Goal: Task Accomplishment & Management: Manage account settings

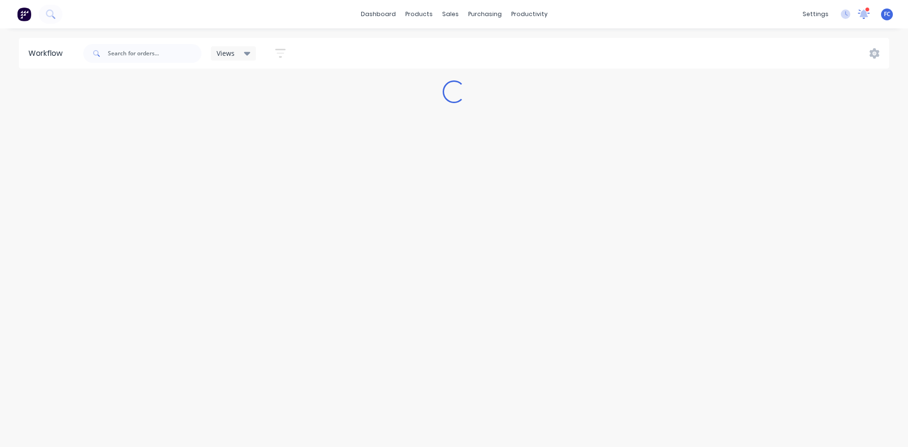
click at [361, 17] on icon at bounding box center [864, 13] width 9 height 9
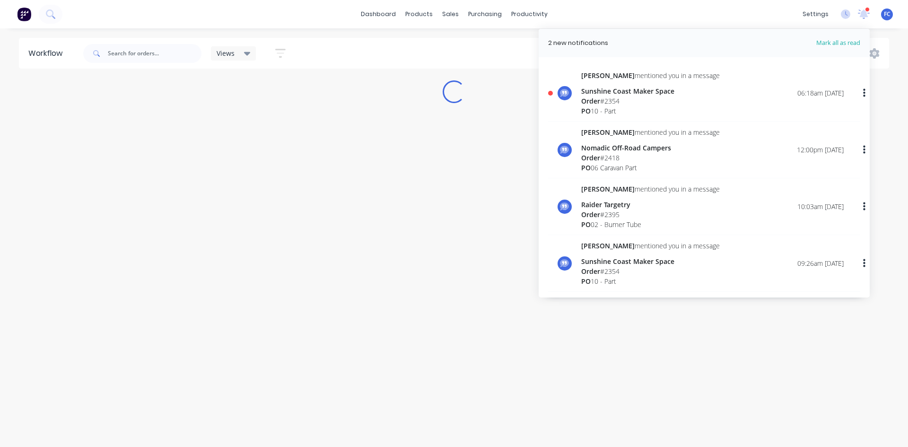
click at [361, 99] on div "Order # 2354" at bounding box center [650, 101] width 139 height 10
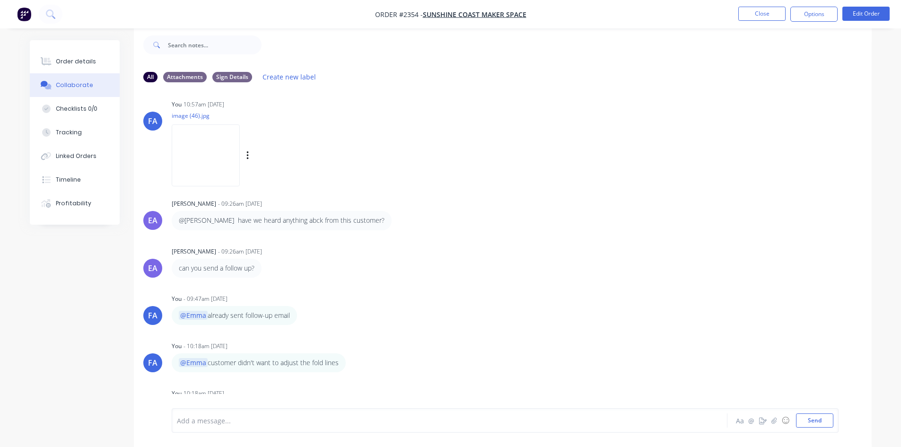
scroll to position [194, 0]
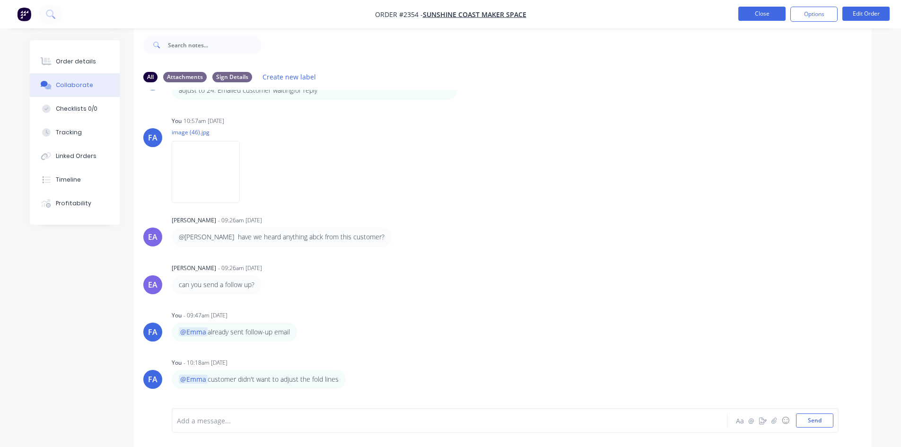
click at [361, 18] on button "Close" at bounding box center [762, 14] width 47 height 14
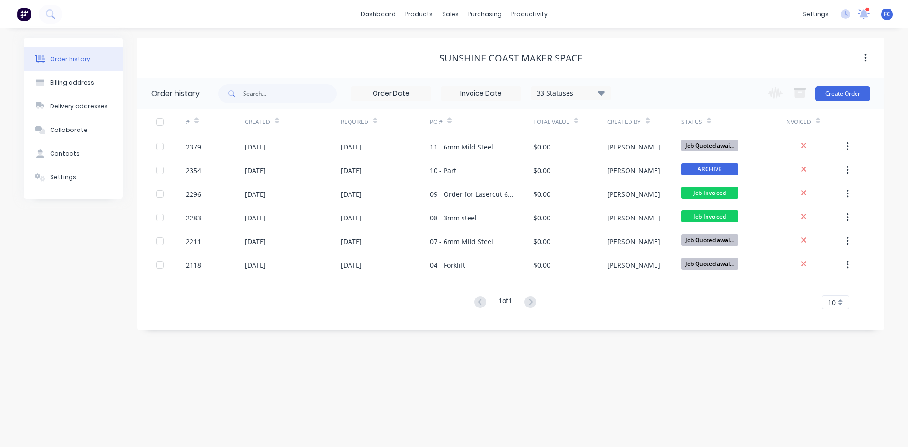
click at [361, 11] on icon at bounding box center [864, 14] width 13 height 11
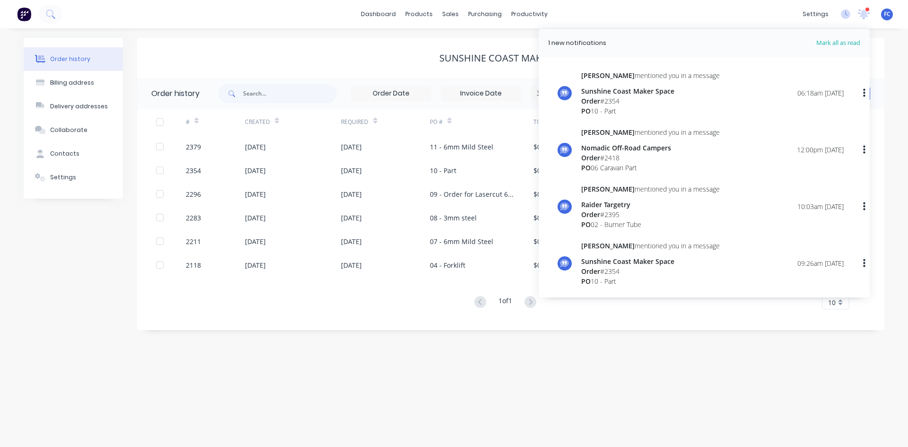
click at [361, 156] on div "Order # 2418" at bounding box center [650, 158] width 139 height 10
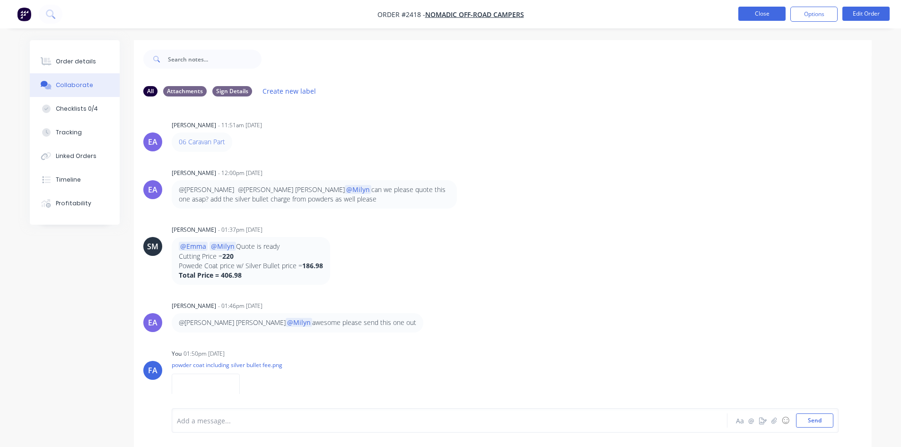
click at [361, 12] on button "Close" at bounding box center [762, 14] width 47 height 14
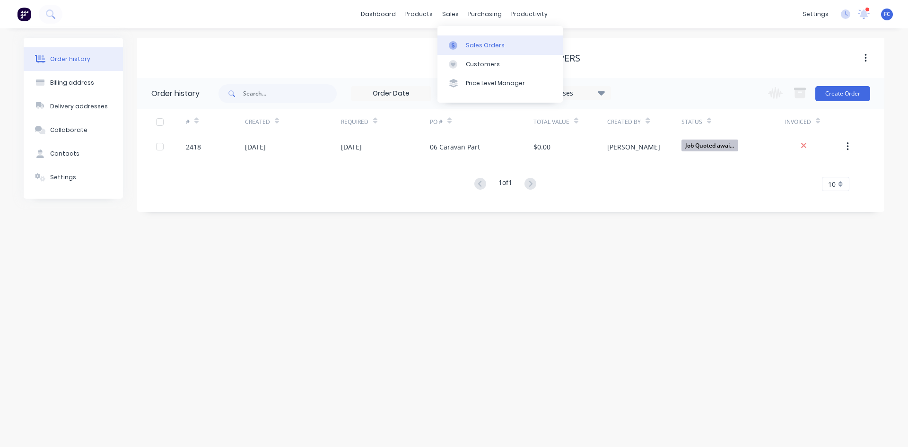
click at [361, 40] on link "Sales Orders" at bounding box center [500, 44] width 125 height 19
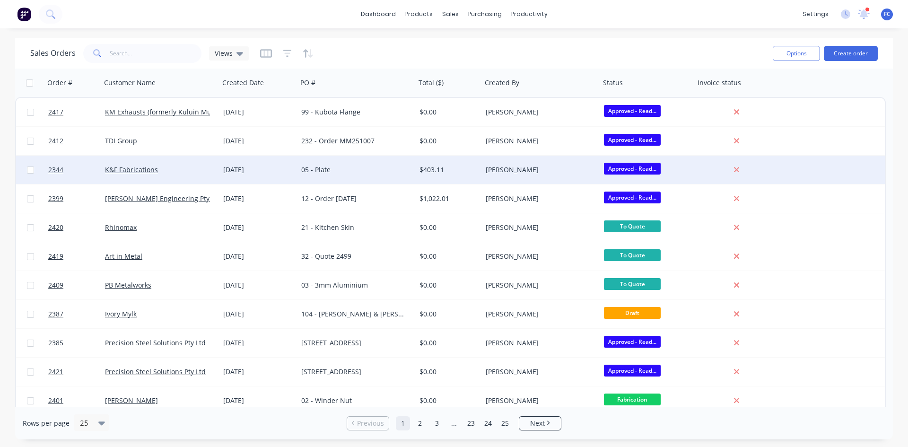
click at [260, 156] on div "[DATE]" at bounding box center [259, 170] width 78 height 28
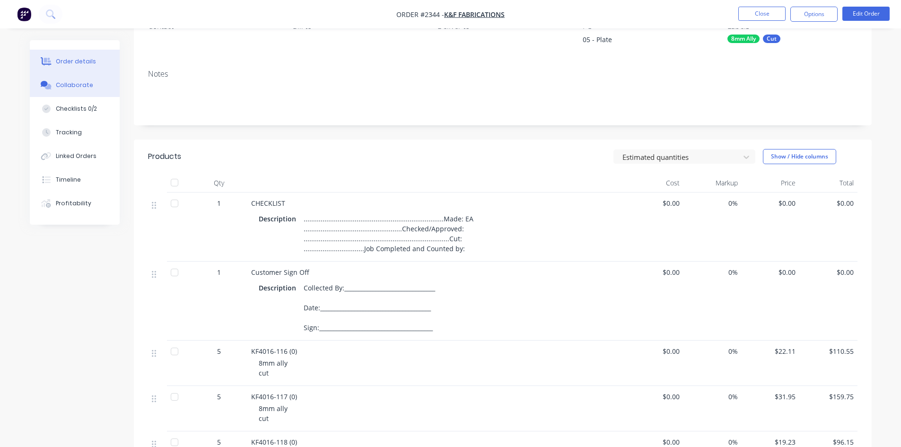
scroll to position [95, 0]
click at [78, 79] on button "Collaborate" at bounding box center [75, 85] width 90 height 24
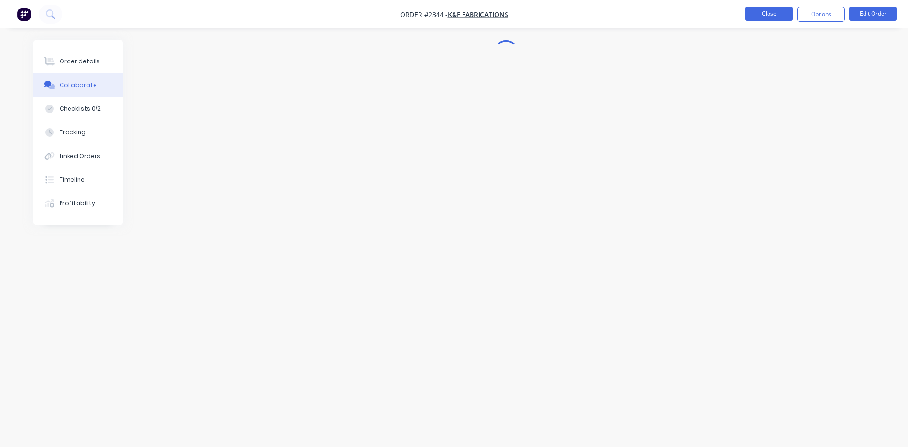
click at [361, 13] on button "Close" at bounding box center [769, 14] width 47 height 14
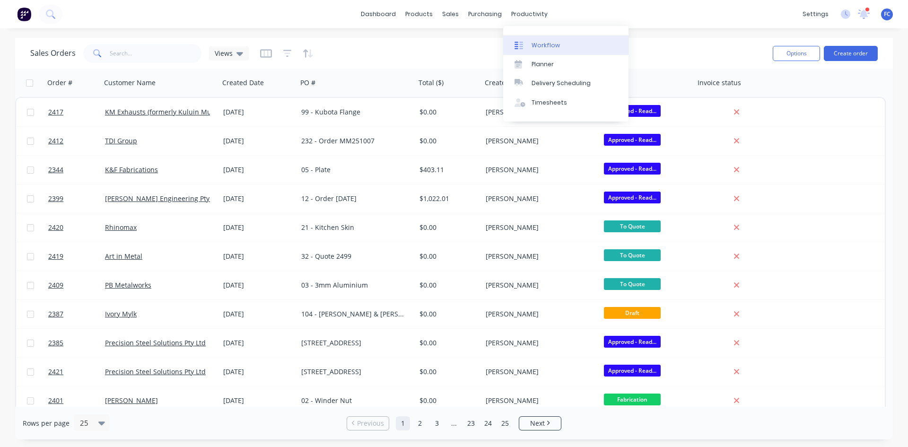
click at [361, 43] on div "Workflow" at bounding box center [546, 45] width 28 height 9
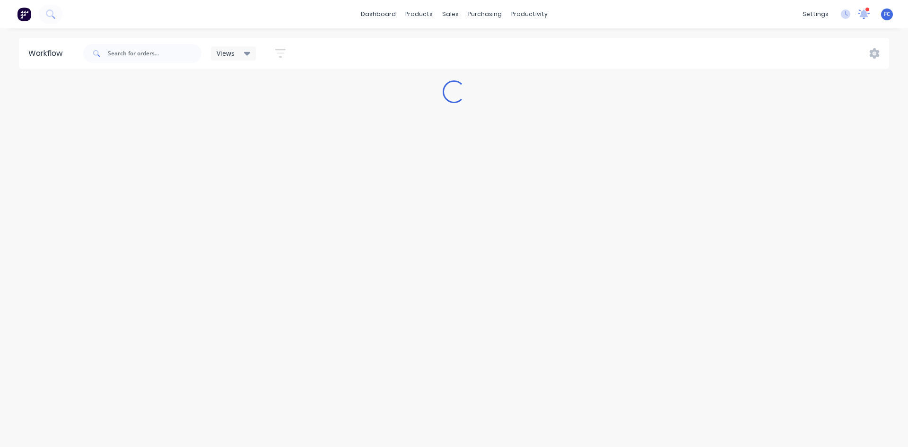
click at [361, 16] on icon at bounding box center [864, 14] width 12 height 10
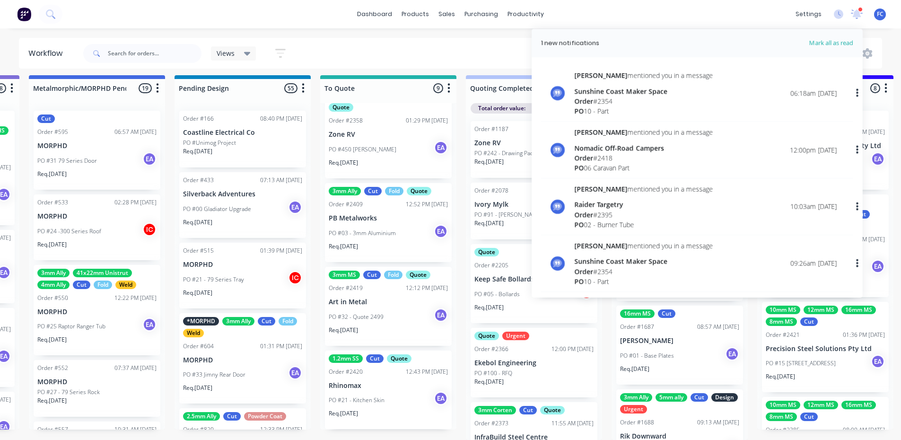
scroll to position [12, 574]
click at [361, 156] on p "Rhinomax" at bounding box center [388, 386] width 119 height 8
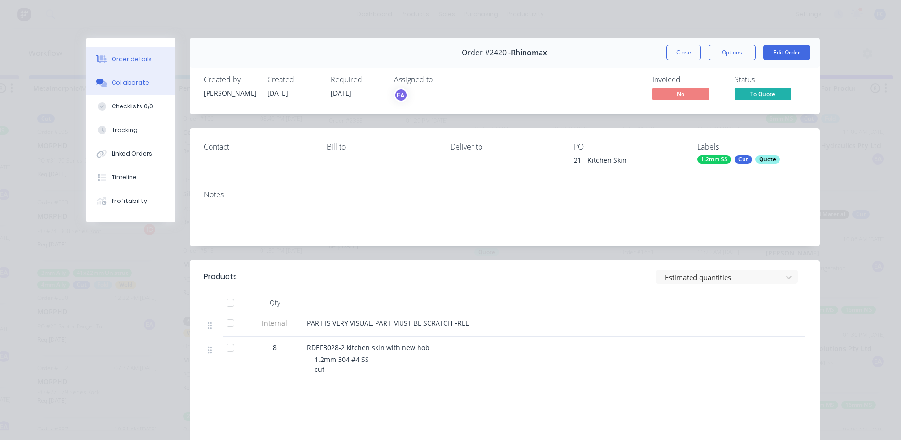
click at [125, 77] on button "Collaborate" at bounding box center [131, 83] width 90 height 24
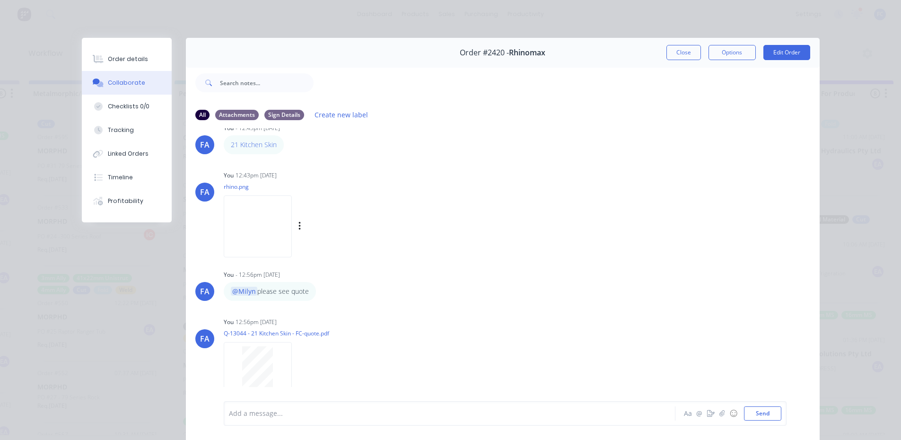
scroll to position [23, 0]
click at [135, 53] on button "Order details" at bounding box center [127, 59] width 90 height 24
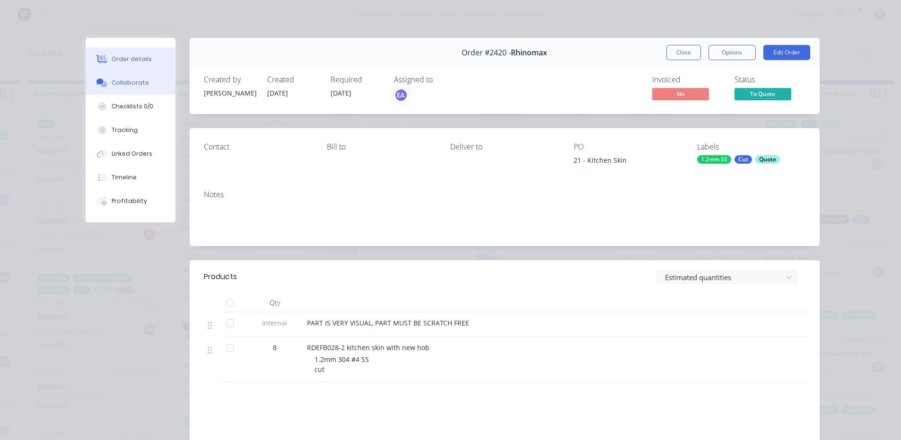
click at [121, 84] on div "Collaborate" at bounding box center [130, 83] width 37 height 9
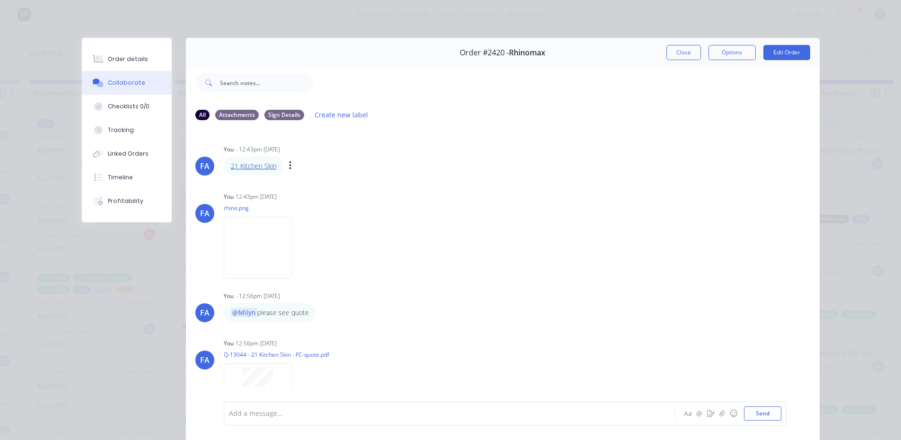
scroll to position [0, 574]
click at [121, 57] on div "Order details" at bounding box center [128, 59] width 40 height 9
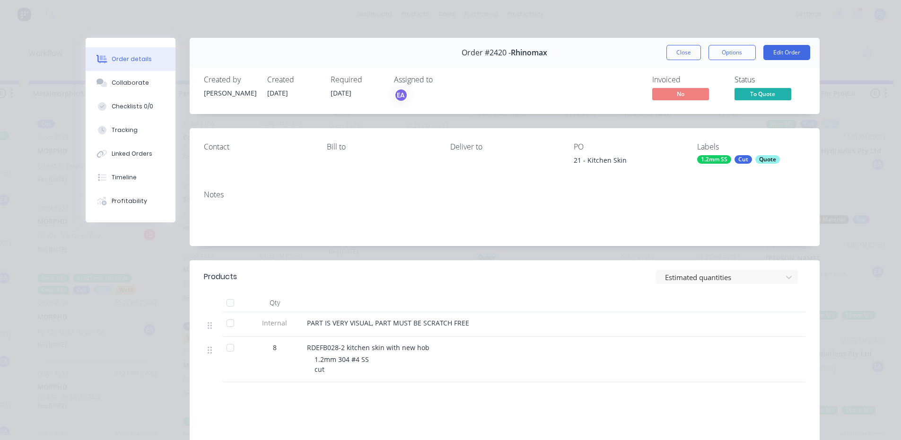
click at [361, 91] on span "To Quote" at bounding box center [763, 94] width 57 height 12
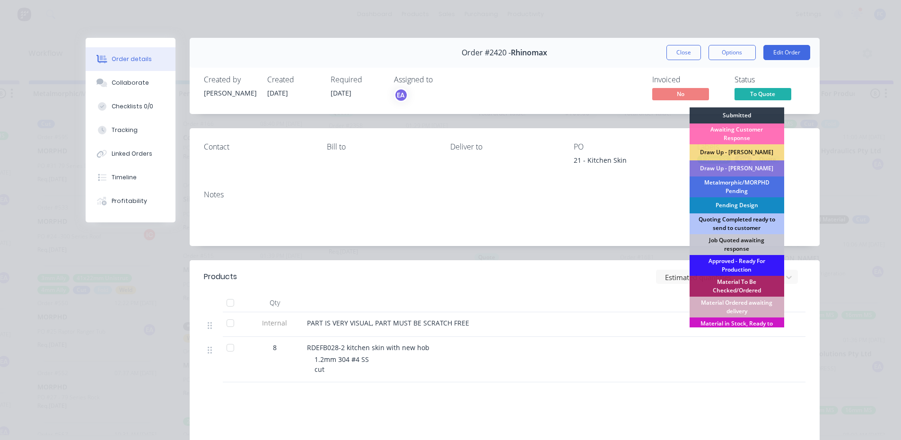
click at [361, 156] on div "Quoting Completed ready to send to customer" at bounding box center [737, 223] width 95 height 21
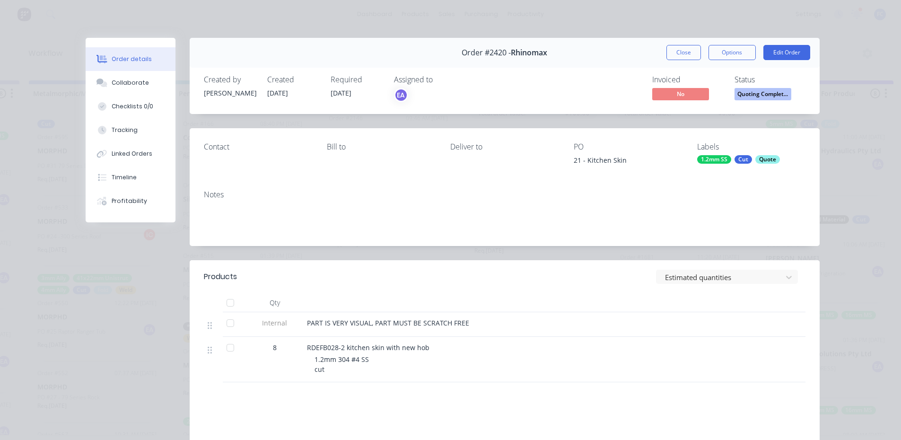
scroll to position [326, 0]
click at [361, 49] on button "Close" at bounding box center [684, 52] width 35 height 15
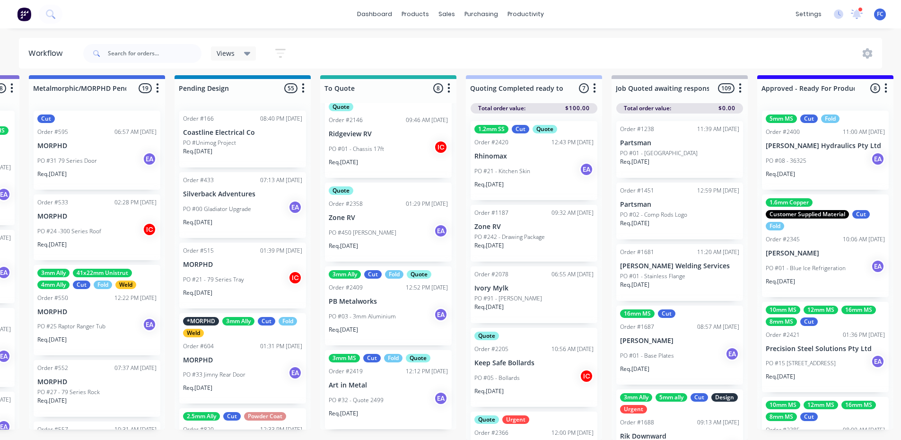
scroll to position [12, 574]
click at [361, 156] on div "3mm MS Cut Fold Quote Order #2419 12:12 PM [DATE] Art in Metal PO #32 - Quote 2…" at bounding box center [388, 389] width 127 height 79
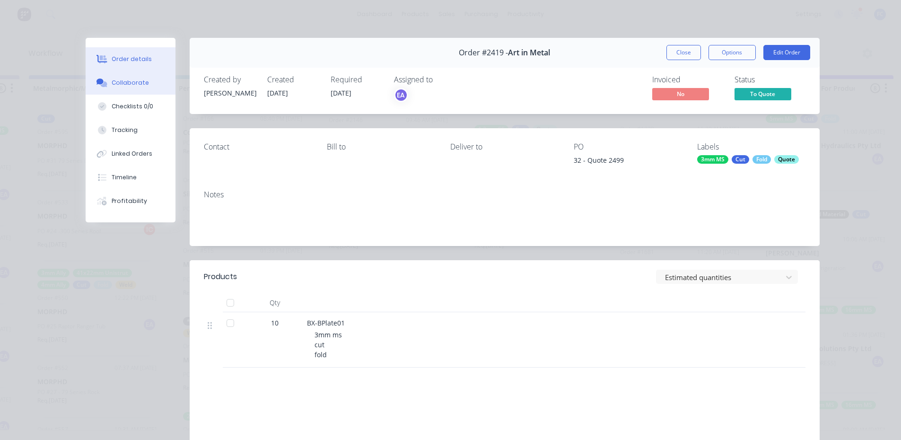
click at [125, 79] on div "Collaborate" at bounding box center [130, 83] width 37 height 9
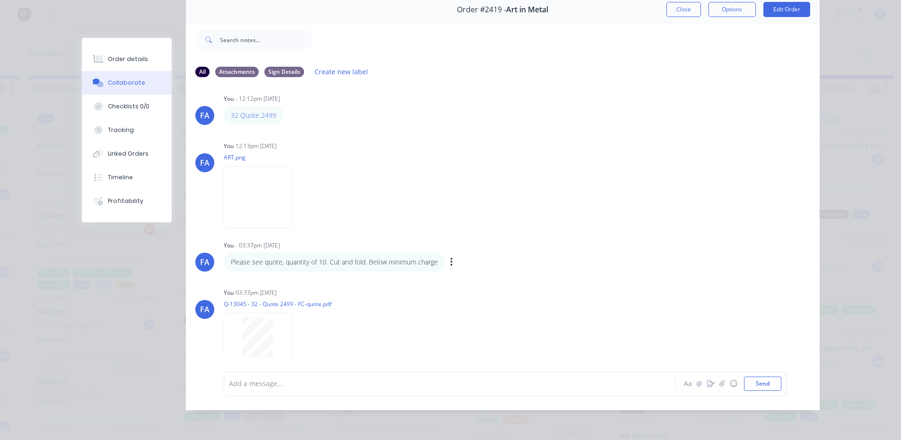
scroll to position [23, 0]
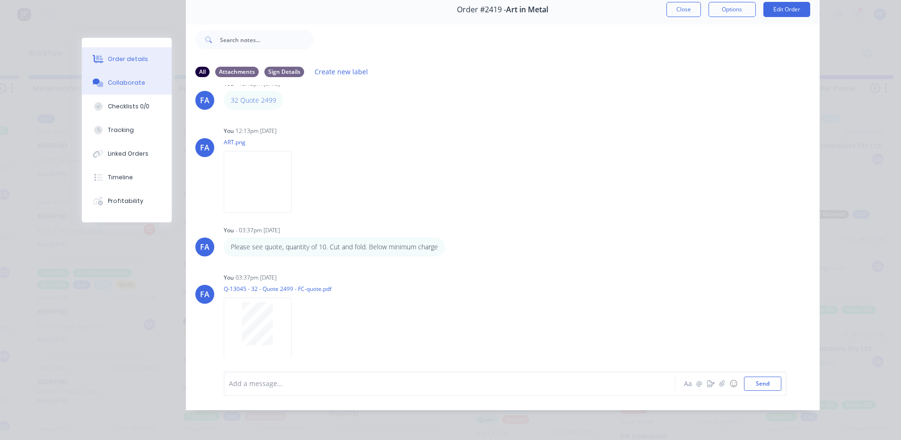
click at [129, 69] on button "Order details" at bounding box center [127, 59] width 90 height 24
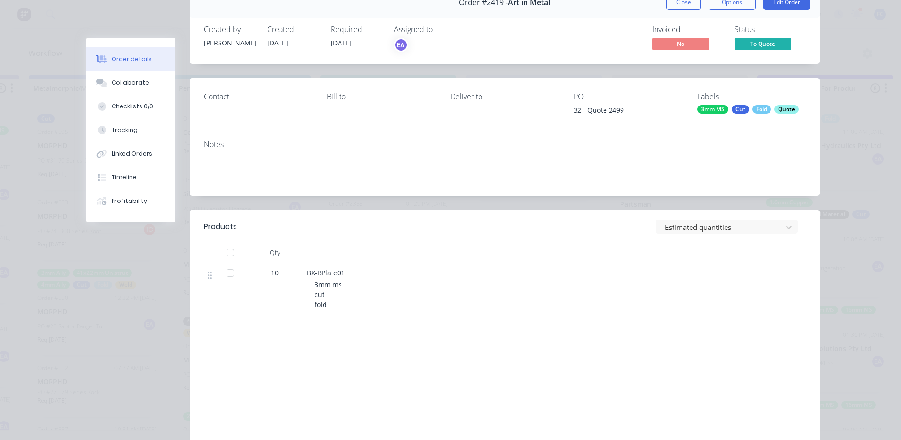
click at [361, 43] on span "To Quote" at bounding box center [763, 44] width 57 height 12
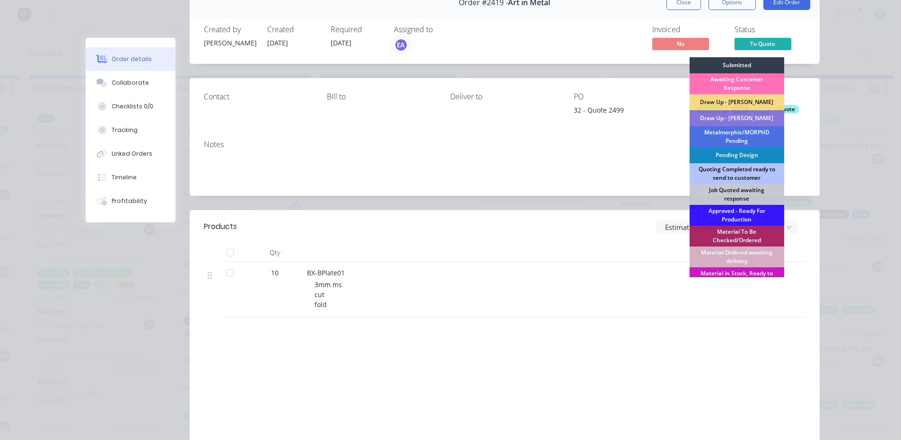
click at [361, 156] on div "Quoting Completed ready to send to customer" at bounding box center [737, 173] width 95 height 21
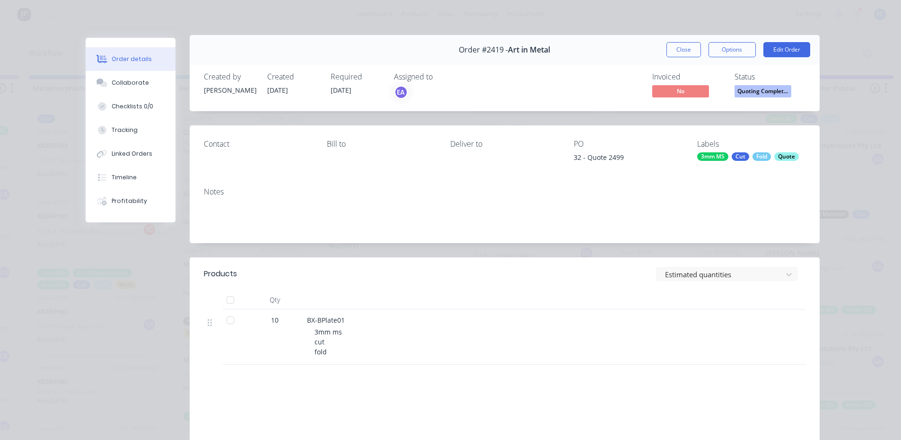
scroll to position [0, 0]
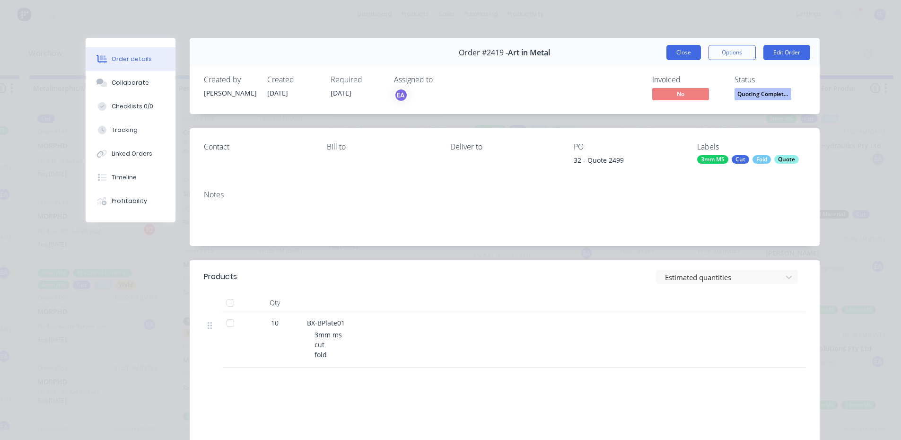
click at [361, 52] on button "Close" at bounding box center [684, 52] width 35 height 15
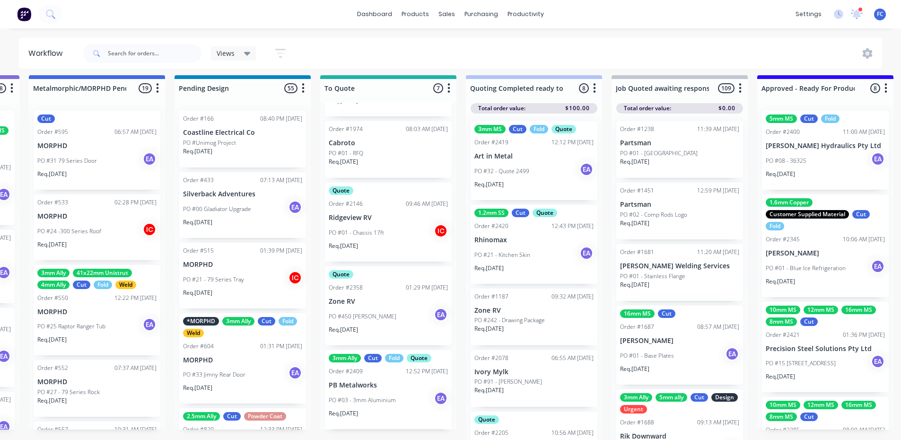
click at [361, 156] on div "PO #03 - 3mm Aluminium EA" at bounding box center [388, 400] width 119 height 18
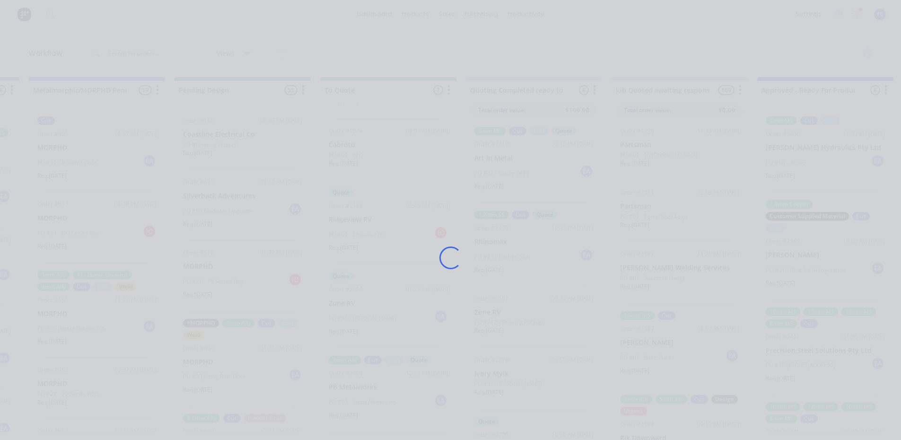
scroll to position [0, 574]
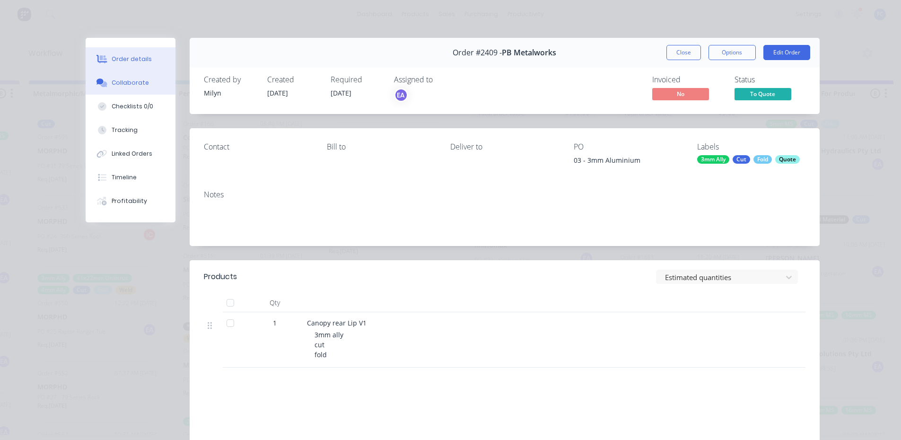
click at [146, 75] on button "Collaborate" at bounding box center [131, 83] width 90 height 24
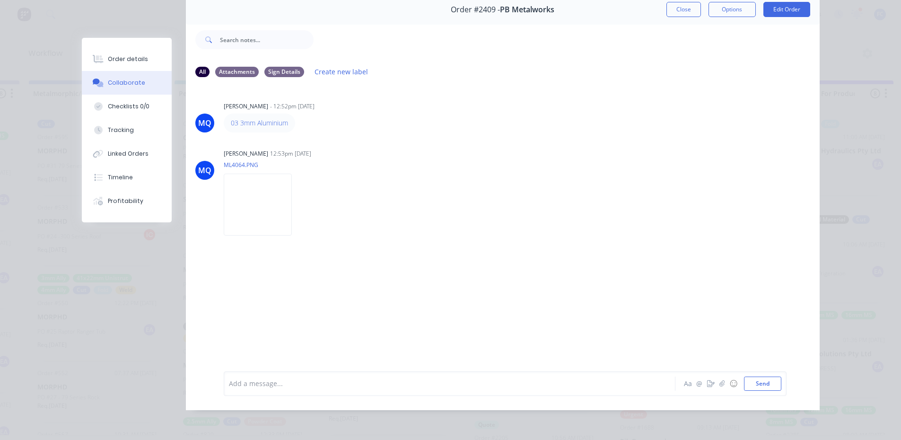
scroll to position [50, 0]
click at [263, 156] on img at bounding box center [258, 205] width 68 height 62
click at [361, 9] on button "Close" at bounding box center [684, 9] width 35 height 15
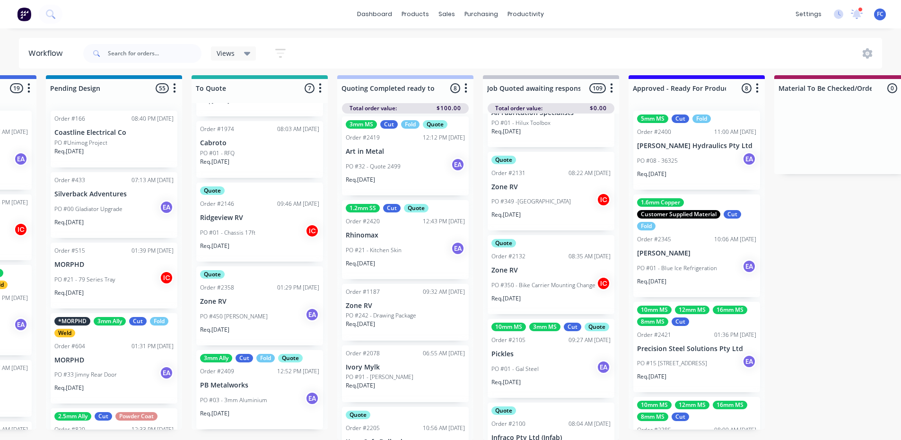
scroll to position [0, 0]
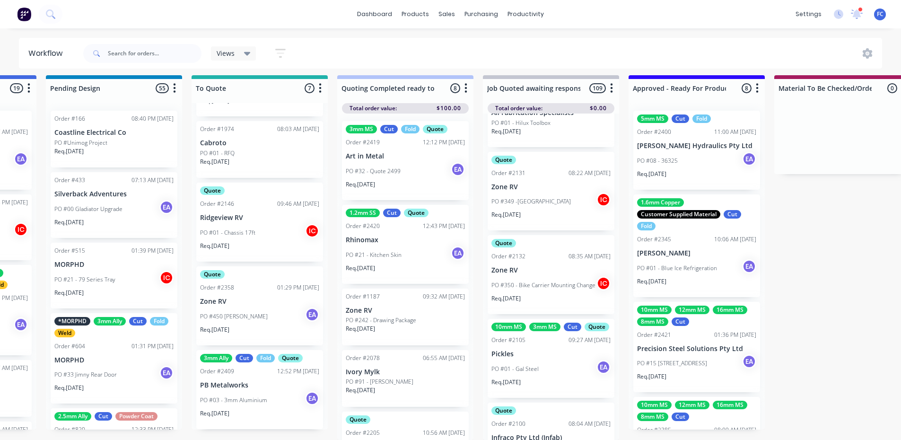
click at [361, 156] on div "Req. [DATE]" at bounding box center [405, 188] width 119 height 16
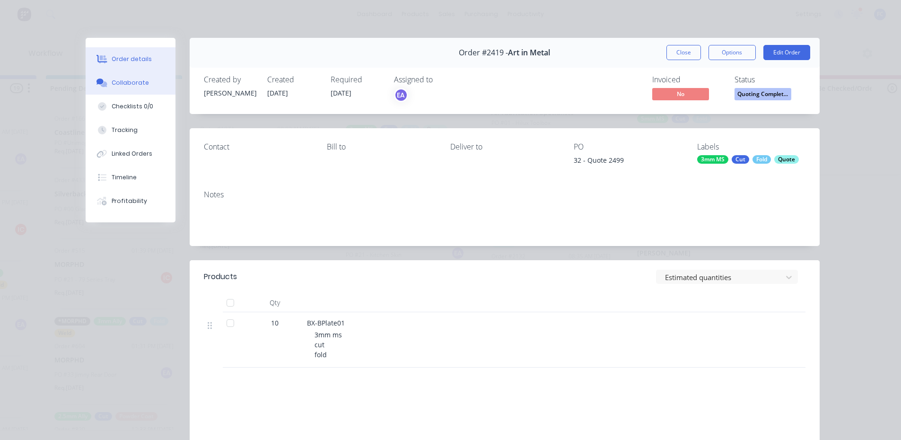
click at [141, 81] on div "Collaborate" at bounding box center [130, 83] width 37 height 9
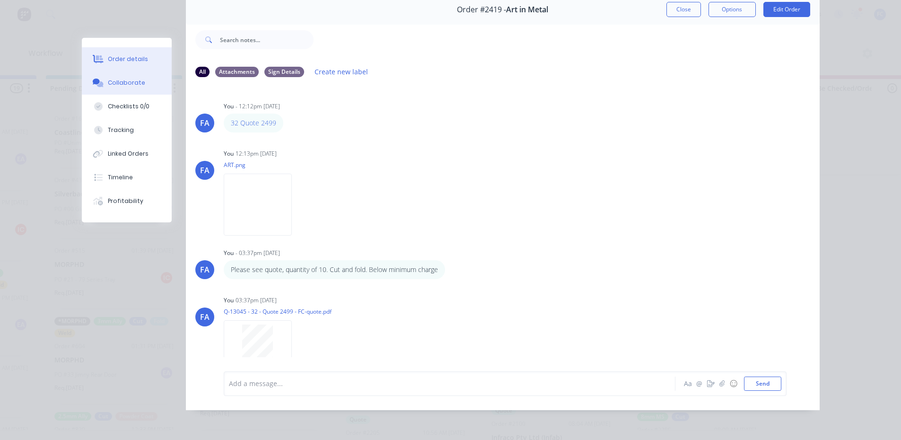
click at [135, 59] on div "Order details" at bounding box center [128, 59] width 40 height 9
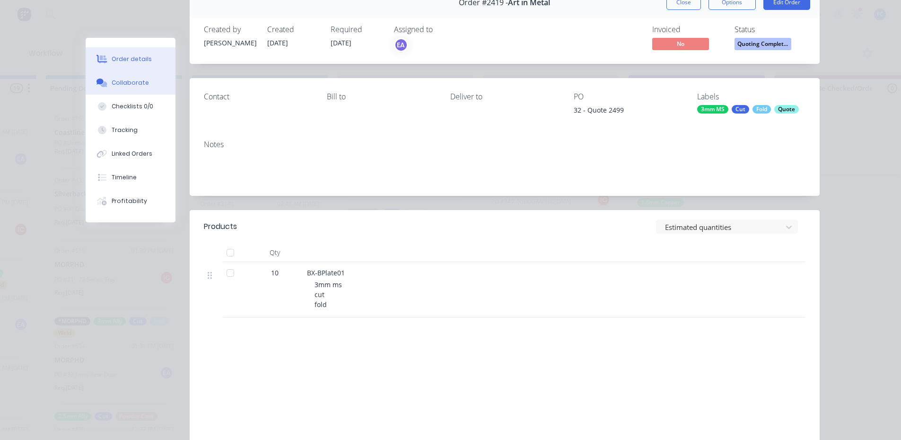
click at [132, 75] on button "Collaborate" at bounding box center [131, 83] width 90 height 24
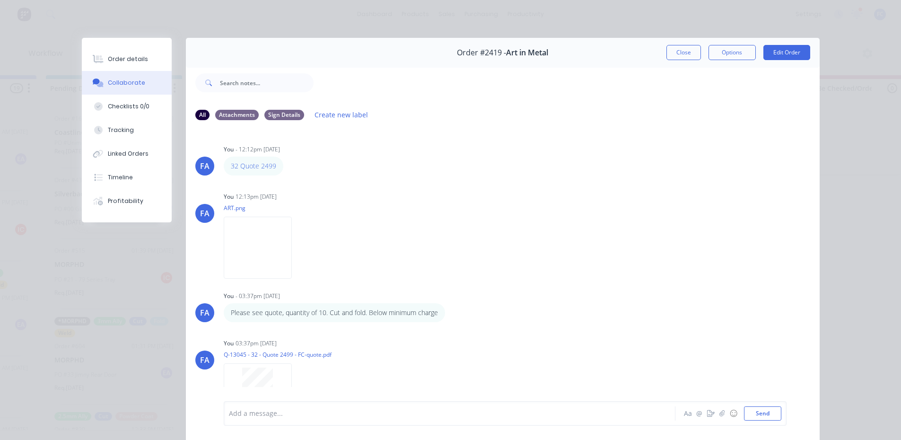
click at [361, 52] on button "Close" at bounding box center [684, 52] width 35 height 15
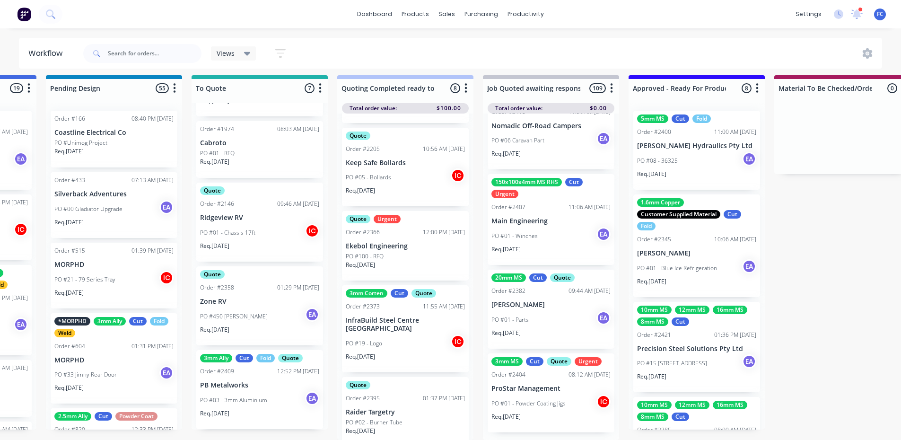
scroll to position [291, 0]
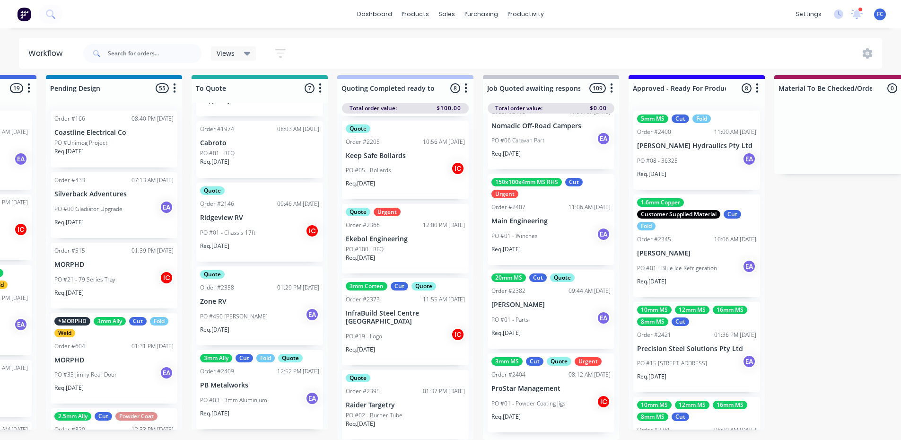
click at [238, 156] on div "PO #03 - 3mm Aluminium EA" at bounding box center [259, 400] width 119 height 18
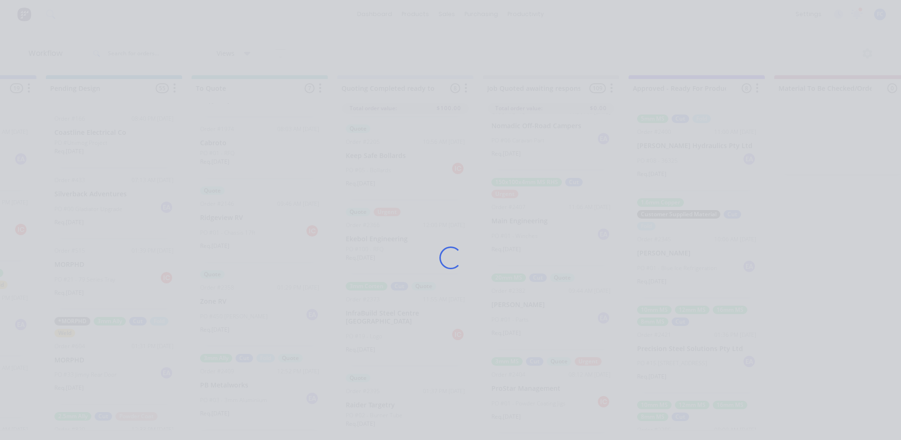
scroll to position [0, 703]
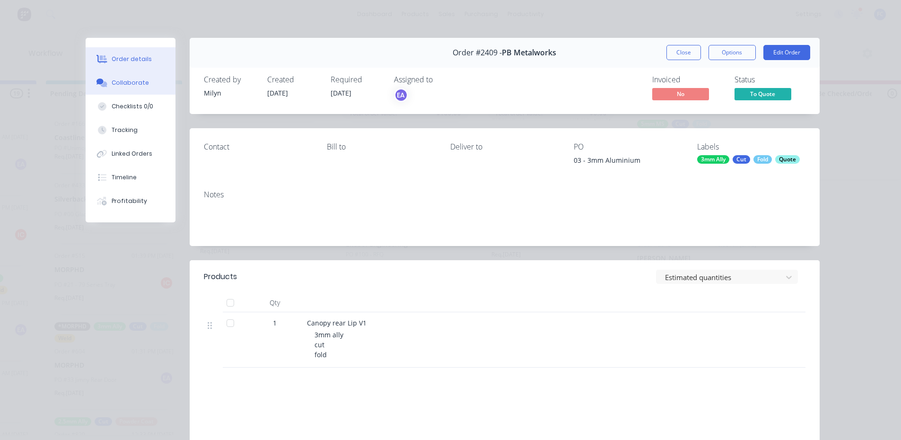
click at [133, 77] on button "Collaborate" at bounding box center [131, 83] width 90 height 24
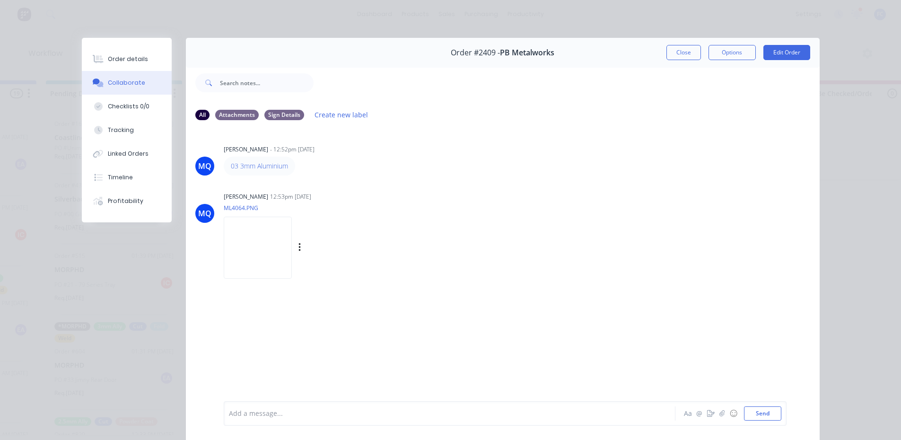
click at [258, 156] on img at bounding box center [258, 248] width 68 height 62
click at [269, 156] on img at bounding box center [258, 248] width 68 height 62
click at [108, 57] on div "Order details" at bounding box center [128, 59] width 40 height 9
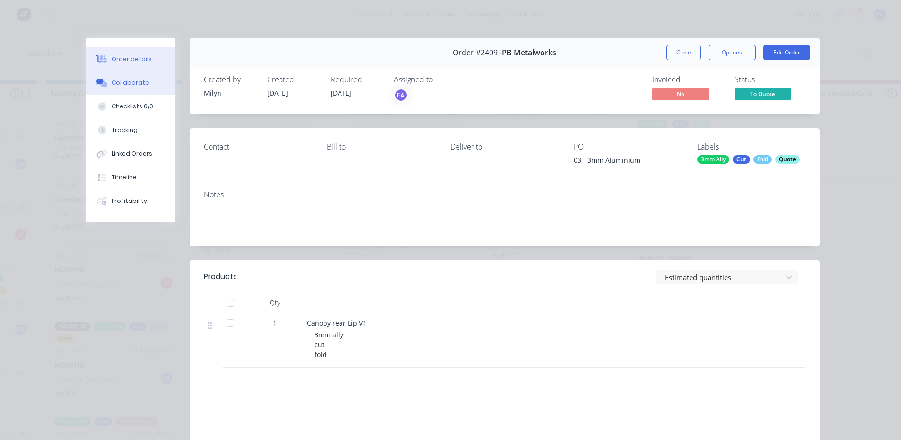
click at [114, 84] on div "Collaborate" at bounding box center [130, 83] width 37 height 9
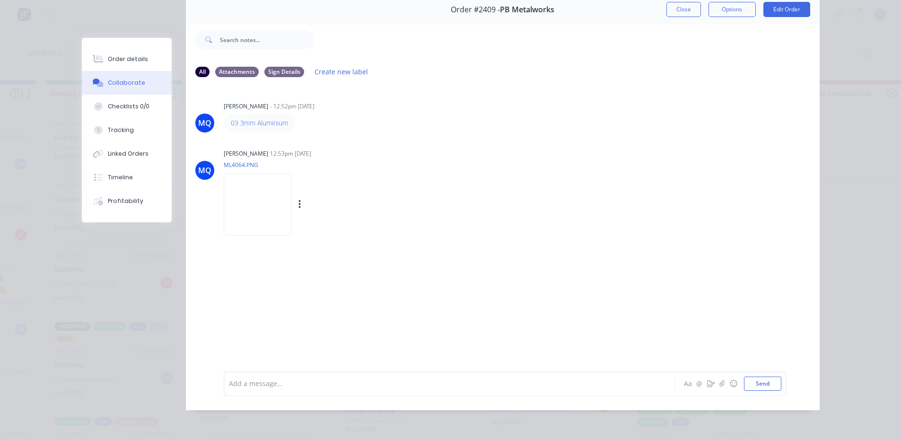
scroll to position [47, 0]
click at [275, 156] on img at bounding box center [258, 205] width 68 height 62
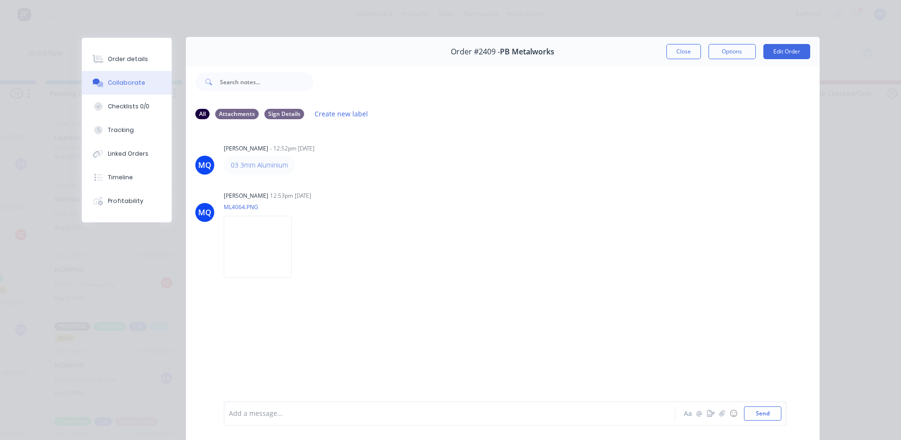
scroll to position [0, 0]
click at [361, 47] on button "Close" at bounding box center [684, 52] width 35 height 15
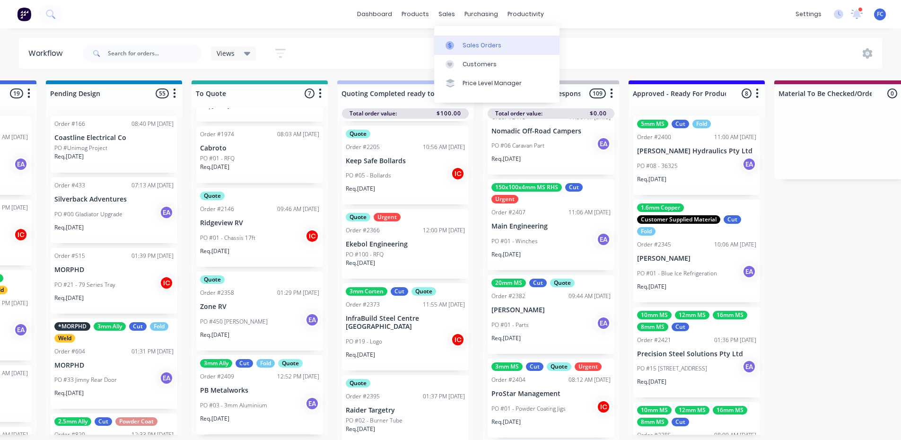
click at [361, 44] on div at bounding box center [453, 45] width 14 height 9
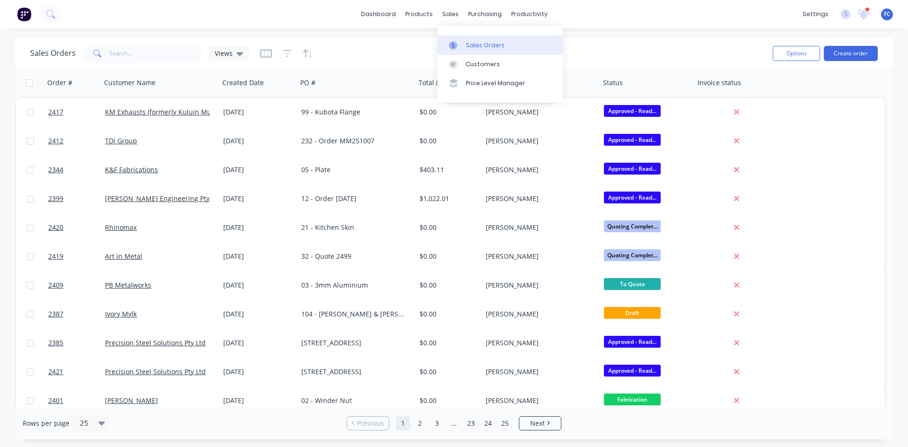
click at [361, 41] on div "Sales Orders" at bounding box center [485, 45] width 39 height 9
click at [117, 52] on input "text" at bounding box center [156, 53] width 92 height 19
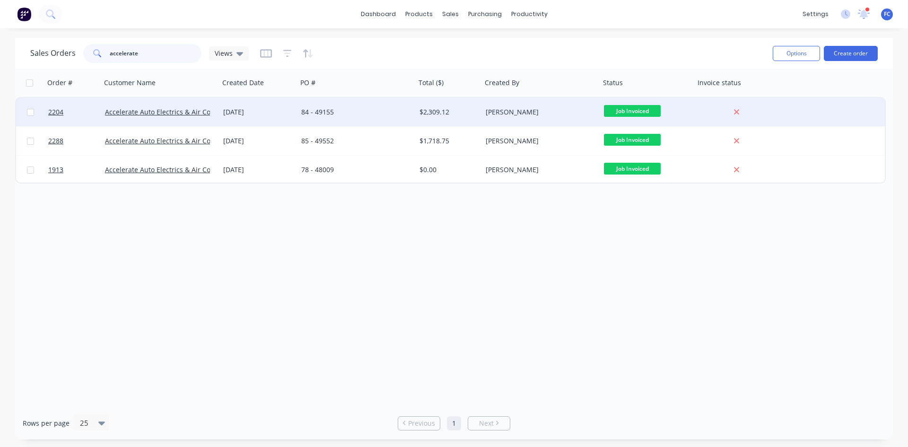
type input "accelerate"
click at [260, 114] on div "[DATE]" at bounding box center [258, 111] width 70 height 9
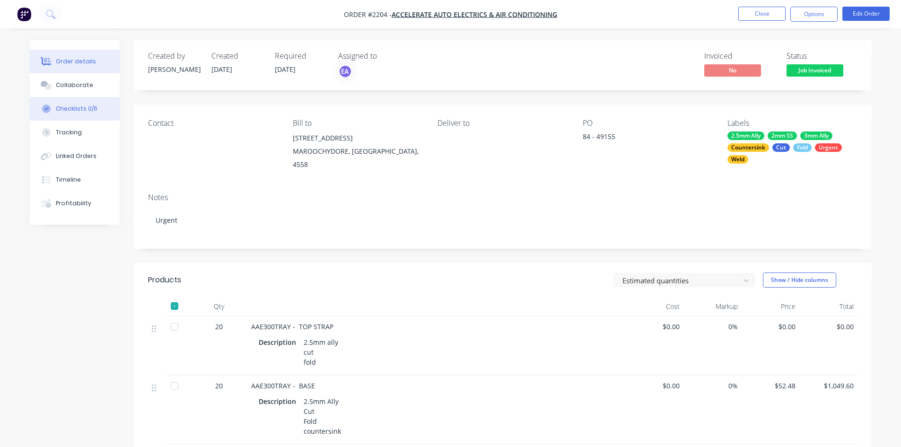
click at [86, 99] on button "Checklists 0/6" at bounding box center [75, 109] width 90 height 24
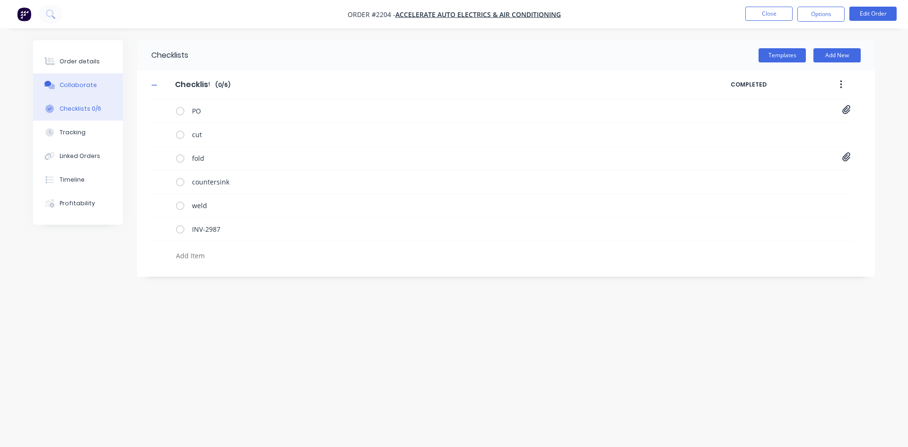
type textarea "x"
click at [86, 88] on div "Collaborate" at bounding box center [78, 85] width 37 height 9
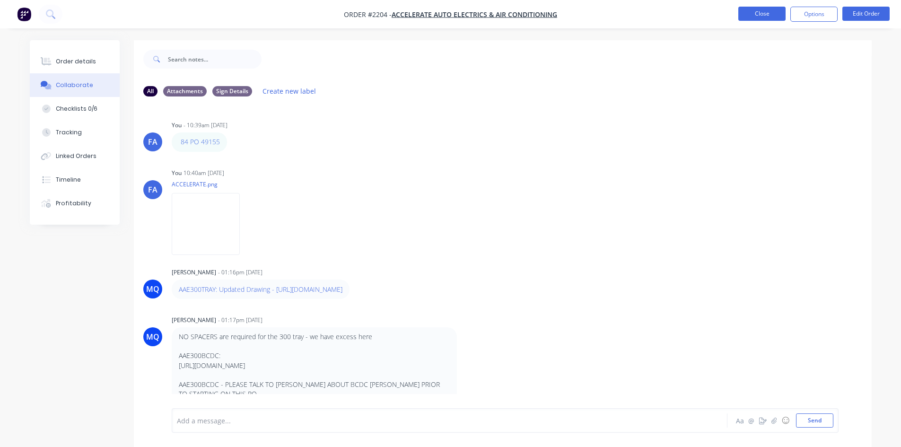
click at [361, 13] on button "Close" at bounding box center [762, 14] width 47 height 14
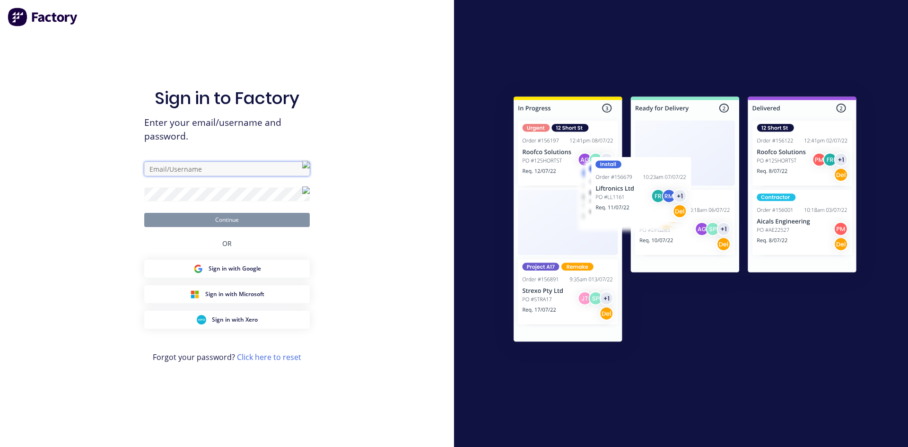
type input "[PERSON_NAME][EMAIL_ADDRESS][DOMAIN_NAME]"
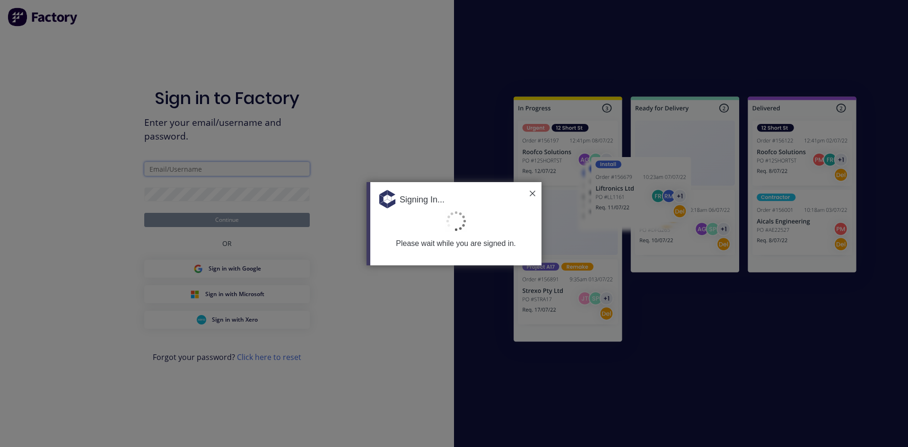
type input "[PERSON_NAME][EMAIL_ADDRESS][DOMAIN_NAME]"
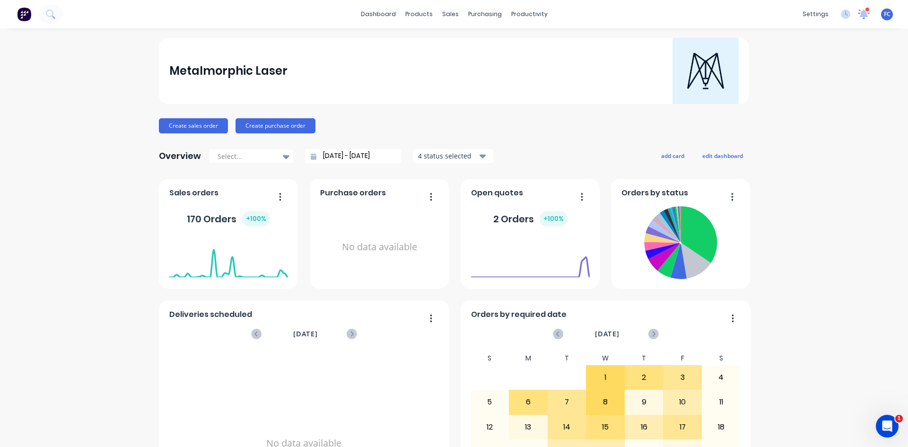
drag, startPoint x: 848, startPoint y: 19, endPoint x: 861, endPoint y: 17, distance: 13.0
click at [849, 19] on div "settings 1 new notifications Mark all as read Emma mentioned you in a message S…" at bounding box center [853, 14] width 110 height 14
click at [861, 17] on icon at bounding box center [864, 14] width 12 height 10
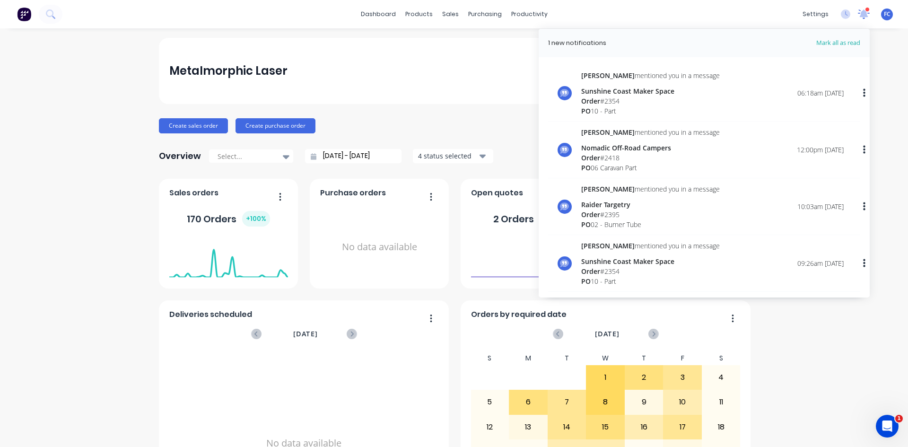
click at [861, 17] on icon at bounding box center [864, 14] width 13 height 11
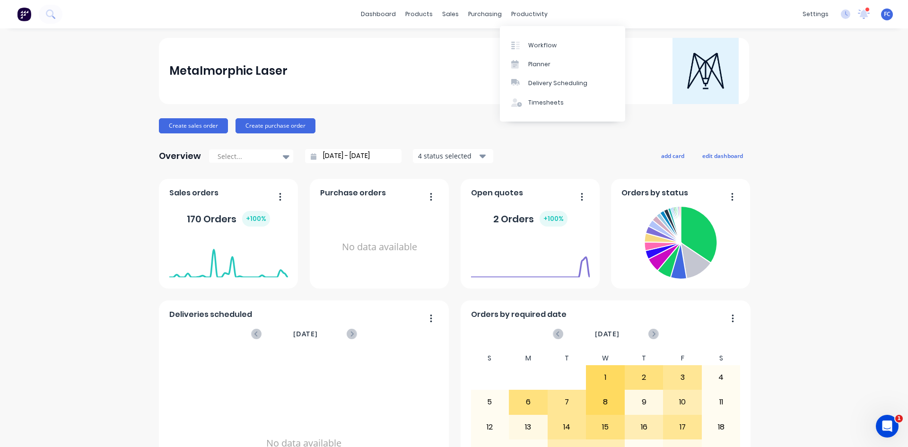
drag, startPoint x: 533, startPoint y: 46, endPoint x: 501, endPoint y: 28, distance: 37.1
click at [532, 47] on div "Workflow" at bounding box center [542, 45] width 28 height 9
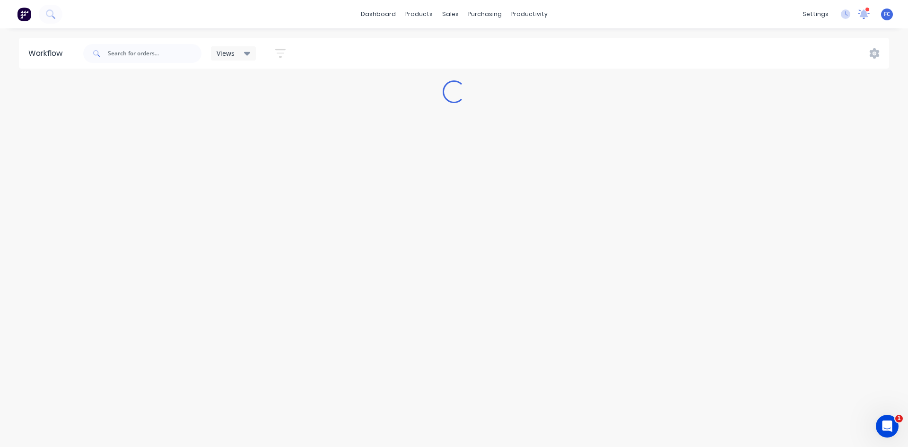
click at [865, 14] on icon at bounding box center [864, 13] width 9 height 8
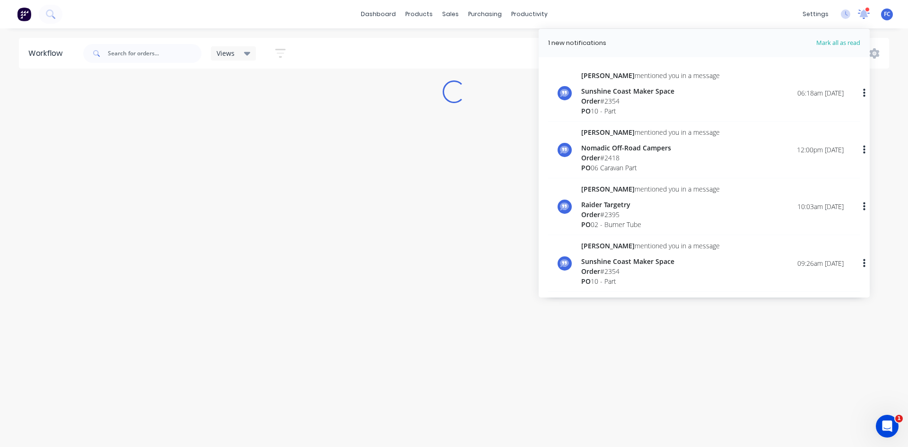
click at [866, 14] on icon at bounding box center [864, 13] width 9 height 9
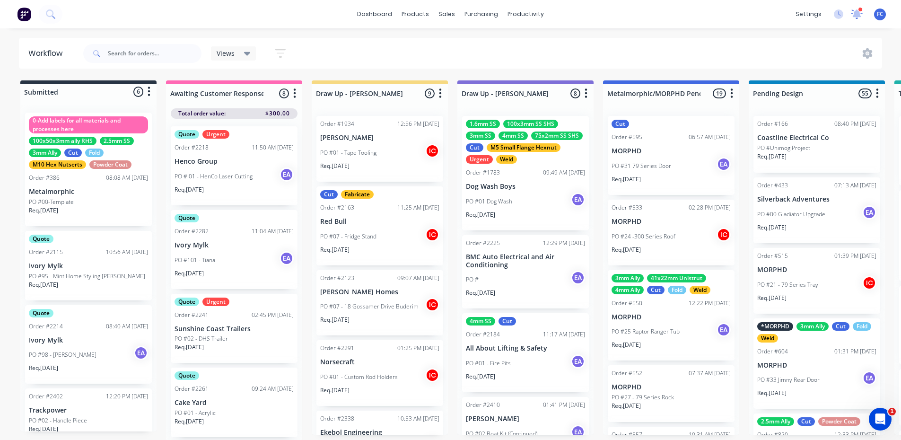
click at [862, 17] on icon at bounding box center [857, 14] width 13 height 11
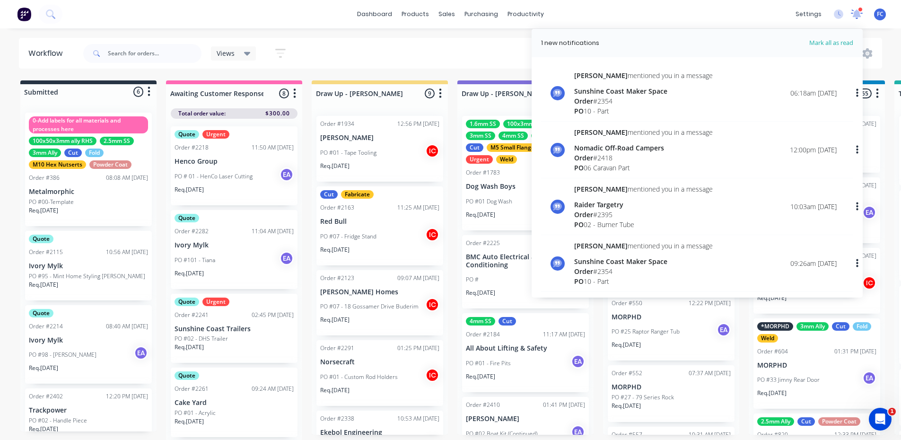
click at [862, 17] on icon at bounding box center [857, 14] width 13 height 11
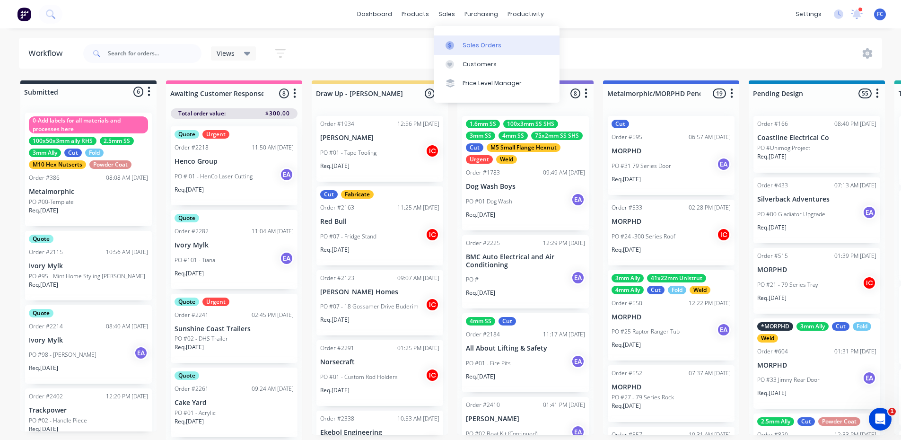
drag, startPoint x: 465, startPoint y: 48, endPoint x: 475, endPoint y: 53, distance: 11.9
click at [465, 48] on div "Sales Orders" at bounding box center [482, 45] width 39 height 9
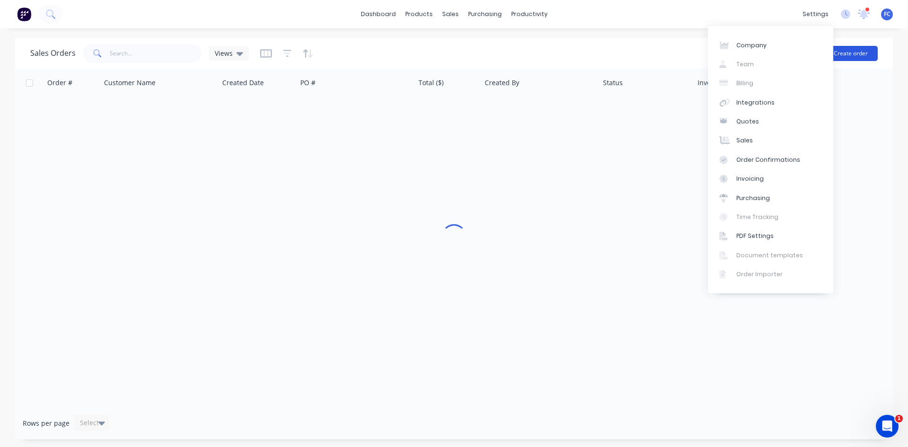
click at [845, 53] on button "Create order" at bounding box center [851, 53] width 54 height 15
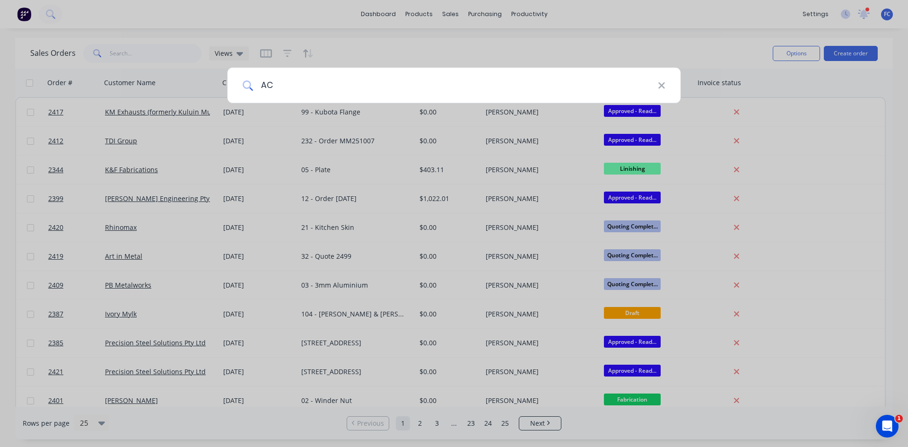
type input "A"
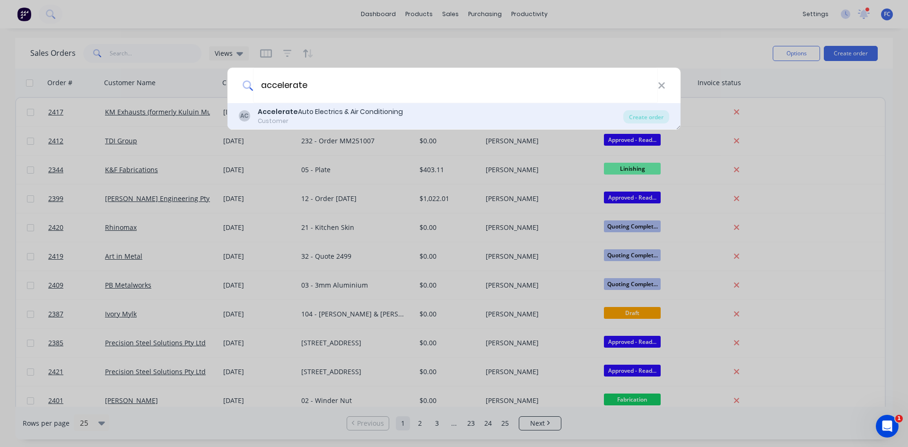
type input "accelerate"
click at [360, 111] on div "Accelerate Auto Electrics & Air Conditioning" at bounding box center [330, 112] width 145 height 10
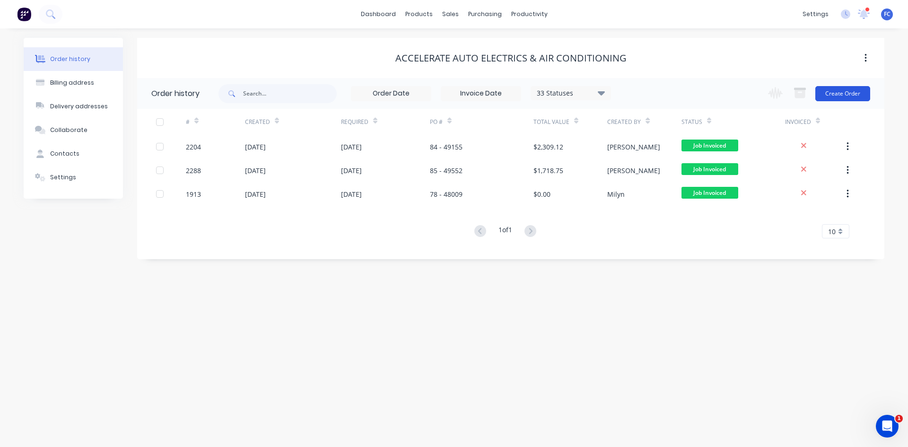
click at [838, 94] on button "Create Order" at bounding box center [843, 93] width 55 height 15
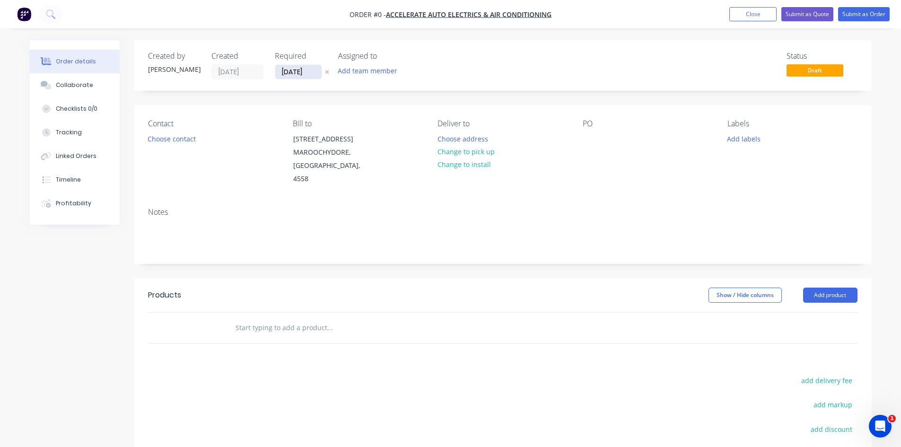
click at [295, 72] on input "[DATE]" at bounding box center [298, 72] width 46 height 14
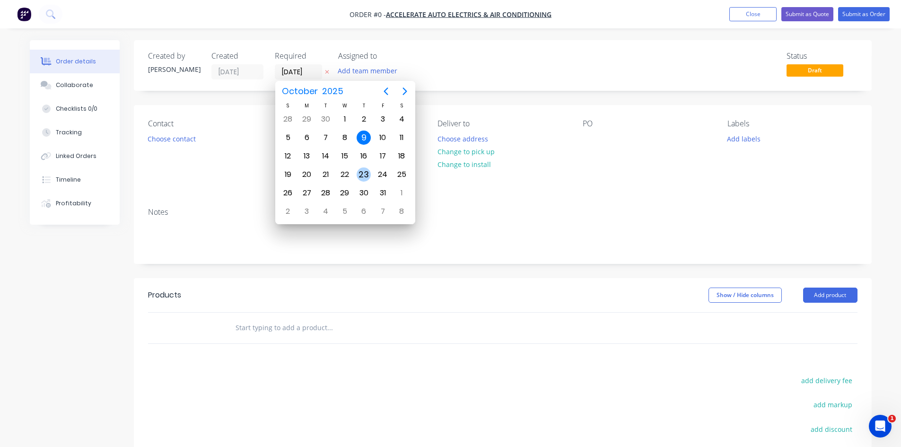
click at [363, 174] on div "23" at bounding box center [364, 174] width 14 height 14
type input "23/10/25"
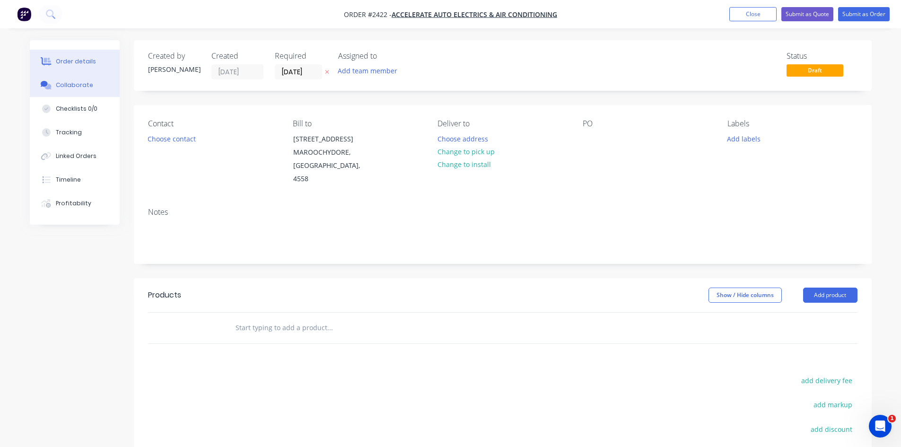
click at [75, 81] on div "Collaborate" at bounding box center [74, 85] width 37 height 9
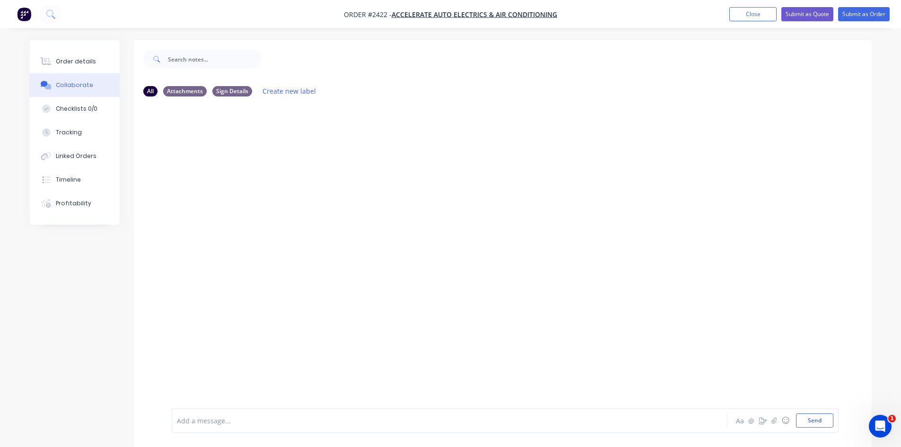
click at [317, 413] on div "Add a message... Aa @ ☺ Send" at bounding box center [505, 420] width 667 height 25
click at [265, 420] on div at bounding box center [423, 421] width 492 height 10
click at [816, 422] on button "Send" at bounding box center [814, 421] width 37 height 14
drag, startPoint x: 223, startPoint y: 144, endPoint x: 173, endPoint y: 145, distance: 49.7
click at [173, 145] on div "86 PO 49796" at bounding box center [198, 141] width 53 height 19
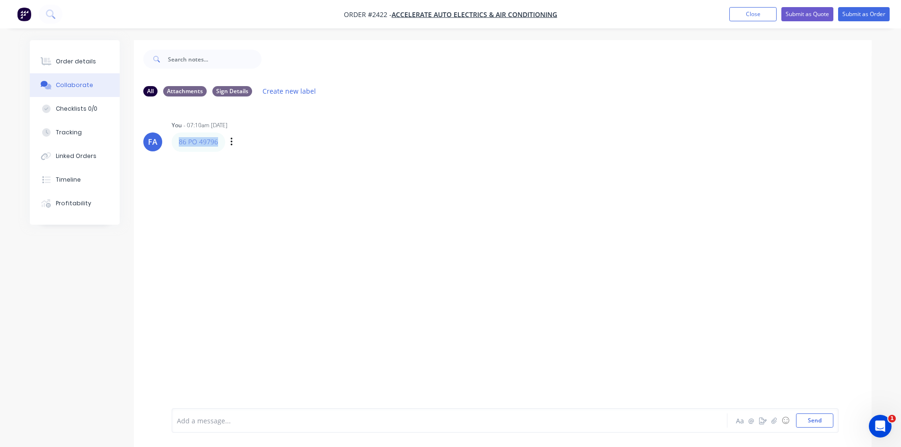
copy link "86 PO 49796"
click at [66, 56] on button "Order details" at bounding box center [75, 62] width 90 height 24
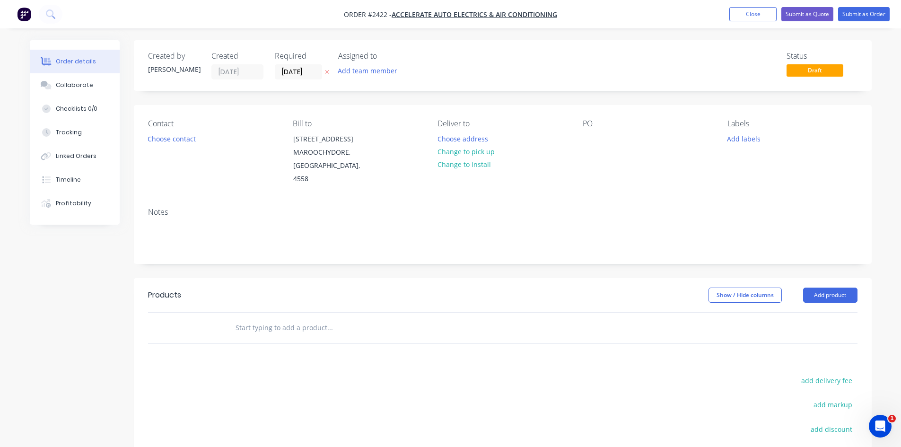
click at [578, 141] on div "Contact Choose contact Bill to 17 Trinder Ave MAROOCHYDORE, Queensland, 4558 De…" at bounding box center [503, 152] width 738 height 95
click at [585, 138] on div at bounding box center [590, 139] width 15 height 14
paste div
click at [590, 136] on div "86 PO 49796" at bounding box center [610, 139] width 54 height 14
click at [611, 140] on div "86 PO 49796" at bounding box center [610, 139] width 54 height 14
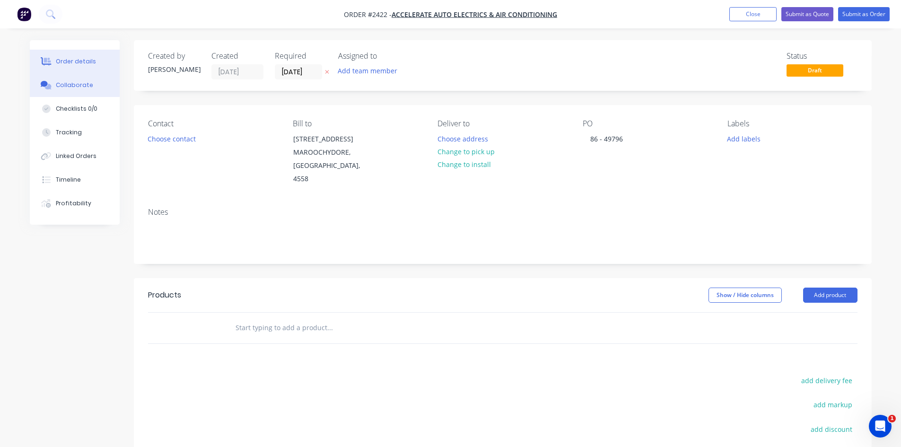
click at [75, 87] on div "Collaborate" at bounding box center [74, 85] width 37 height 9
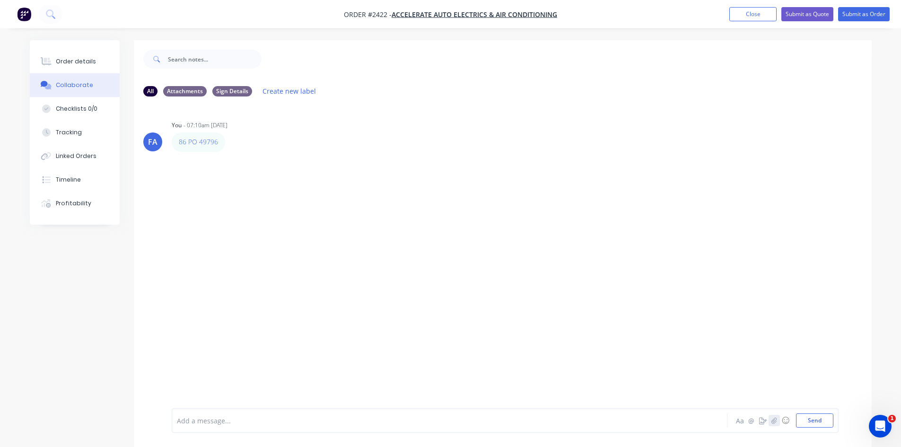
click at [775, 421] on icon "button" at bounding box center [774, 420] width 6 height 7
click at [818, 426] on button "Send" at bounding box center [814, 421] width 37 height 14
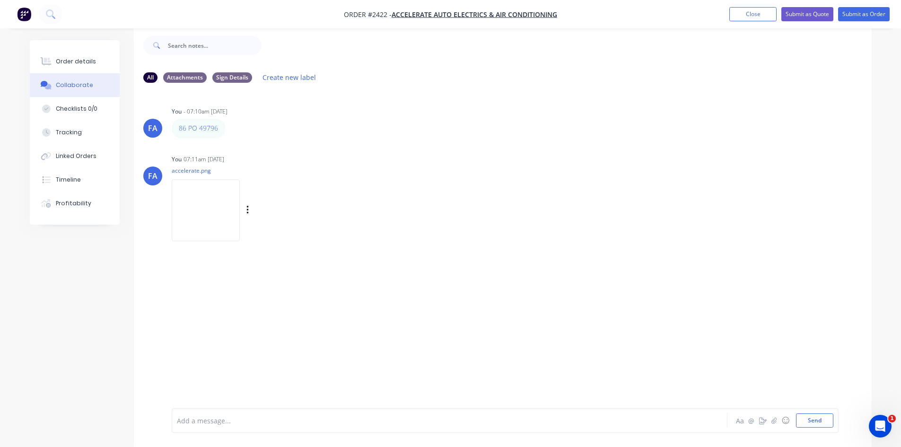
scroll to position [14, 0]
click at [213, 217] on img at bounding box center [206, 210] width 68 height 62
click at [57, 57] on button "Order details" at bounding box center [75, 62] width 90 height 24
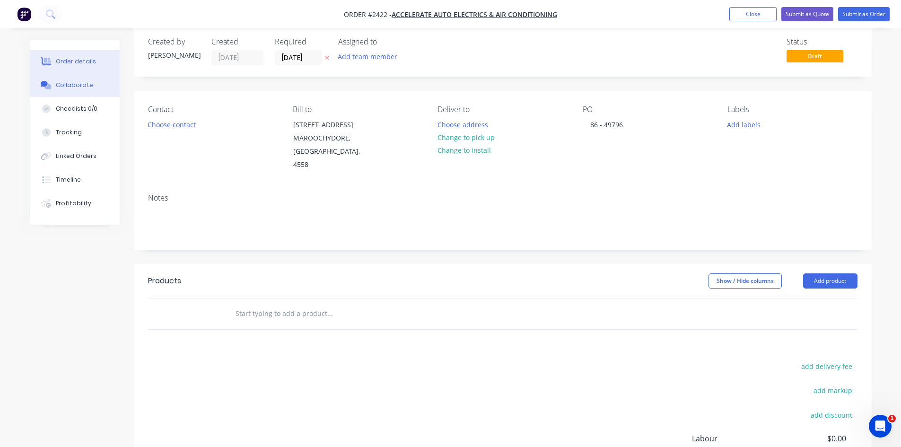
click at [66, 84] on div "Collaborate" at bounding box center [74, 85] width 37 height 9
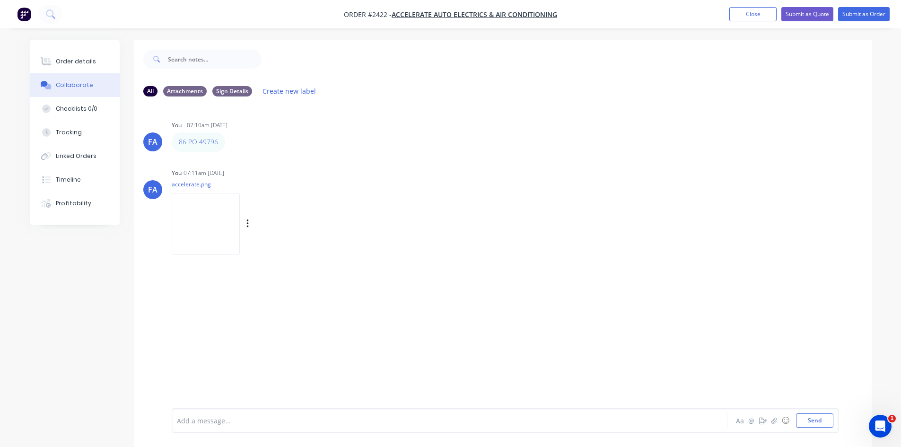
click at [196, 214] on img at bounding box center [206, 224] width 68 height 62
click at [65, 111] on div "Checklists 0/0" at bounding box center [77, 109] width 42 height 9
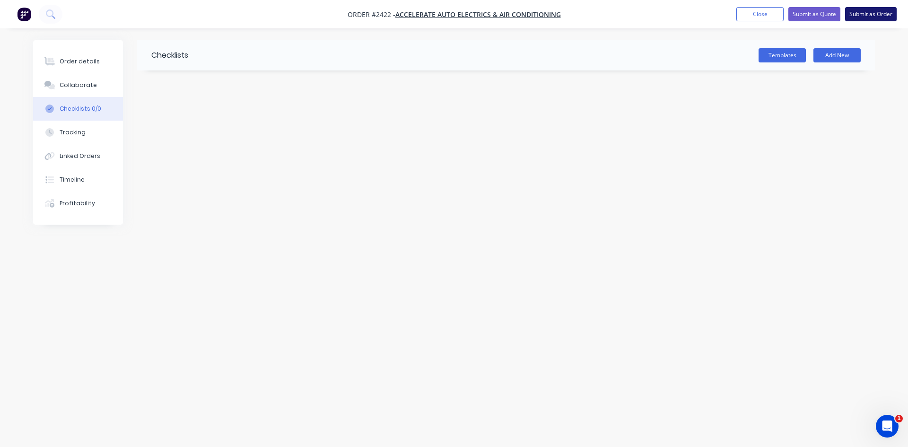
click at [868, 19] on button "Submit as Order" at bounding box center [871, 14] width 52 height 14
click at [862, 11] on button "Edit Order" at bounding box center [873, 14] width 47 height 14
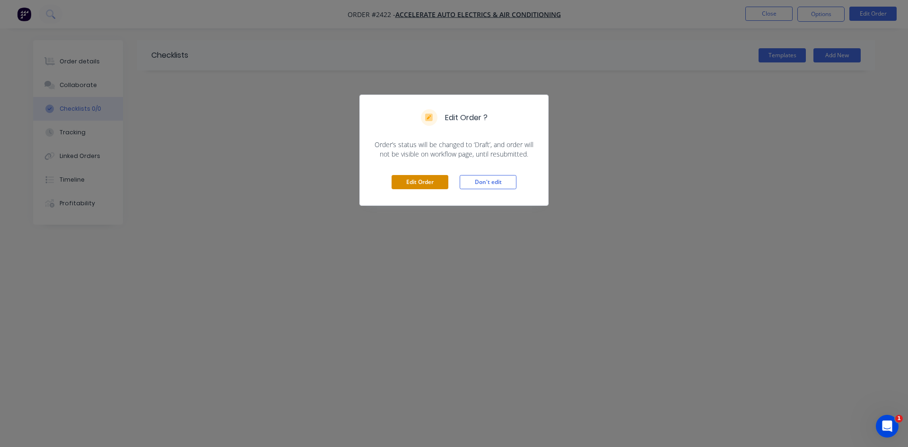
click at [425, 182] on button "Edit Order" at bounding box center [420, 182] width 57 height 14
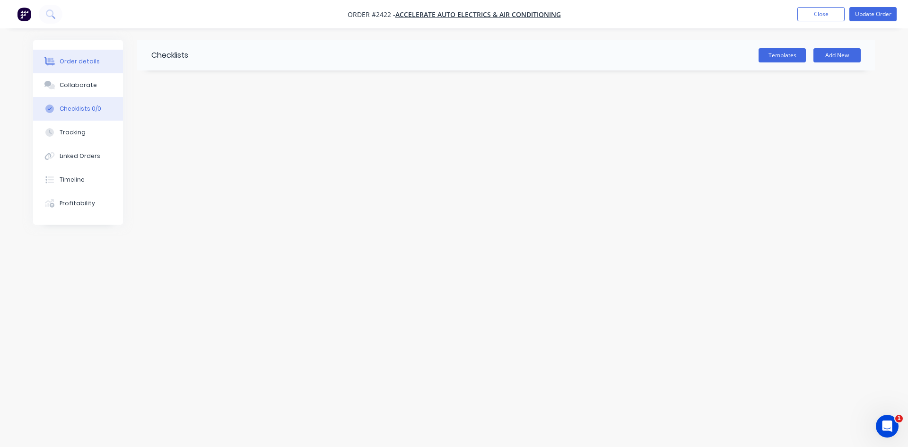
click at [63, 61] on div "Order details" at bounding box center [80, 61] width 40 height 9
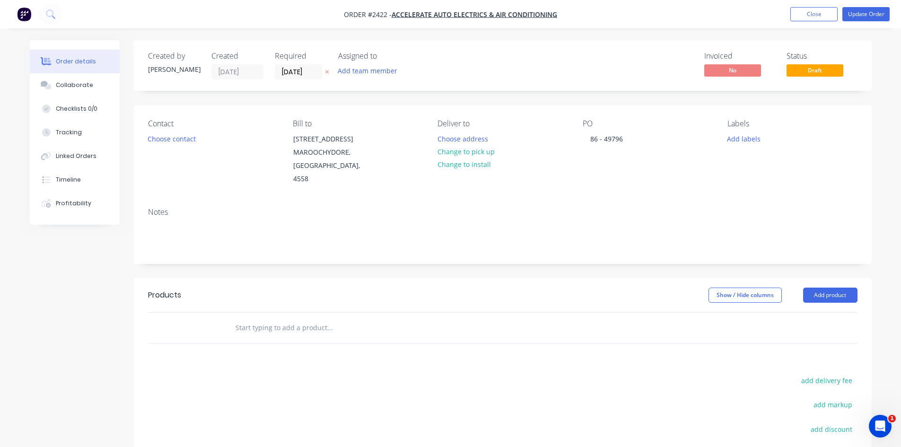
drag, startPoint x: 248, startPoint y: 313, endPoint x: 248, endPoint y: 321, distance: 8.0
click at [248, 318] on input "text" at bounding box center [329, 327] width 189 height 19
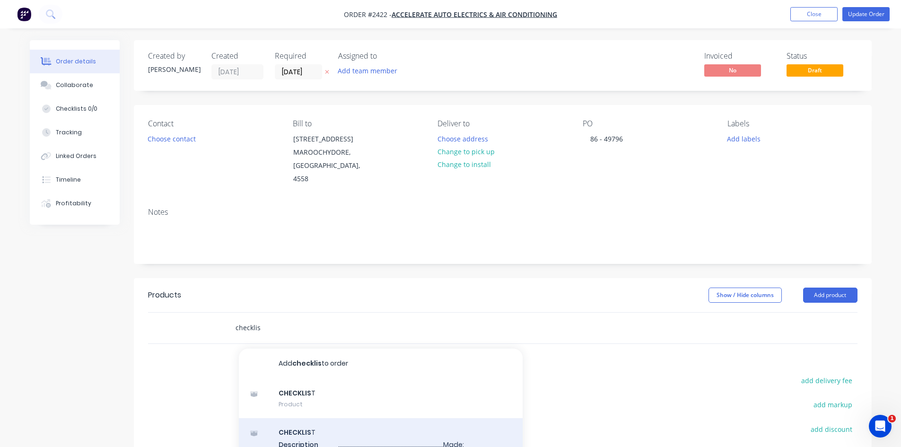
type input "checklis"
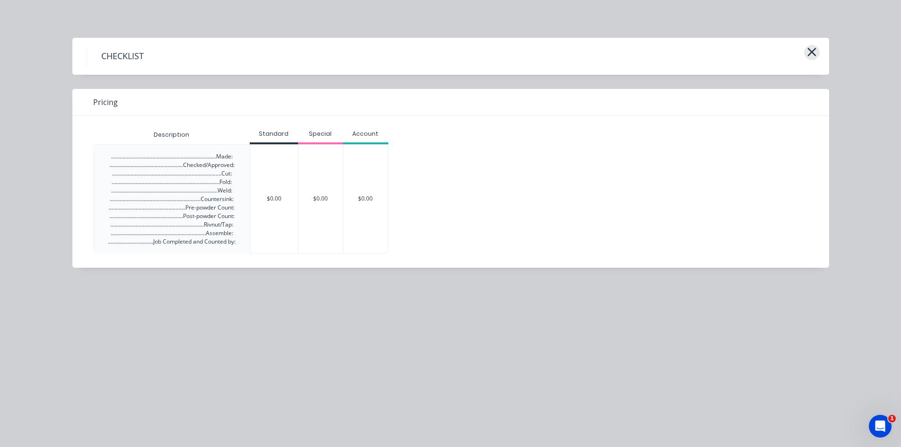
click at [810, 53] on icon "button" at bounding box center [812, 52] width 9 height 9
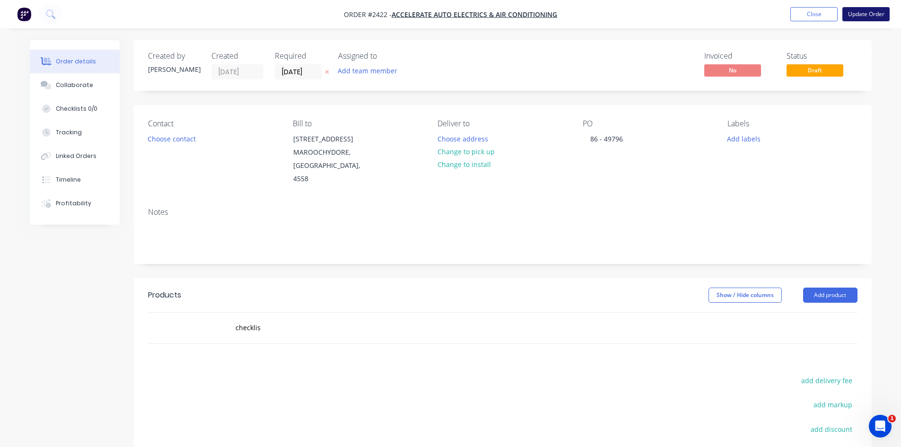
click at [865, 10] on button "Update Order" at bounding box center [866, 14] width 47 height 14
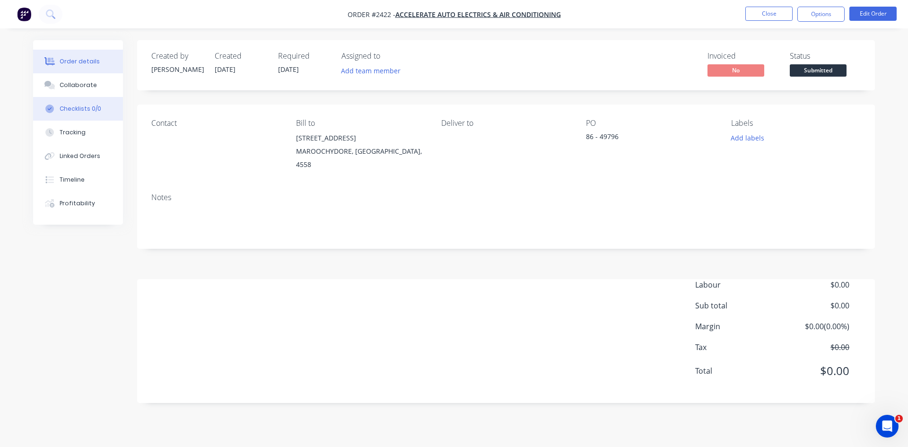
click at [88, 111] on div "Checklists 0/0" at bounding box center [81, 109] width 42 height 9
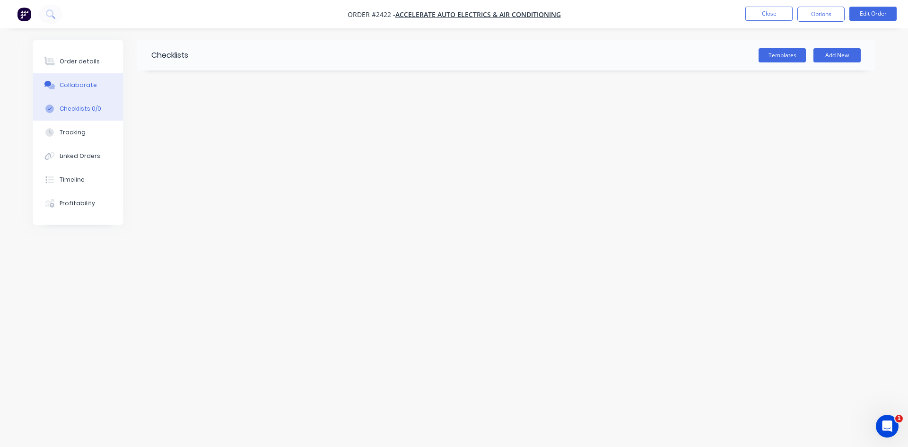
click at [70, 85] on div "Collaborate" at bounding box center [78, 85] width 37 height 9
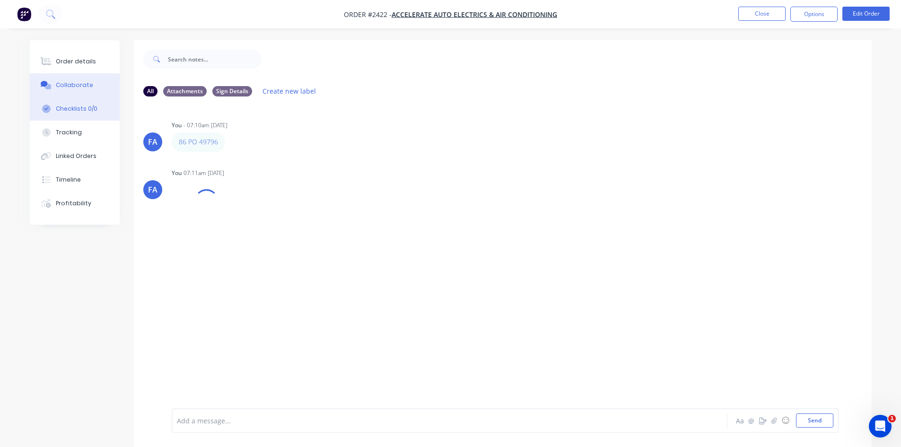
click at [107, 115] on button "Checklists 0/0" at bounding box center [75, 109] width 90 height 24
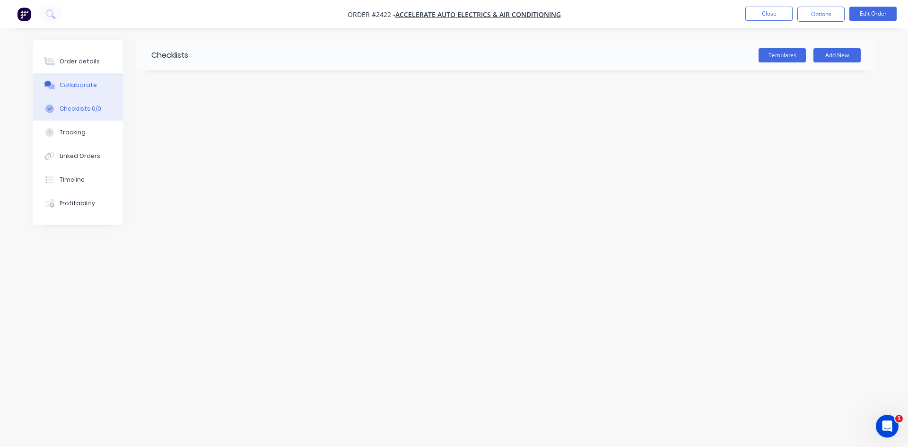
click at [77, 91] on button "Collaborate" at bounding box center [78, 85] width 90 height 24
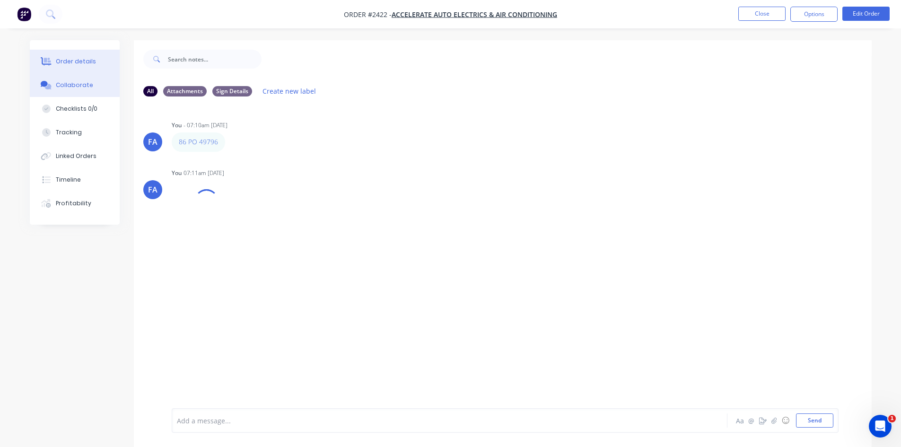
click at [78, 65] on div "Order details" at bounding box center [76, 61] width 40 height 9
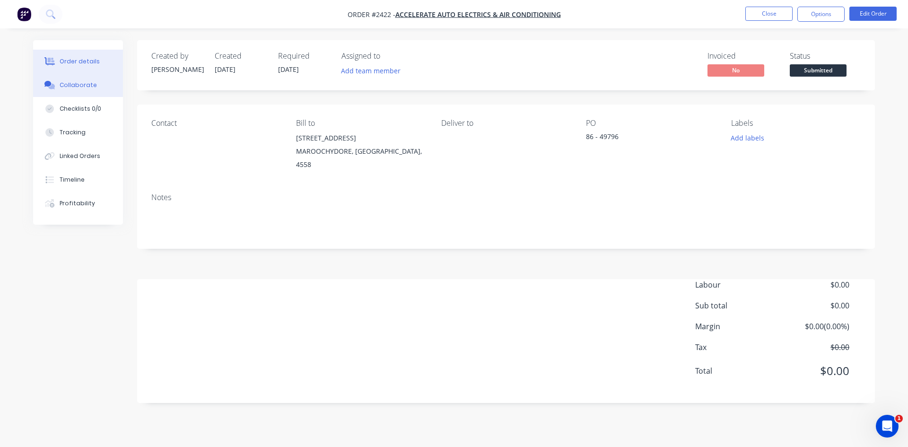
click at [65, 75] on button "Collaborate" at bounding box center [78, 85] width 90 height 24
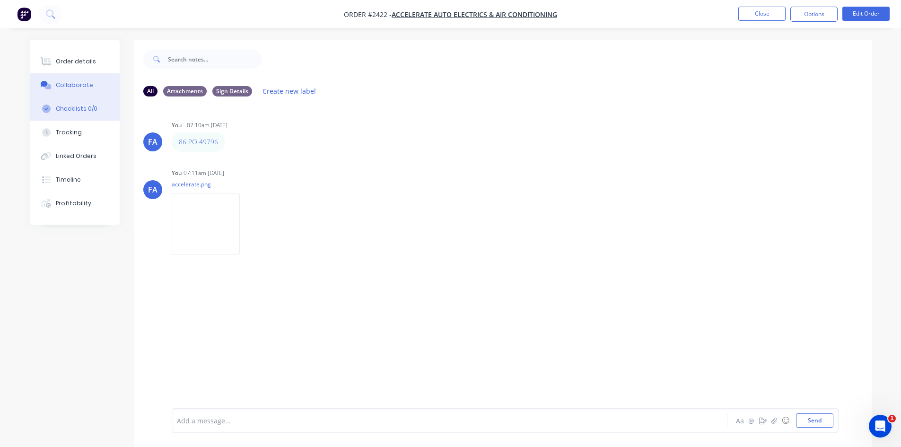
click at [79, 110] on div "Checklists 0/0" at bounding box center [77, 109] width 42 height 9
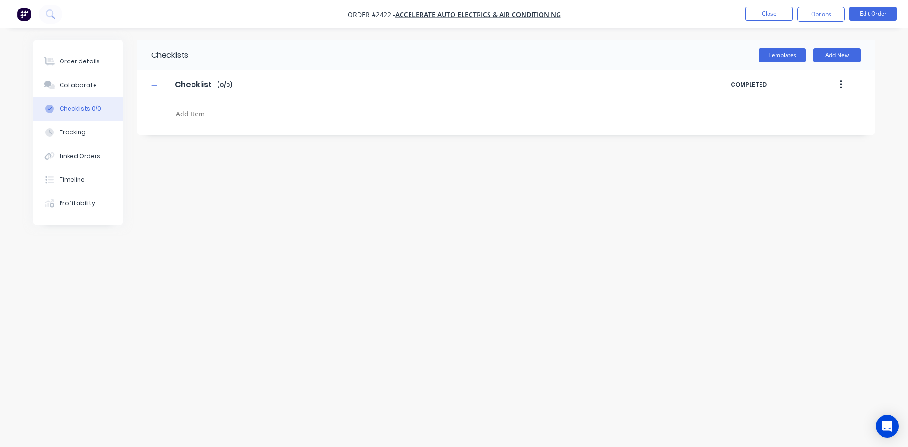
click at [213, 118] on textarea at bounding box center [399, 114] width 455 height 14
type textarea "x"
type textarea "P"
type textarea "x"
type textarea "PO"
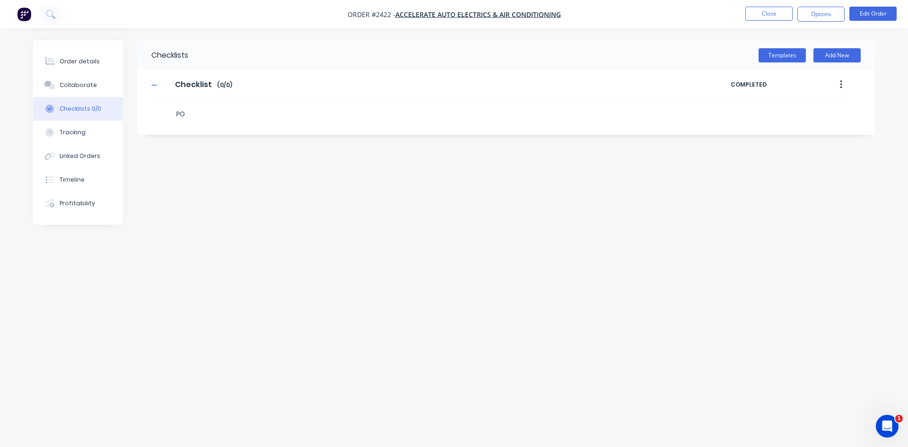
type textarea "x"
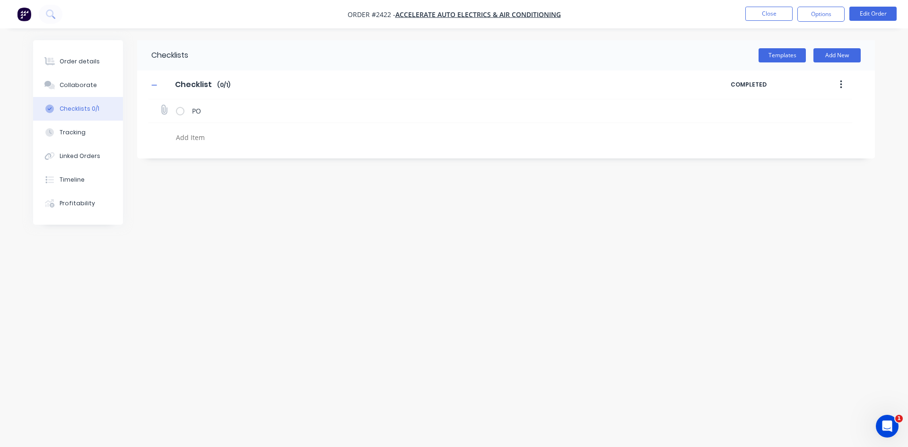
type textarea "x"
drag, startPoint x: 155, startPoint y: 120, endPoint x: 159, endPoint y: 111, distance: 10.6
click at [155, 119] on div "PO" at bounding box center [501, 111] width 704 height 24
click at [159, 111] on icon at bounding box center [164, 110] width 13 height 13
click at [160, 105] on input "file" at bounding box center [160, 105] width 0 height 0
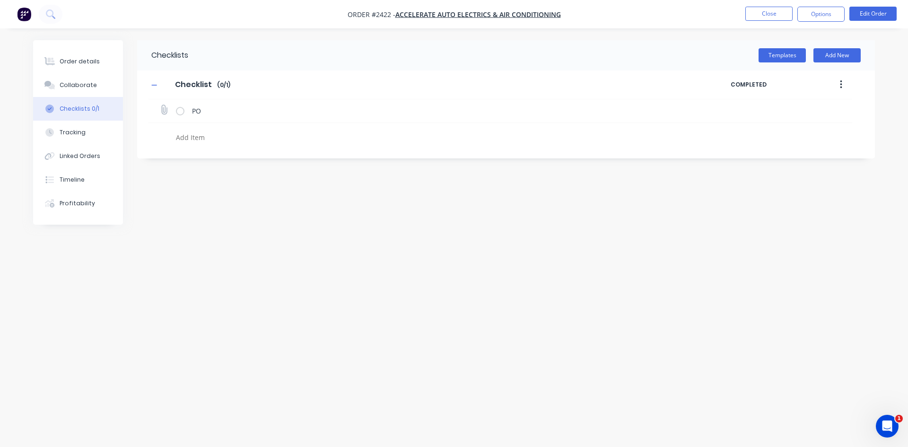
type input "C:\fakepath\Purchase_Order_No_49796.pdf"
click at [849, 112] on icon at bounding box center [847, 110] width 8 height 9
click at [787, 132] on link "Purchase_Order_No_49796.pdf" at bounding box center [770, 131] width 110 height 10
click at [71, 90] on button "Collaborate" at bounding box center [78, 85] width 90 height 24
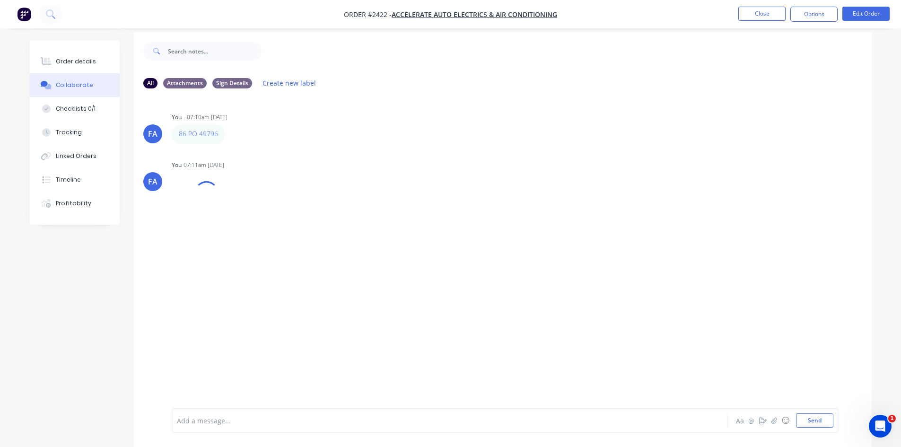
scroll to position [14, 0]
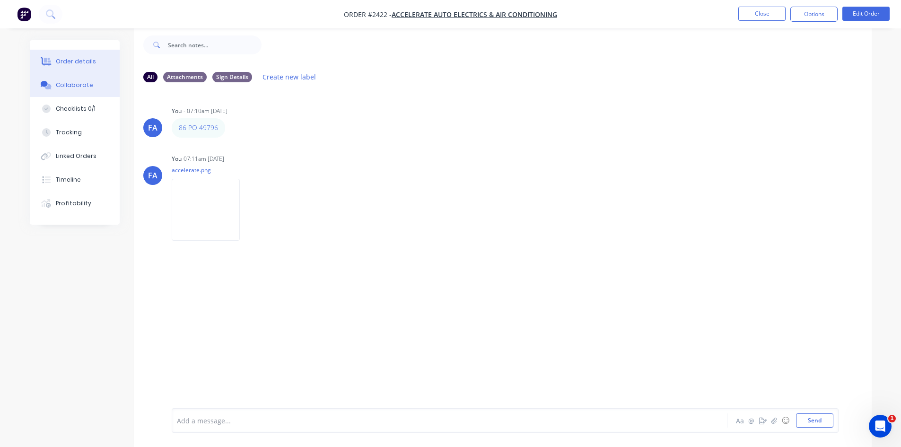
click at [79, 63] on div "Order details" at bounding box center [76, 61] width 40 height 9
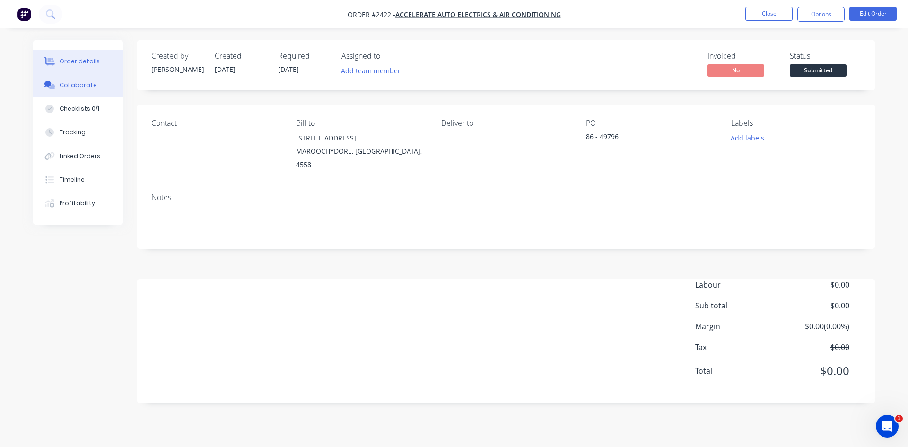
click at [72, 84] on div "Collaborate" at bounding box center [78, 85] width 37 height 9
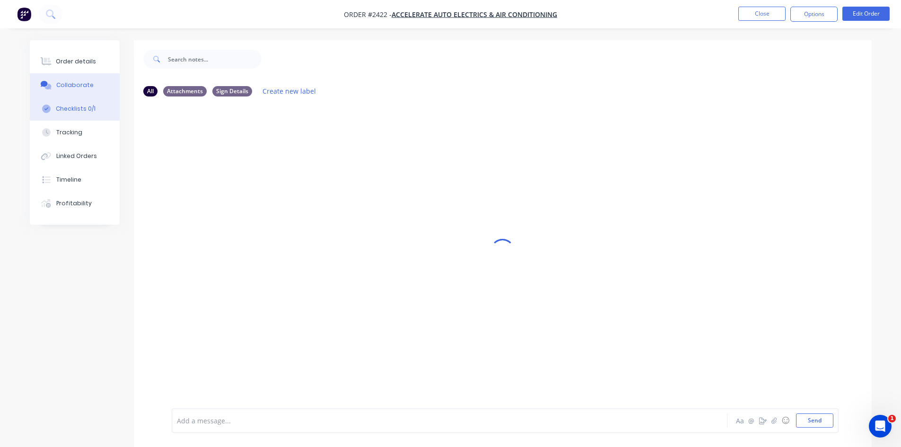
click at [77, 109] on div "Checklists 0/1" at bounding box center [76, 109] width 40 height 9
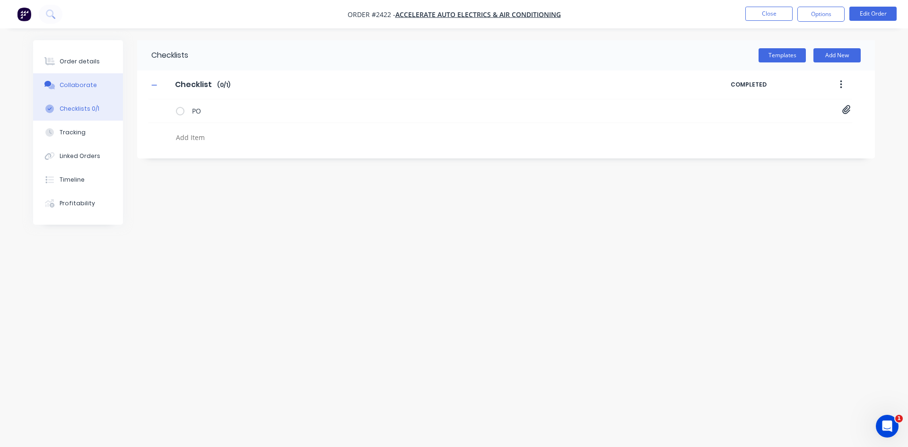
click at [77, 88] on div "Collaborate" at bounding box center [78, 85] width 37 height 9
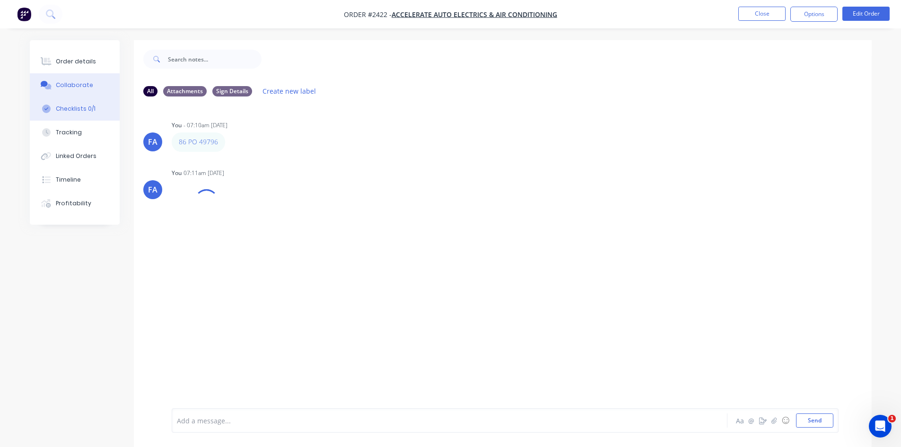
click at [70, 110] on div "Checklists 0/1" at bounding box center [76, 109] width 40 height 9
type textarea "x"
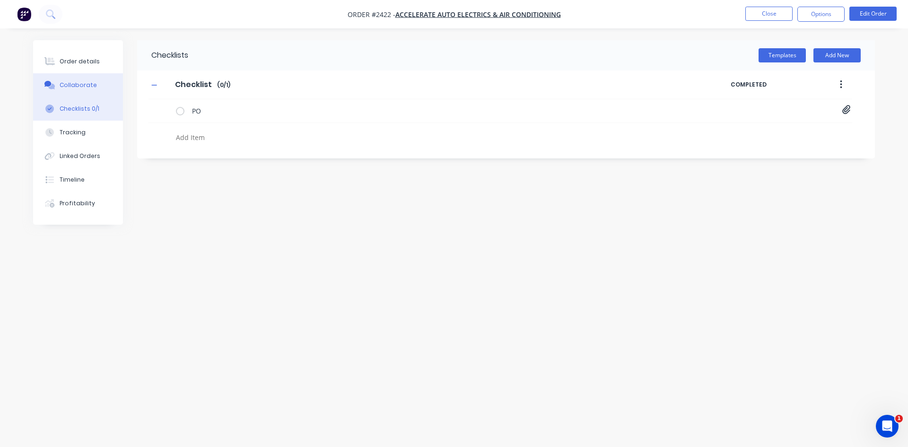
click at [75, 79] on button "Collaborate" at bounding box center [78, 85] width 90 height 24
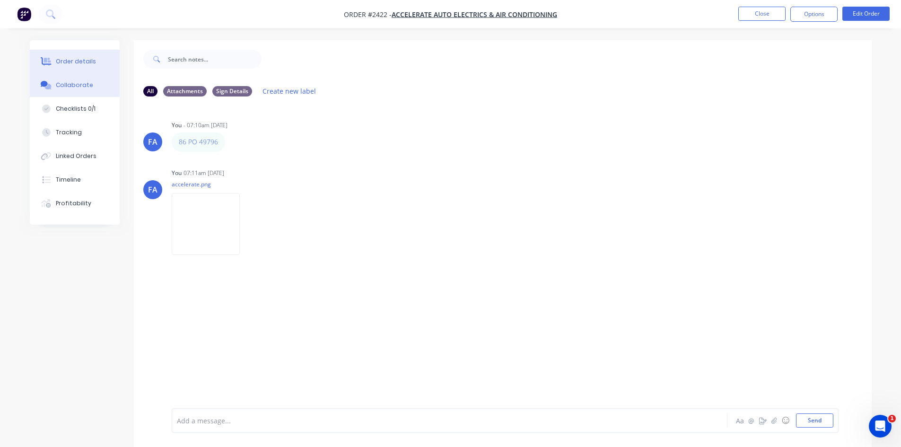
click at [49, 54] on button "Order details" at bounding box center [75, 62] width 90 height 24
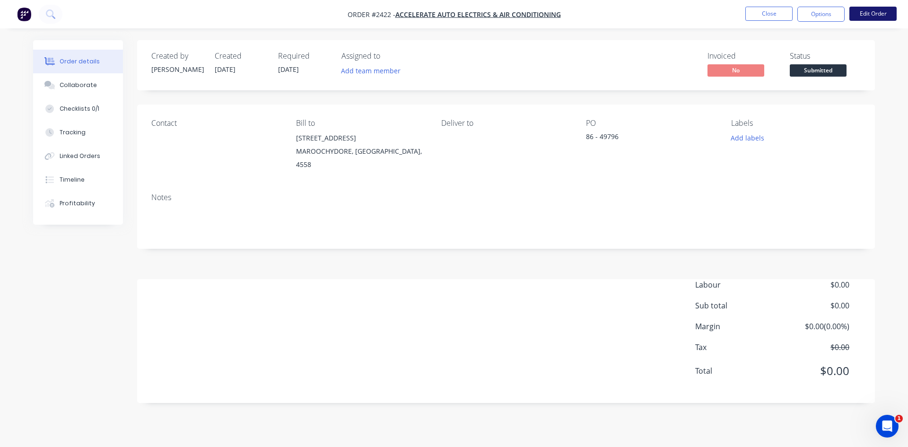
click at [862, 15] on button "Edit Order" at bounding box center [873, 14] width 47 height 14
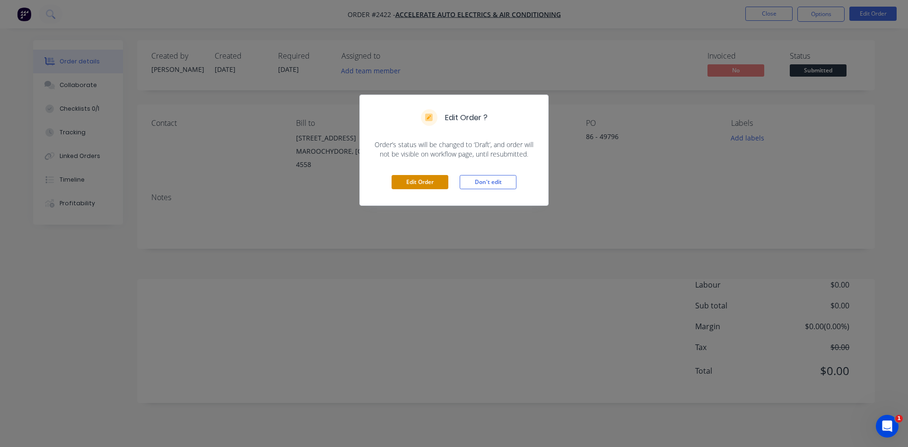
click at [427, 180] on button "Edit Order" at bounding box center [420, 182] width 57 height 14
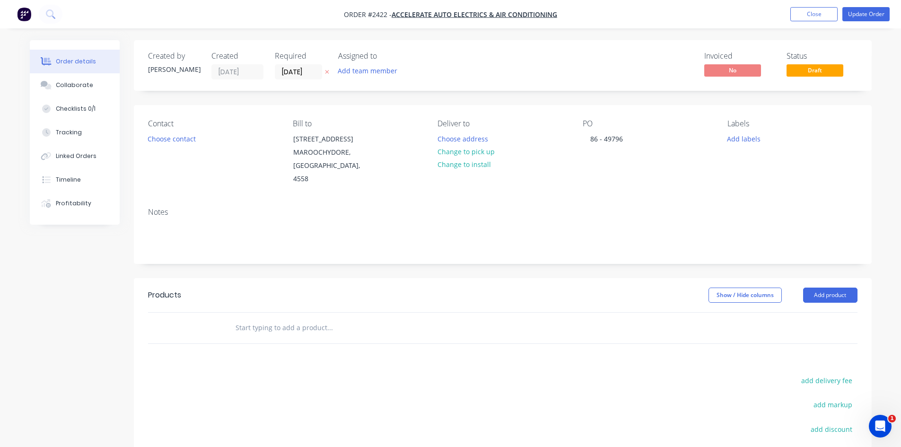
drag, startPoint x: 268, startPoint y: 320, endPoint x: 280, endPoint y: 293, distance: 29.4
click at [268, 318] on input "text" at bounding box center [329, 327] width 189 height 19
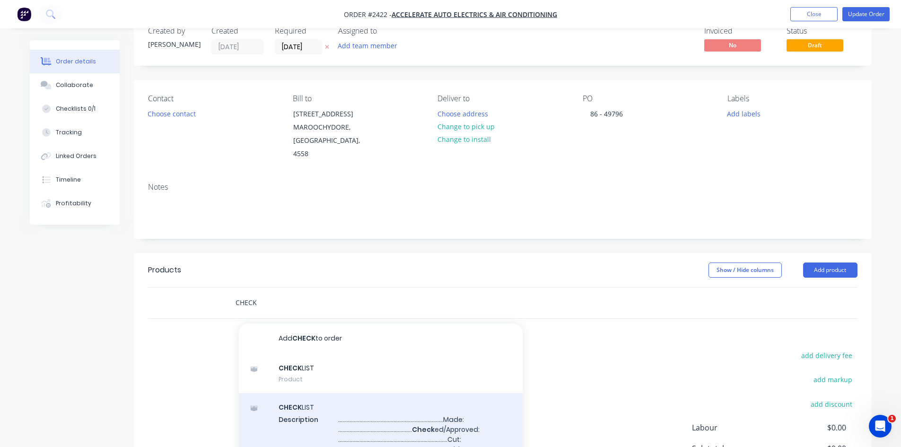
scroll to position [95, 0]
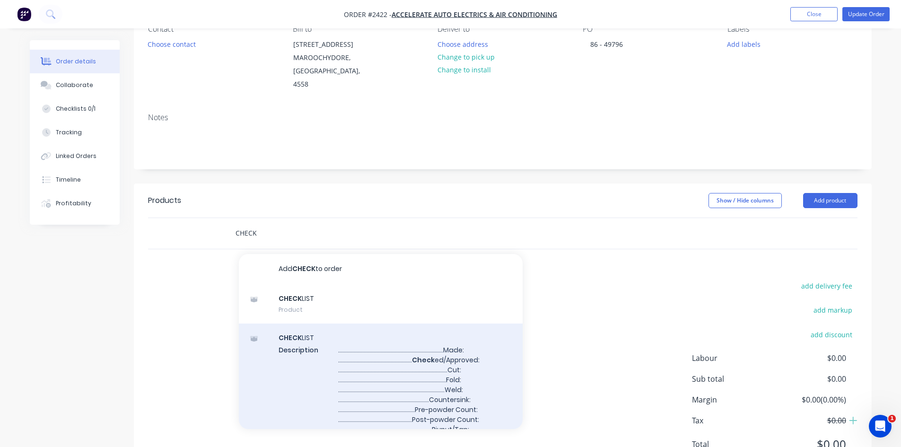
type input "CHECK"
click at [377, 355] on div "CHECK LIST Description ........................................................…" at bounding box center [381, 399] width 284 height 151
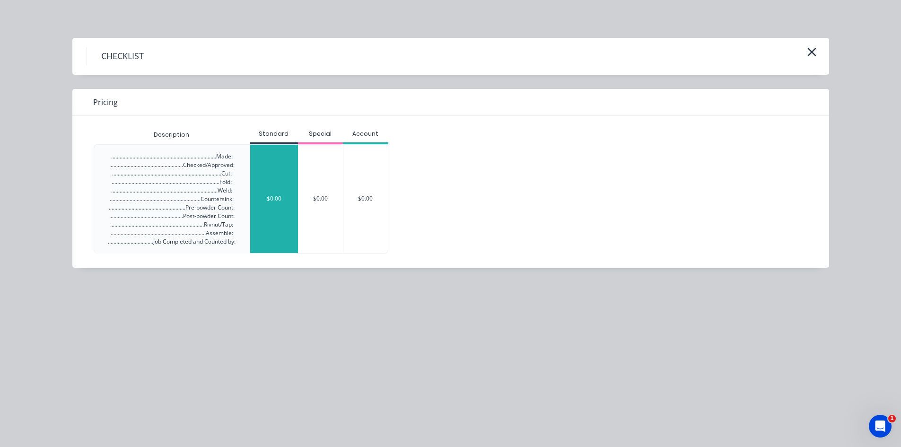
drag, startPoint x: 274, startPoint y: 171, endPoint x: 265, endPoint y: 203, distance: 33.9
click at [265, 203] on div "$0.00" at bounding box center [274, 199] width 48 height 108
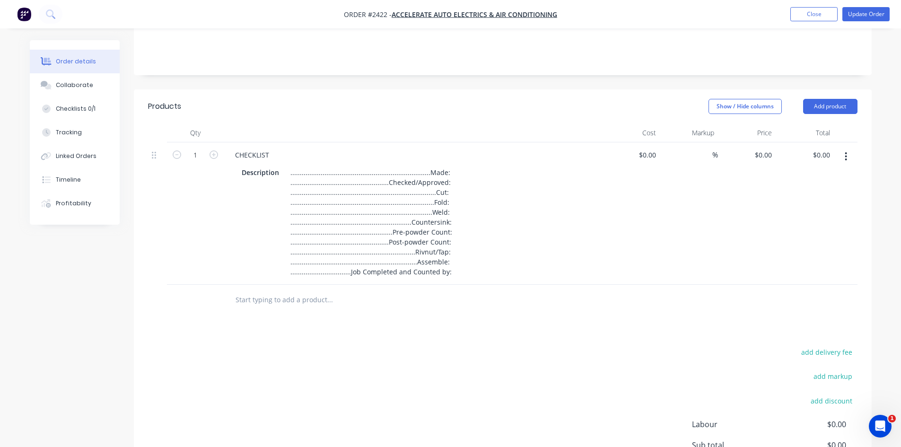
scroll to position [189, 0]
click at [270, 290] on input "text" at bounding box center [329, 299] width 189 height 19
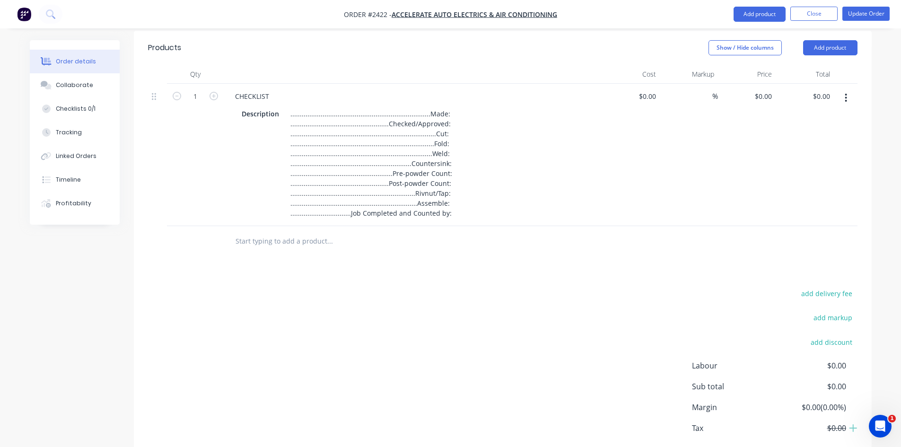
scroll to position [284, 0]
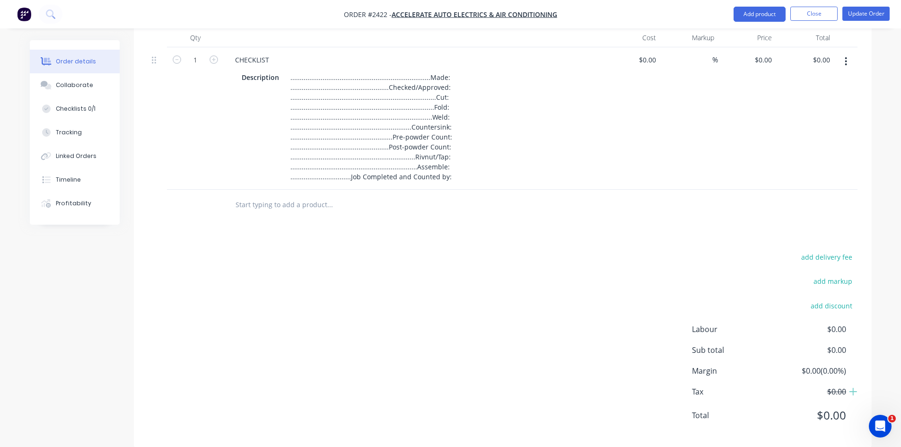
click at [256, 195] on input "text" at bounding box center [329, 204] width 189 height 19
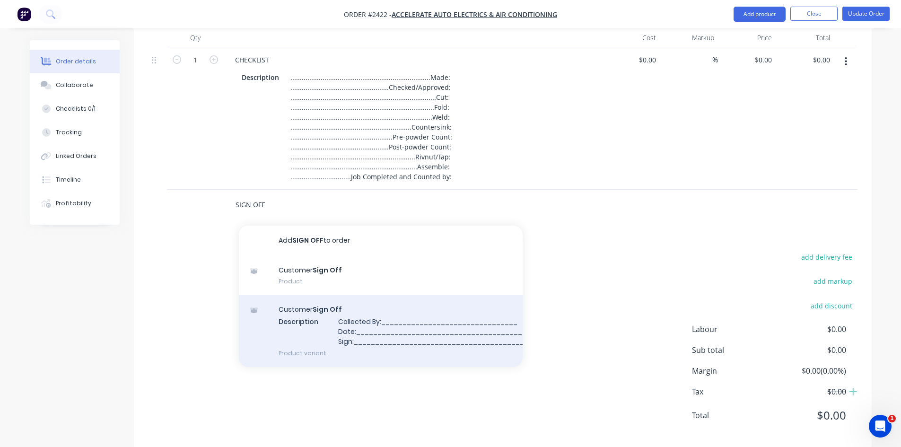
type input "SIGN OFF"
click at [332, 315] on div "Customer Sign Off Description Collected By:________________________________ Dat…" at bounding box center [381, 331] width 284 height 72
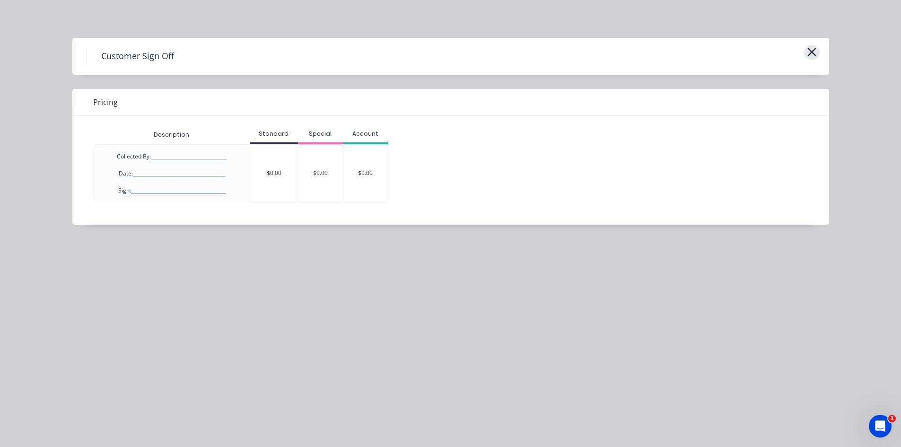
click at [810, 53] on icon "button" at bounding box center [812, 51] width 10 height 13
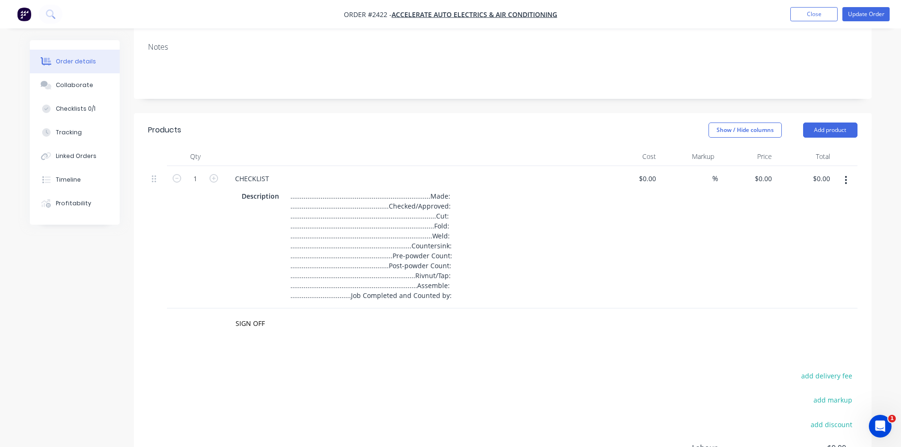
scroll to position [142, 0]
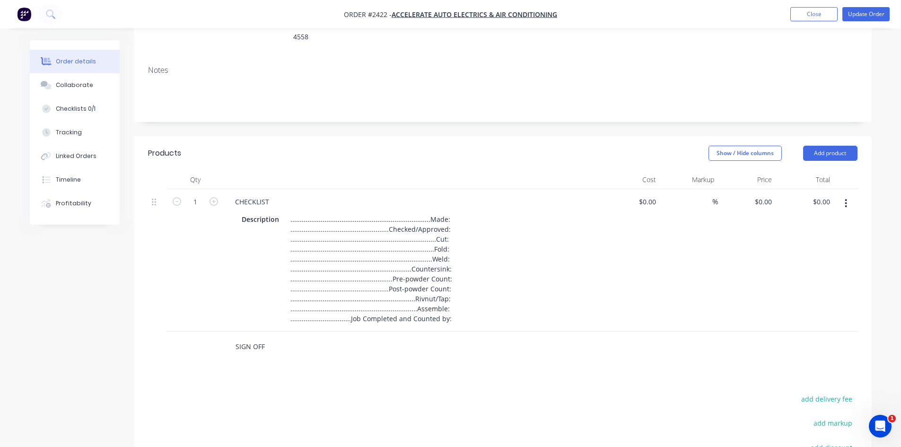
click at [259, 337] on input "SIGN OFF" at bounding box center [329, 346] width 189 height 19
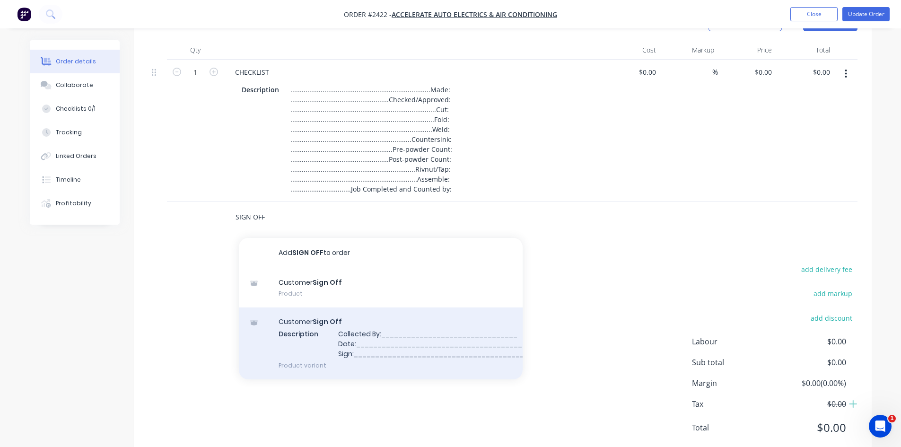
scroll to position [284, 0]
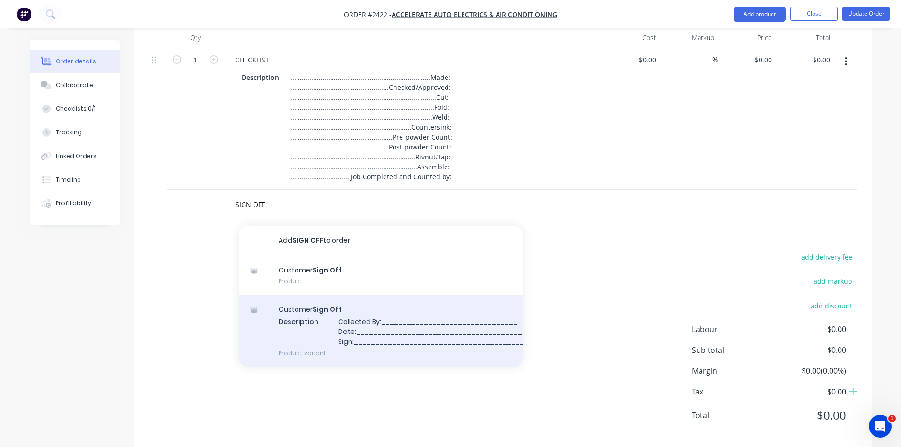
click at [323, 319] on div "Customer Sign Off Description Collected By:________________________________ Dat…" at bounding box center [381, 331] width 284 height 72
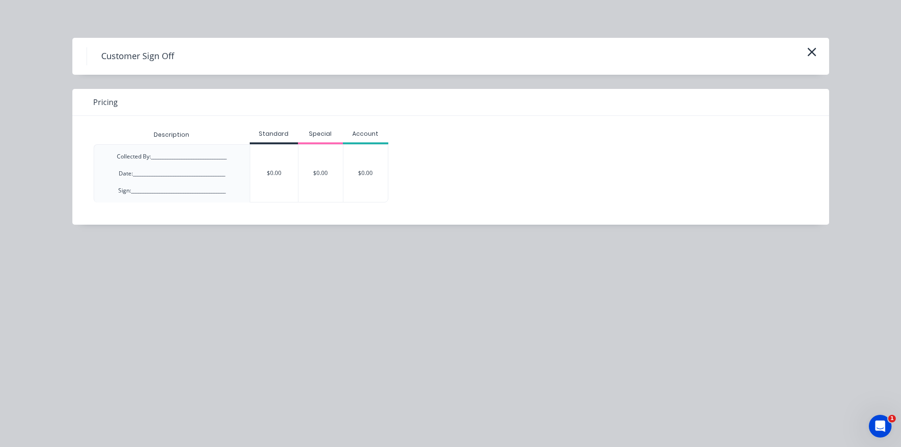
click at [191, 167] on div "Collected By:________________________________ Date:____________________________…" at bounding box center [172, 173] width 110 height 43
click at [264, 173] on div "$0.00" at bounding box center [274, 173] width 48 height 57
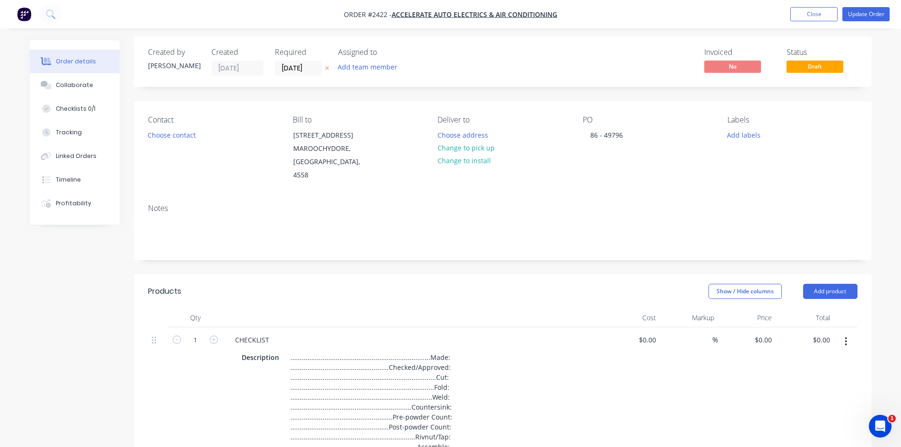
scroll to position [0, 0]
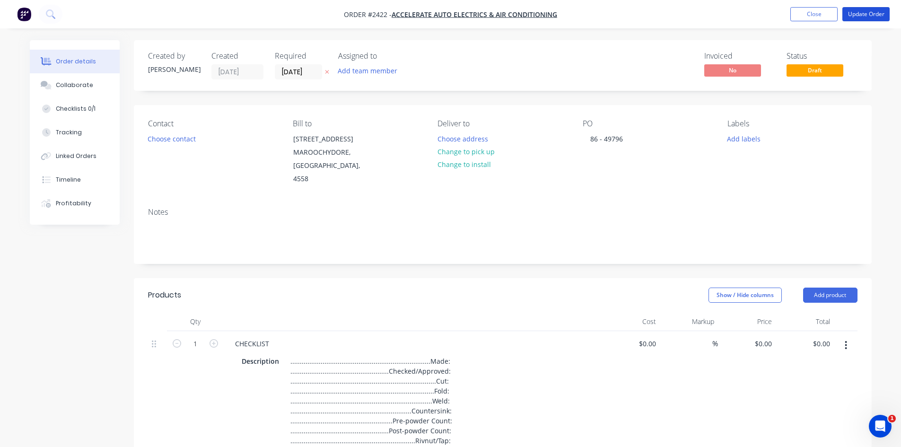
drag, startPoint x: 859, startPoint y: 14, endPoint x: 835, endPoint y: 24, distance: 26.5
click at [859, 14] on button "Update Order" at bounding box center [866, 14] width 47 height 14
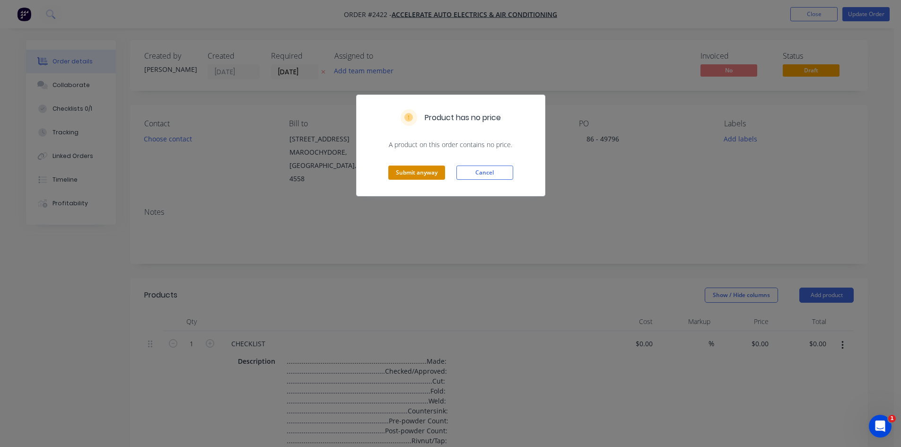
click at [424, 174] on button "Submit anyway" at bounding box center [416, 173] width 57 height 14
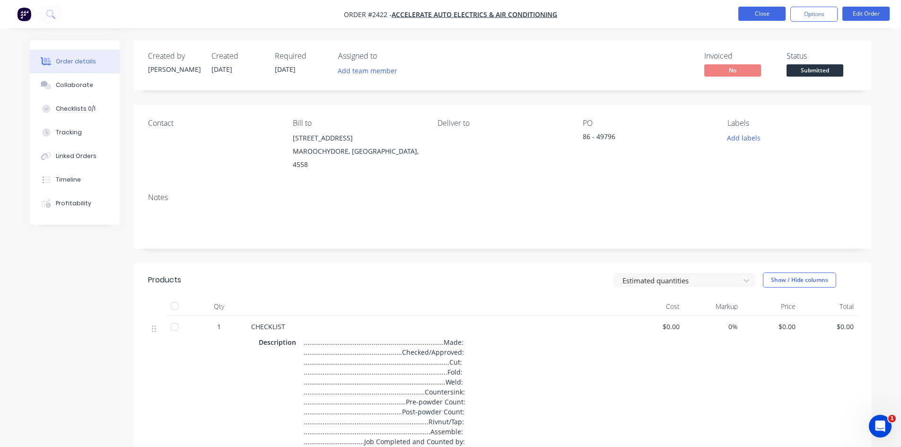
click at [755, 19] on button "Close" at bounding box center [762, 14] width 47 height 14
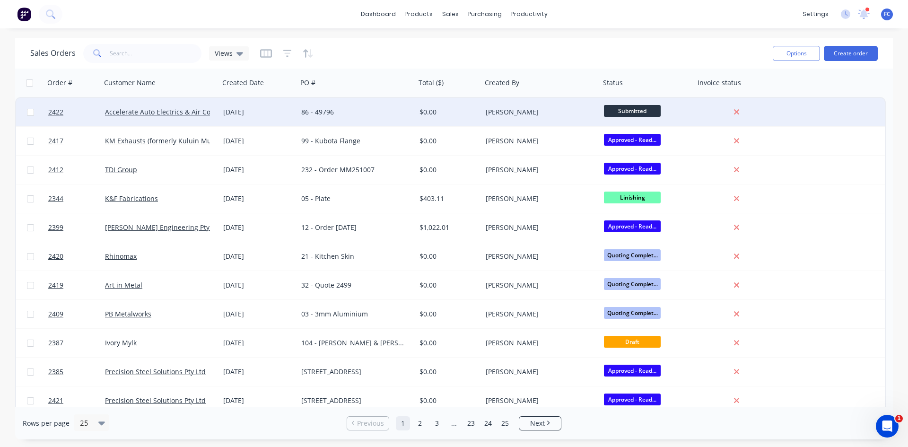
click at [285, 116] on div "09 Oct 2025" at bounding box center [258, 111] width 70 height 9
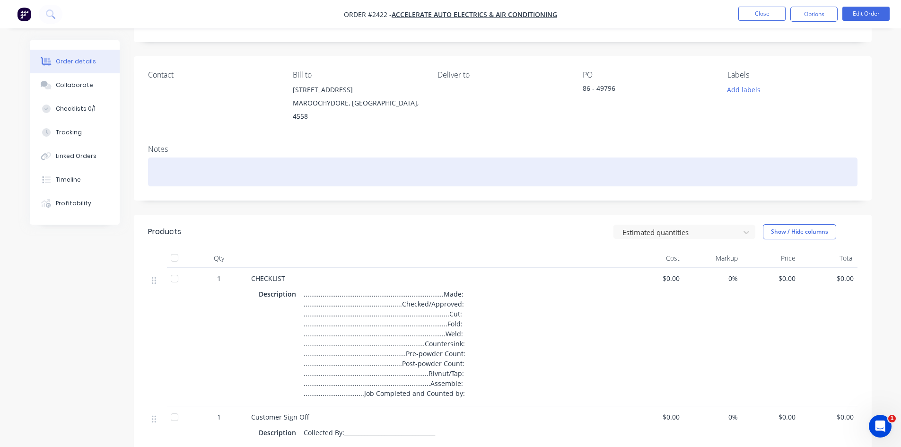
scroll to position [47, 0]
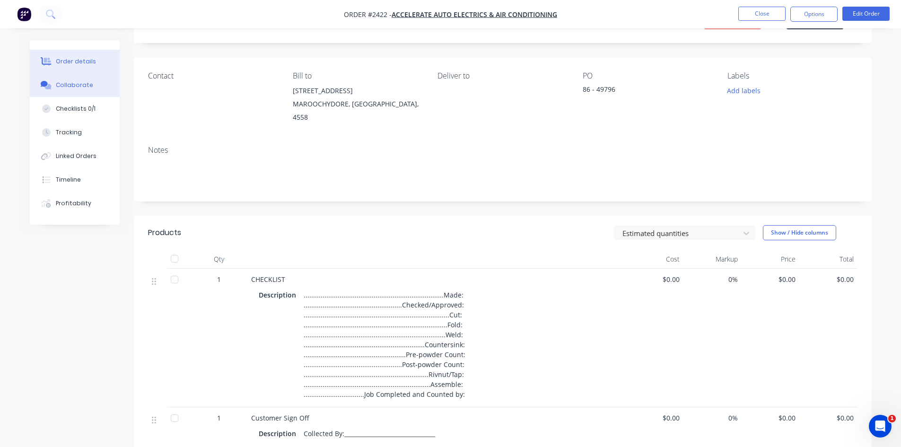
click at [66, 84] on div "Collaborate" at bounding box center [74, 85] width 37 height 9
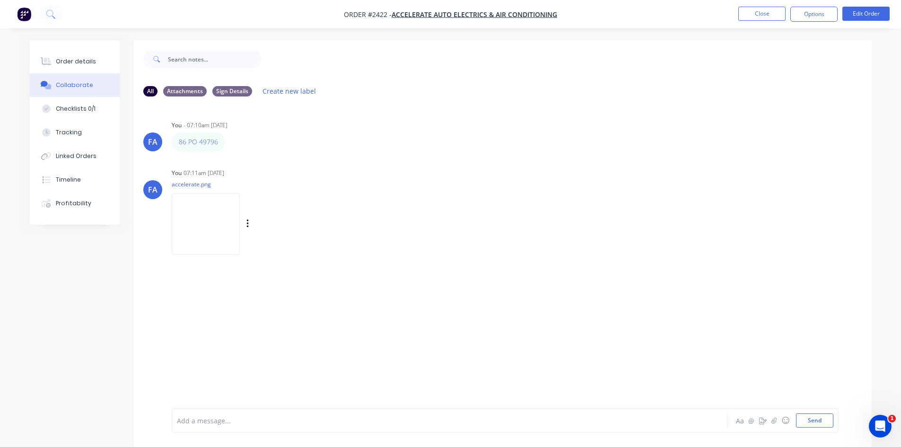
click at [208, 222] on img at bounding box center [206, 224] width 68 height 62
click at [47, 65] on icon at bounding box center [46, 61] width 11 height 9
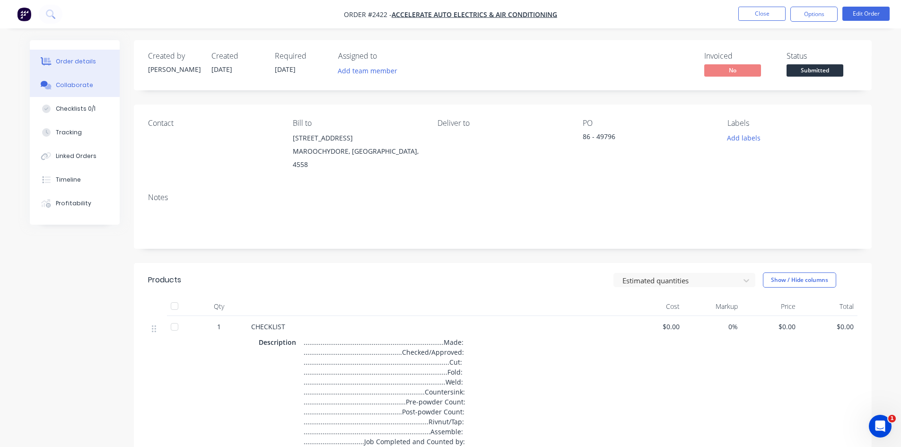
click at [94, 89] on button "Collaborate" at bounding box center [75, 85] width 90 height 24
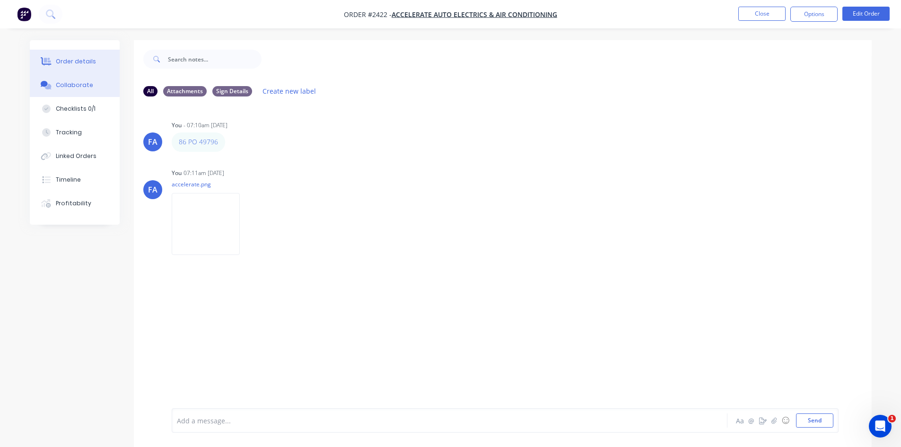
click at [86, 65] on div "Order details" at bounding box center [76, 61] width 40 height 9
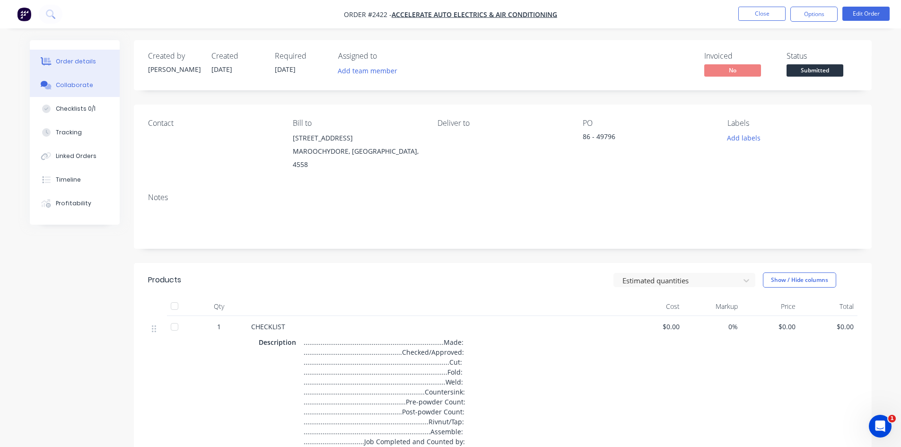
click at [76, 94] on button "Collaborate" at bounding box center [75, 85] width 90 height 24
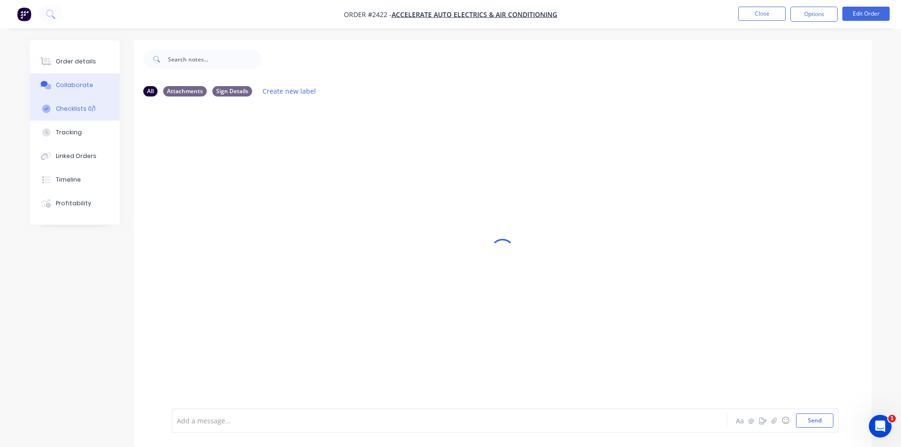
click at [91, 104] on button "Checklists 0/1" at bounding box center [75, 109] width 90 height 24
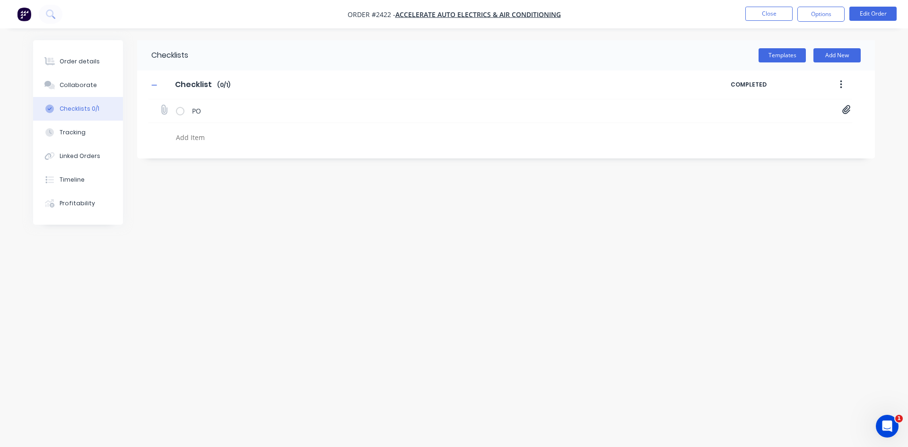
click at [852, 113] on div "PO Purchase_Order_No_49796.pdf" at bounding box center [501, 111] width 704 height 24
click at [846, 113] on icon at bounding box center [847, 110] width 8 height 9
click at [760, 131] on link "Purchase_Order_No_49796.pdf" at bounding box center [770, 131] width 110 height 10
click at [772, 16] on button "Close" at bounding box center [769, 14] width 47 height 14
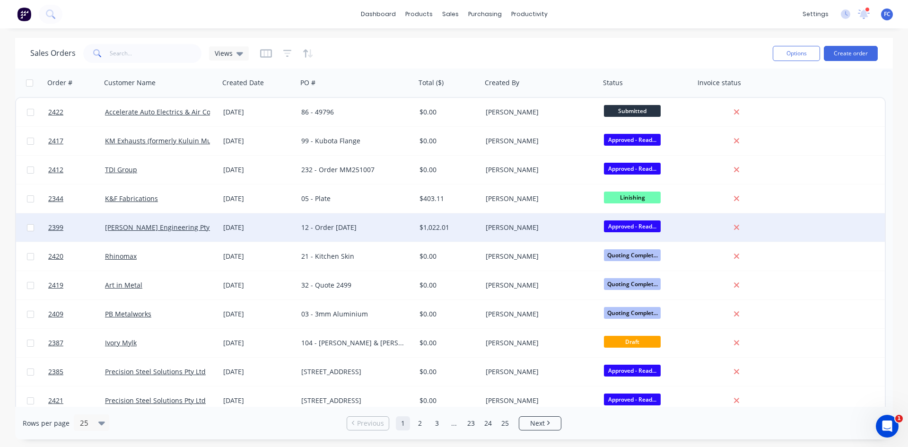
click at [393, 226] on div "12 - Order [DATE]" at bounding box center [353, 227] width 105 height 9
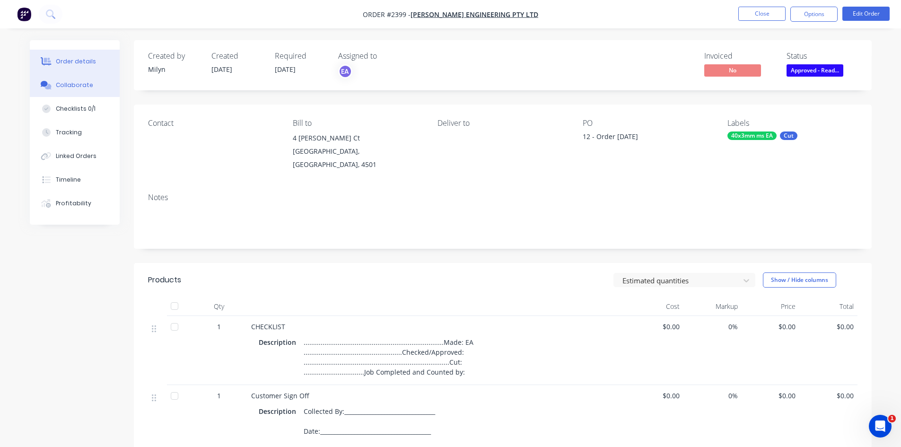
click at [85, 83] on div "Collaborate" at bounding box center [74, 85] width 37 height 9
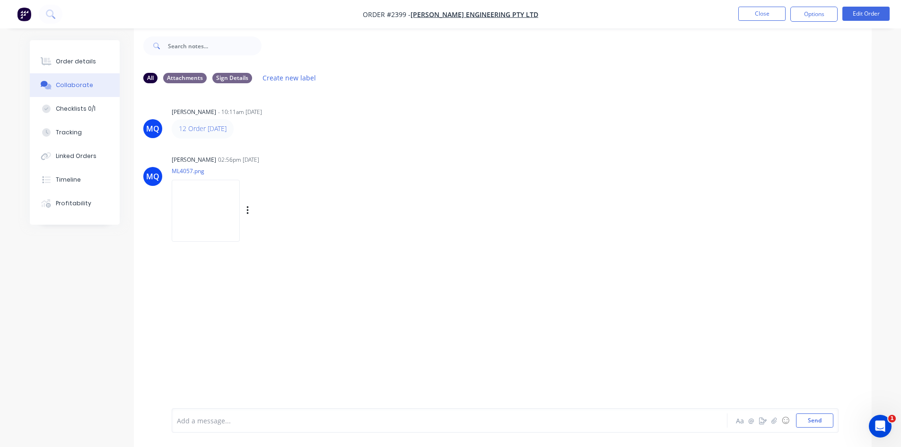
scroll to position [14, 0]
click at [206, 194] on img at bounding box center [206, 210] width 68 height 62
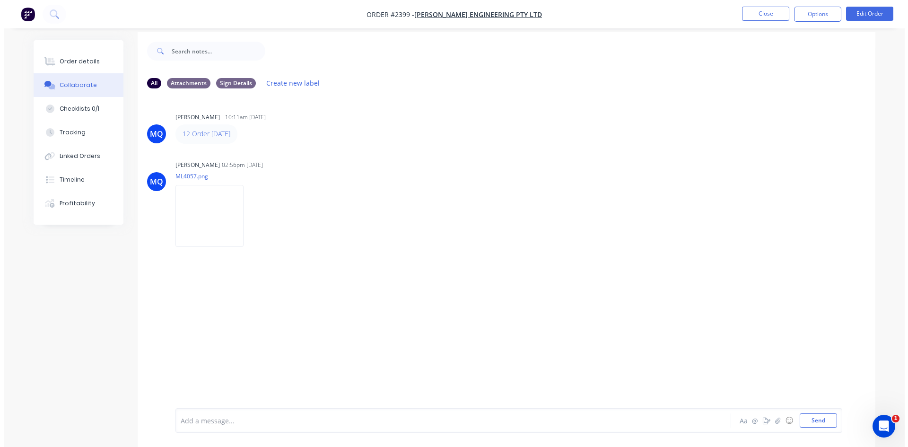
scroll to position [0, 0]
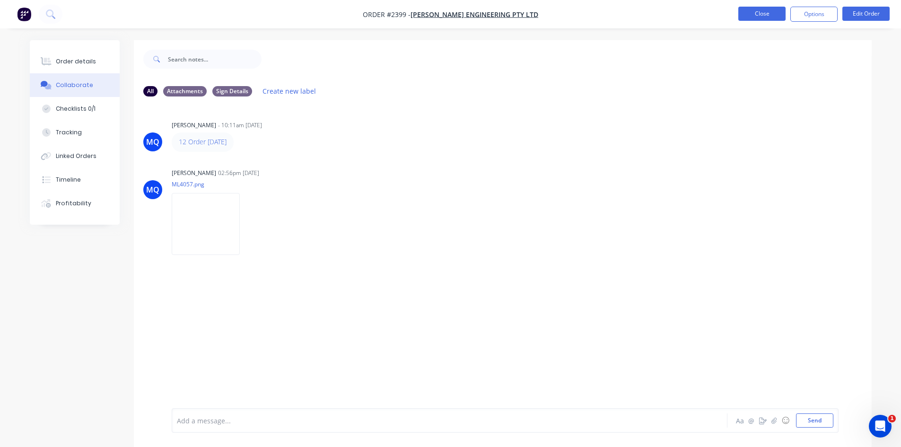
click at [744, 8] on button "Close" at bounding box center [762, 14] width 47 height 14
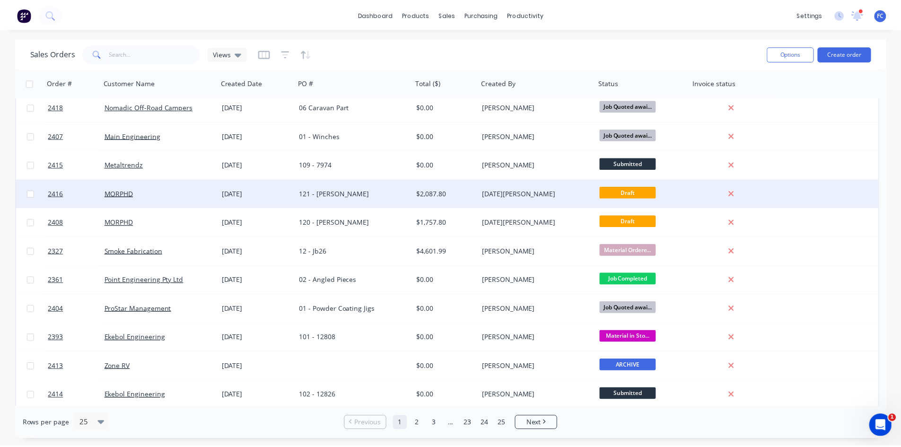
scroll to position [412, 0]
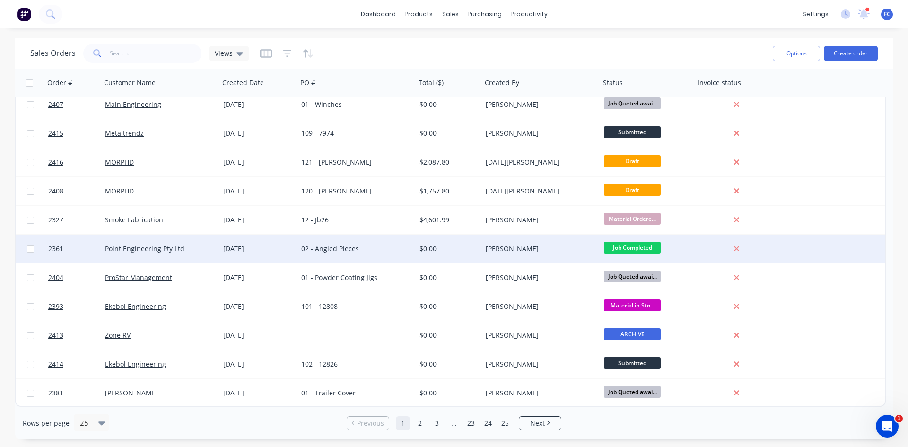
click at [374, 253] on div "02 - Angled Pieces" at bounding box center [353, 248] width 105 height 9
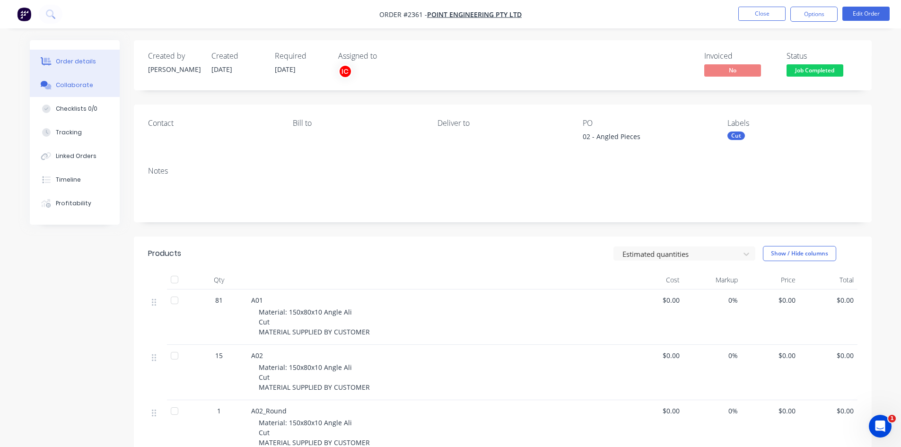
click at [88, 84] on div "Collaborate" at bounding box center [74, 85] width 37 height 9
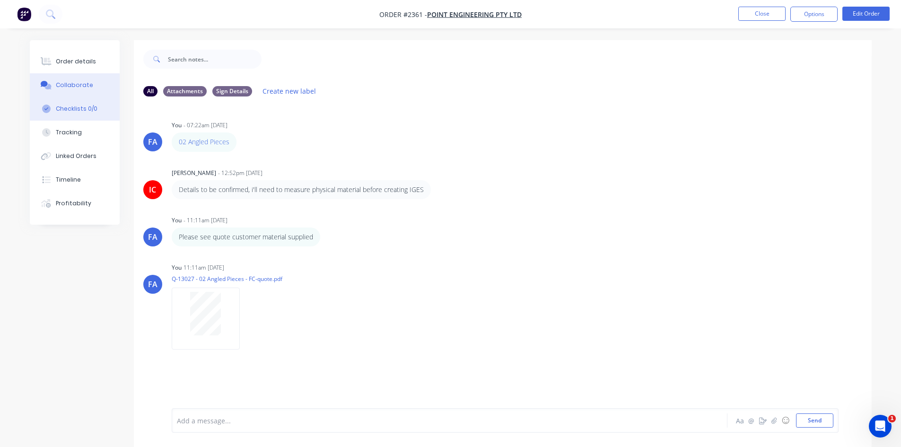
click at [81, 111] on div "Checklists 0/0" at bounding box center [77, 109] width 42 height 9
type textarea "x"
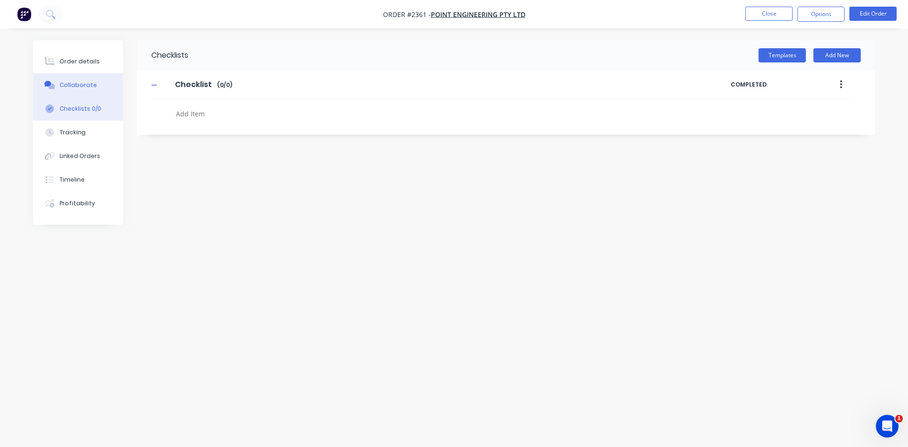
click at [74, 84] on div "Collaborate" at bounding box center [78, 85] width 37 height 9
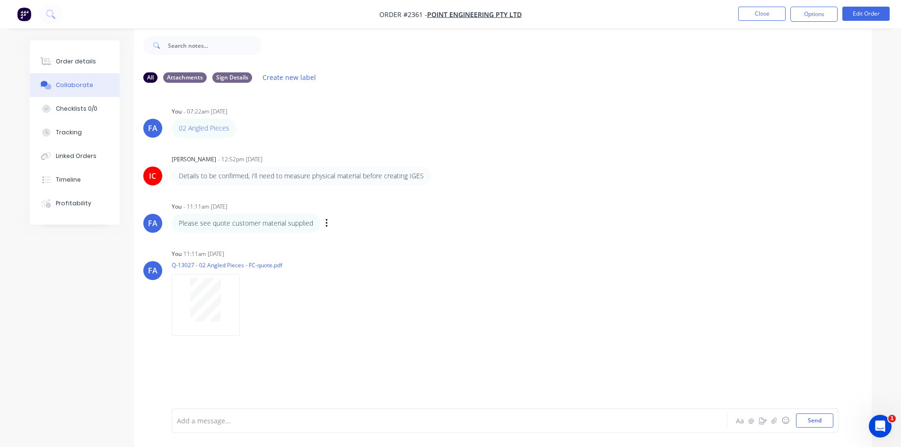
scroll to position [14, 0]
click at [735, 11] on ul "Close Options Edit Order" at bounding box center [814, 14] width 174 height 15
click at [748, 13] on button "Close" at bounding box center [762, 14] width 47 height 14
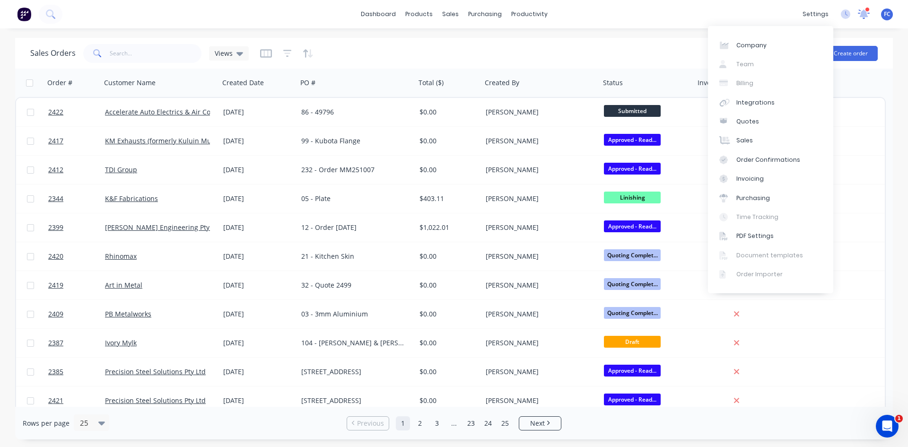
click at [864, 8] on div at bounding box center [864, 14] width 12 height 14
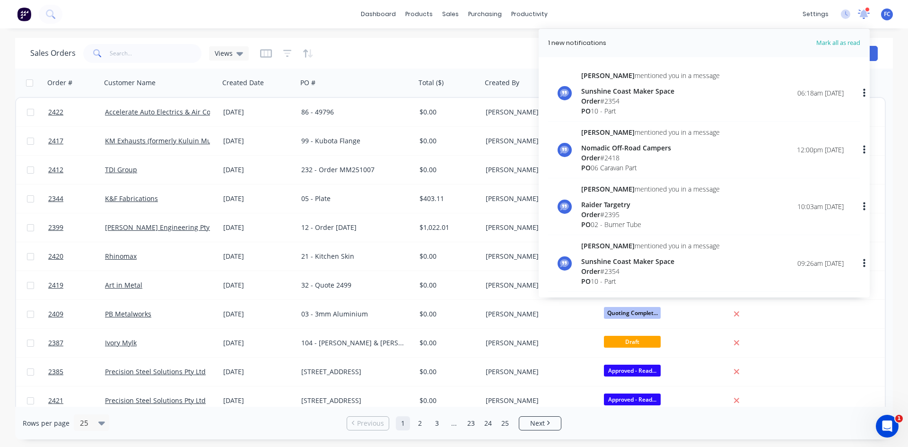
click at [864, 8] on div at bounding box center [864, 14] width 12 height 14
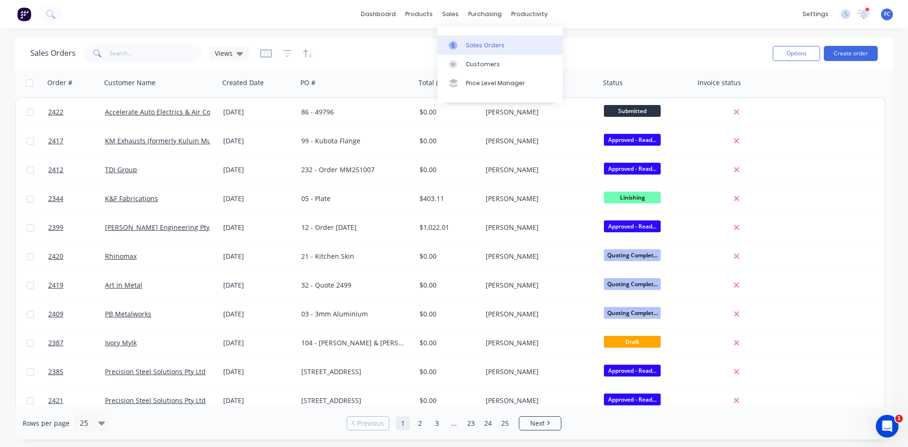
click at [464, 38] on link "Sales Orders" at bounding box center [500, 44] width 125 height 19
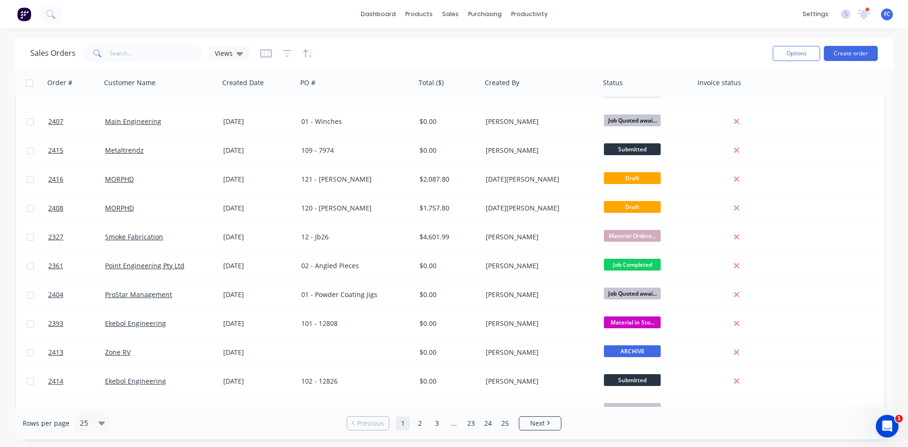
scroll to position [412, 0]
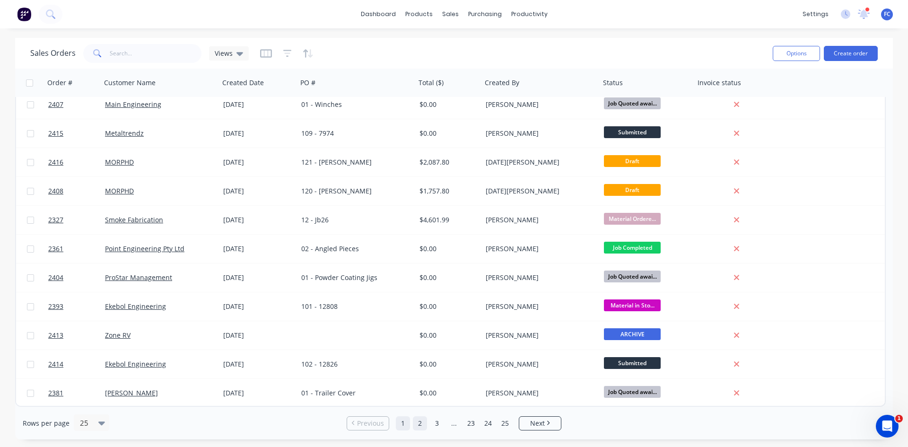
click at [423, 423] on link "2" at bounding box center [420, 423] width 14 height 14
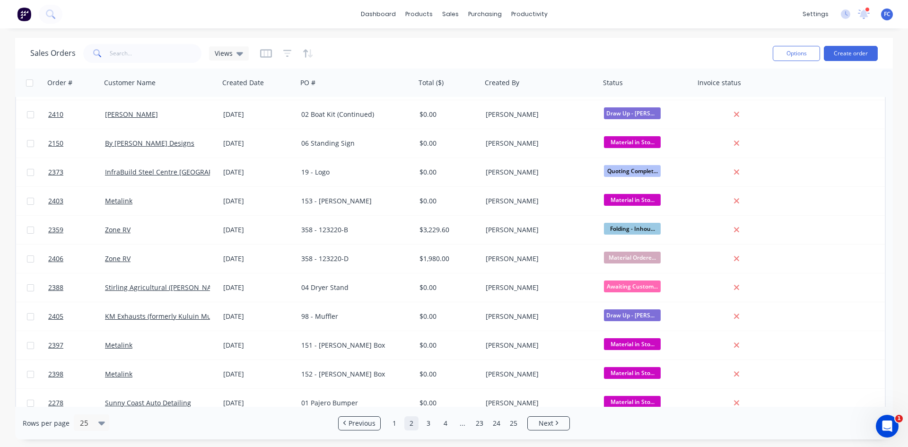
scroll to position [95, 0]
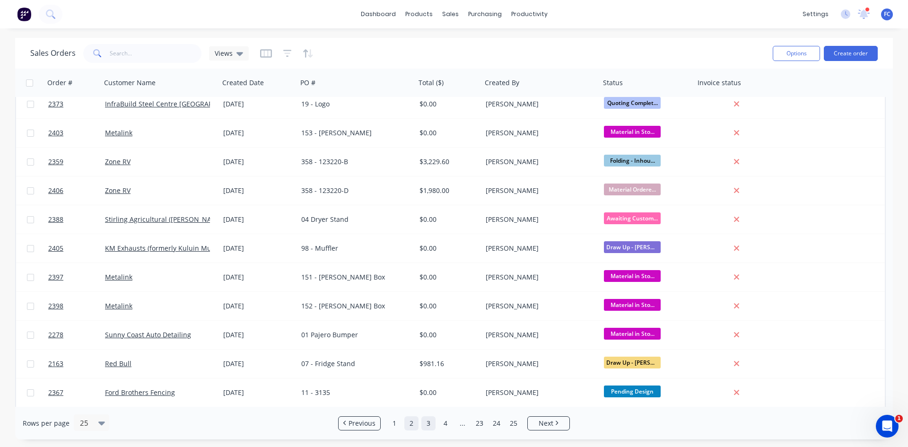
click at [434, 427] on link "3" at bounding box center [429, 423] width 14 height 14
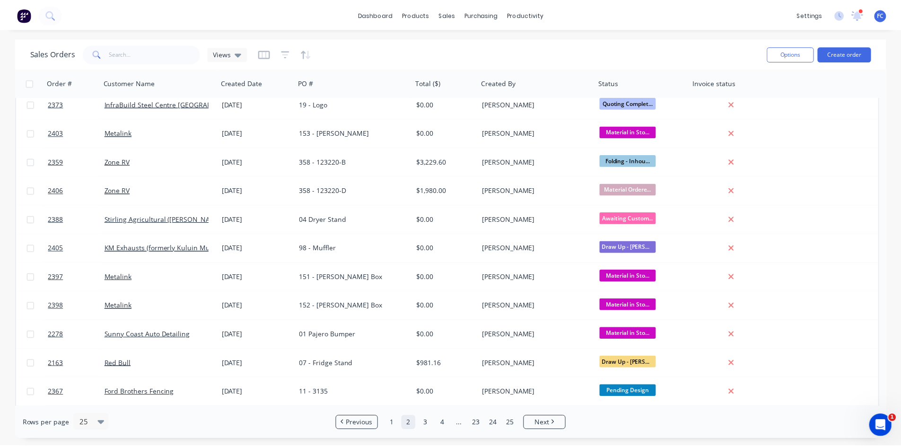
scroll to position [0, 0]
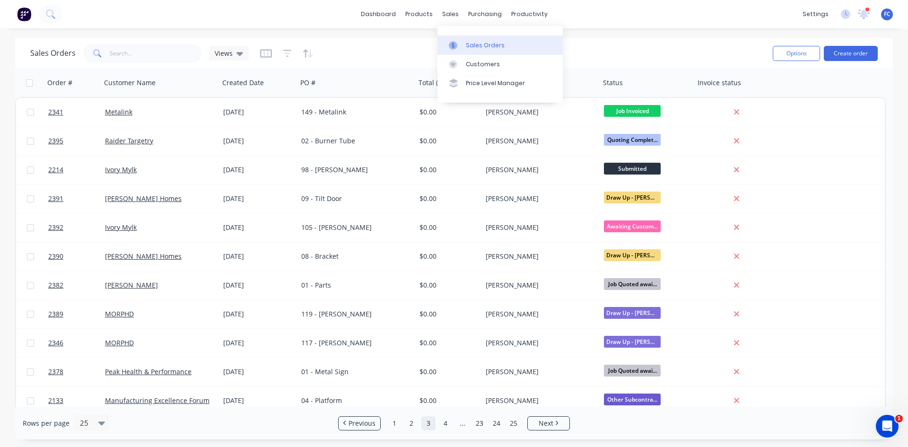
click at [468, 45] on div "Sales Orders" at bounding box center [485, 45] width 39 height 9
click at [394, 424] on link "1" at bounding box center [394, 423] width 14 height 14
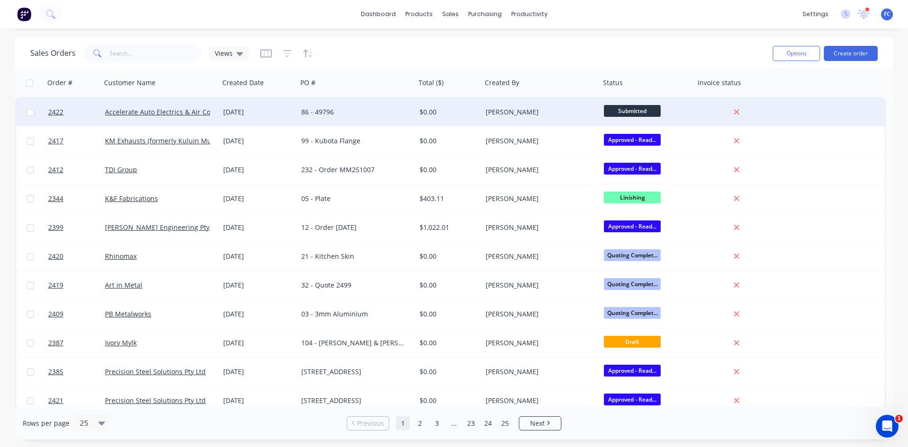
click at [282, 107] on div "09 Oct 2025" at bounding box center [258, 111] width 70 height 9
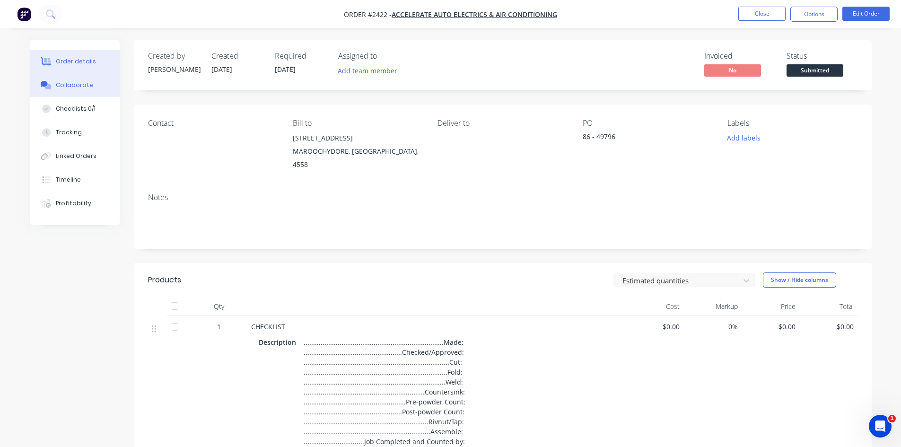
click at [63, 89] on div "Collaborate" at bounding box center [74, 85] width 37 height 9
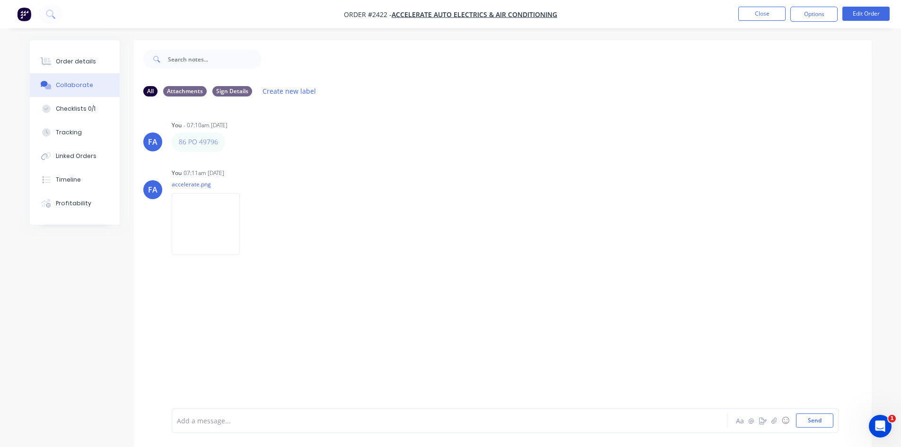
click at [765, 21] on li "Close" at bounding box center [762, 14] width 47 height 15
click at [765, 18] on button "Close" at bounding box center [762, 14] width 47 height 14
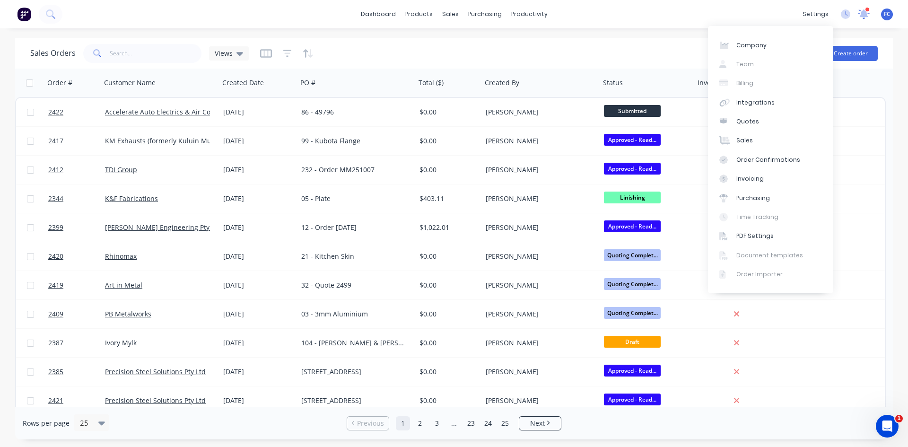
click at [864, 14] on icon at bounding box center [864, 13] width 9 height 9
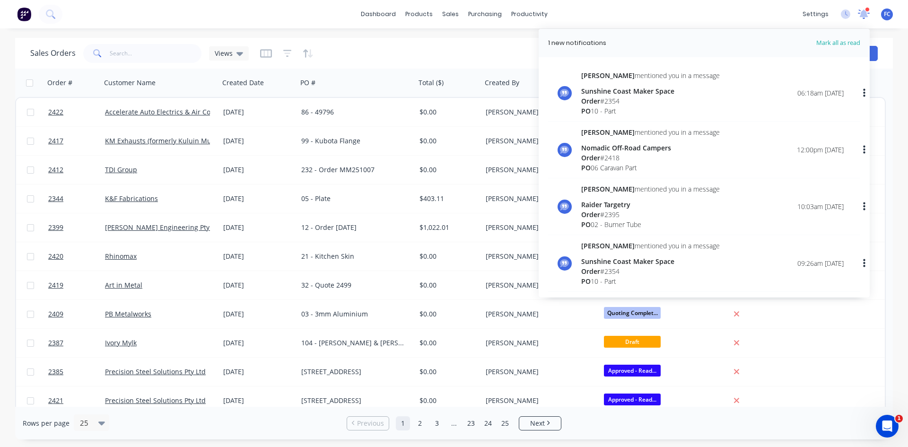
click at [864, 14] on icon at bounding box center [864, 13] width 9 height 9
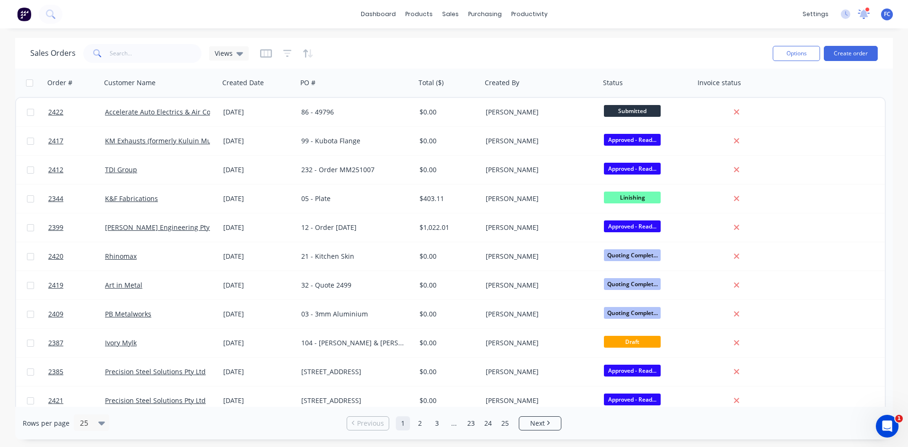
click at [866, 15] on icon at bounding box center [864, 13] width 9 height 9
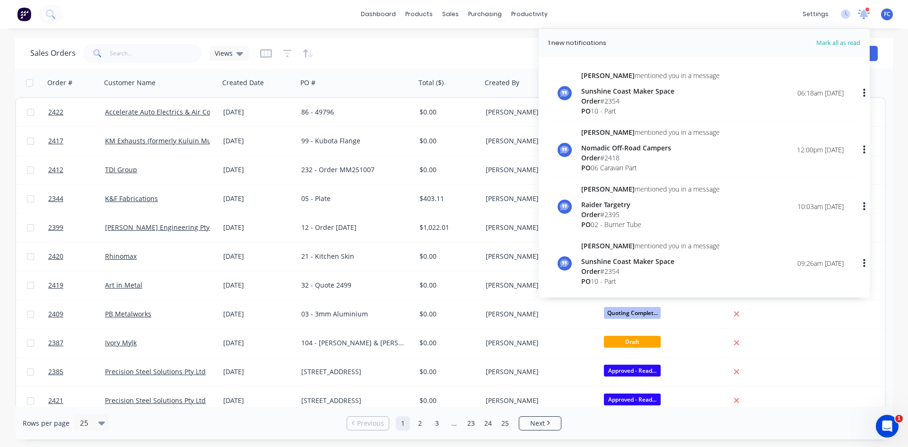
click at [866, 15] on icon at bounding box center [864, 13] width 9 height 9
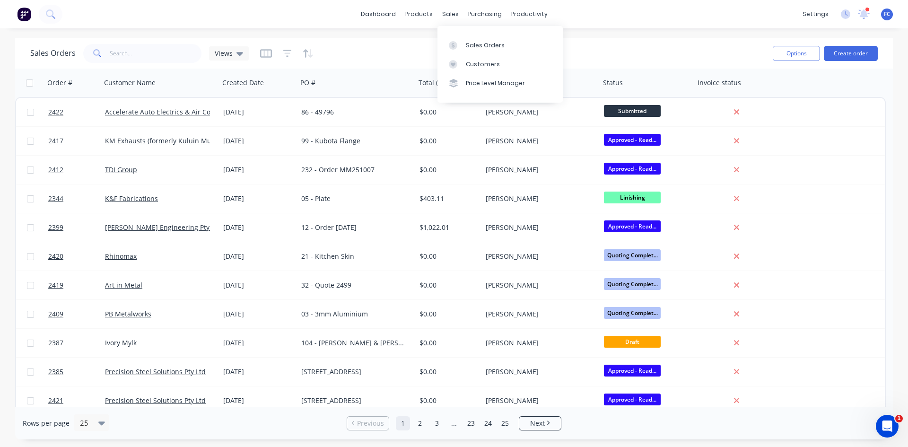
click at [459, 47] on div at bounding box center [456, 45] width 14 height 9
click at [125, 53] on input "text" at bounding box center [156, 53] width 92 height 19
type input "gecko"
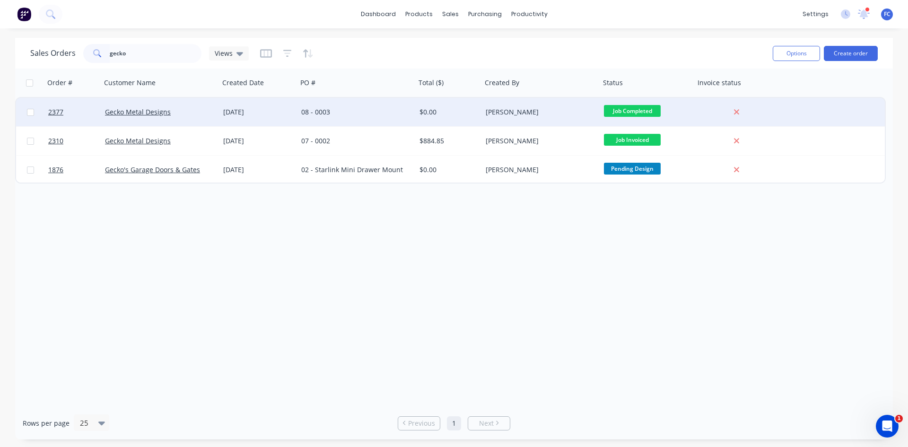
click at [241, 116] on div "[DATE]" at bounding box center [258, 111] width 70 height 9
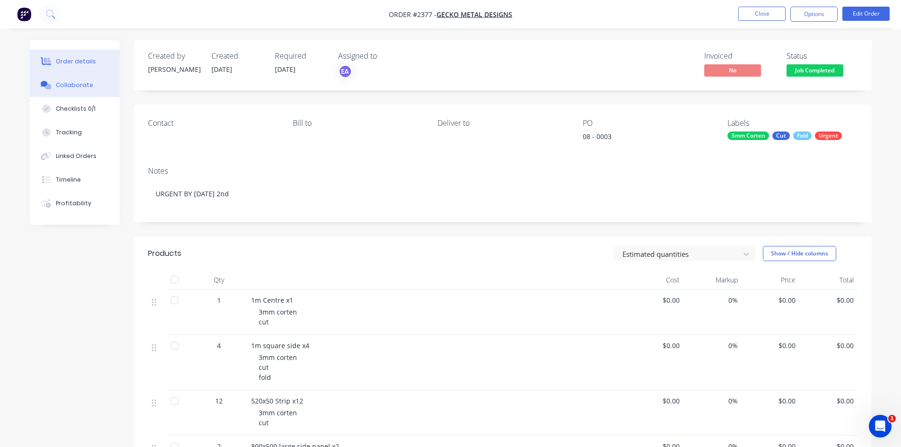
click at [69, 79] on button "Collaborate" at bounding box center [75, 85] width 90 height 24
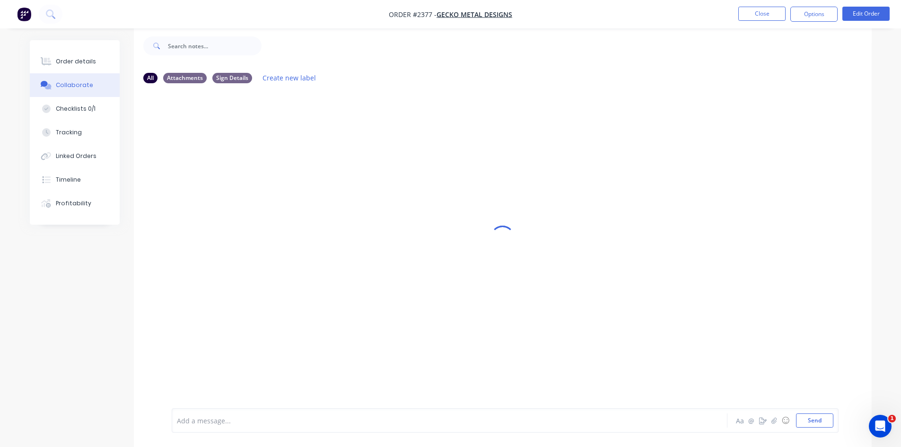
scroll to position [14, 0]
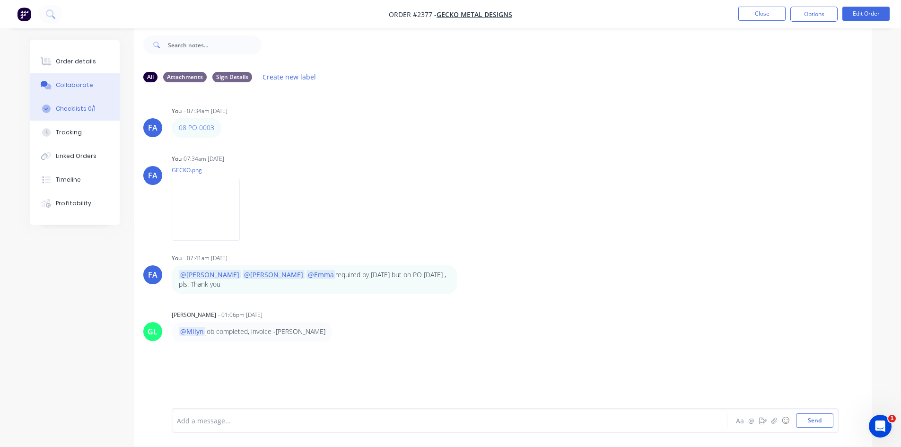
click at [82, 107] on div "Checklists 0/1" at bounding box center [76, 109] width 40 height 9
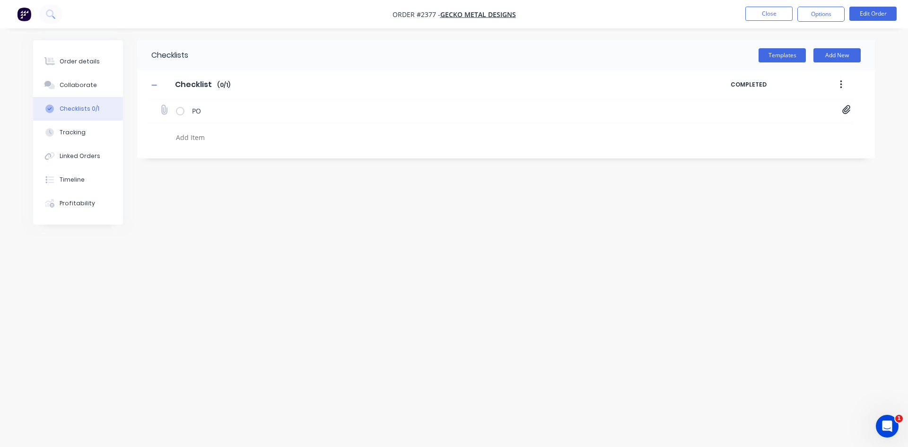
click at [847, 113] on icon at bounding box center [847, 110] width 8 height 9
click at [780, 128] on link "Purchase Order PO0003 (1).pdf" at bounding box center [770, 131] width 110 height 10
click at [78, 76] on button "Collaborate" at bounding box center [78, 85] width 90 height 24
type textarea "x"
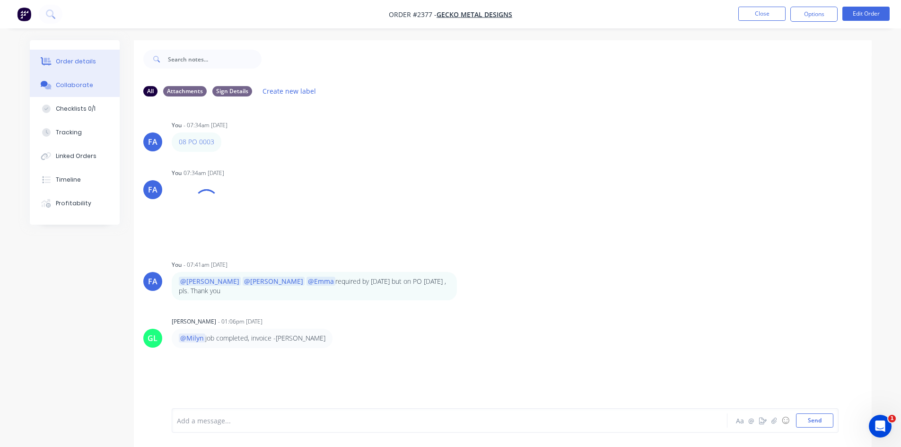
click at [80, 61] on div "Order details" at bounding box center [76, 61] width 40 height 9
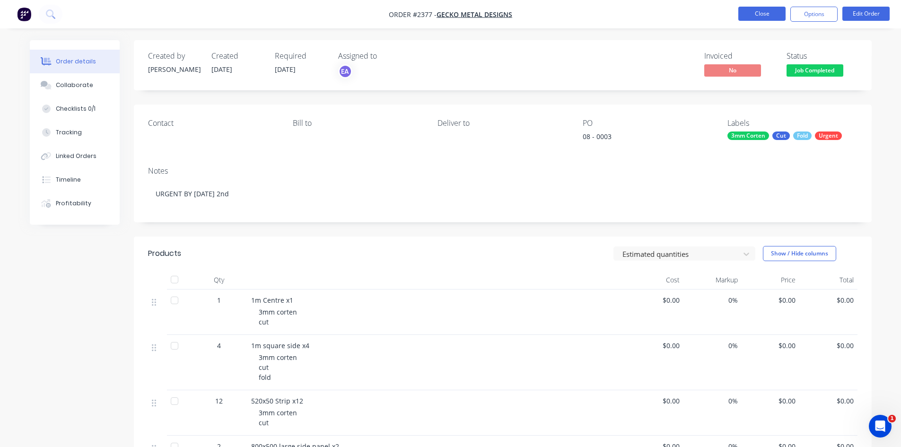
click at [752, 14] on button "Close" at bounding box center [762, 14] width 47 height 14
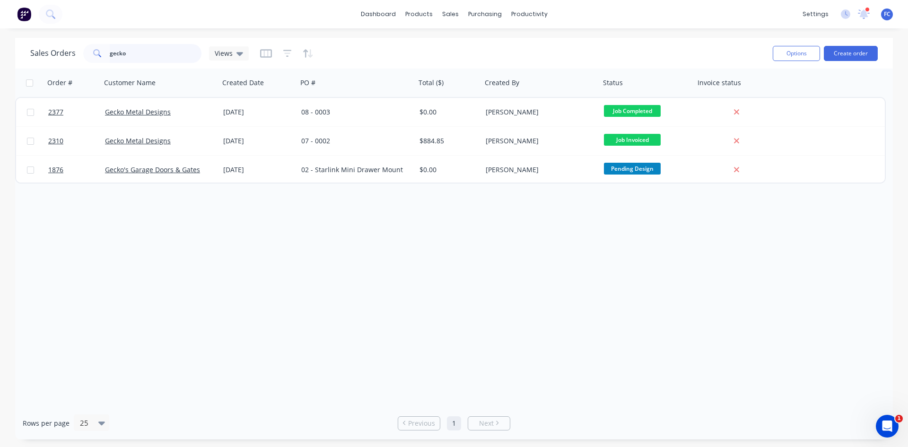
click at [80, 62] on div "Sales Orders gecko Views" at bounding box center [139, 53] width 219 height 19
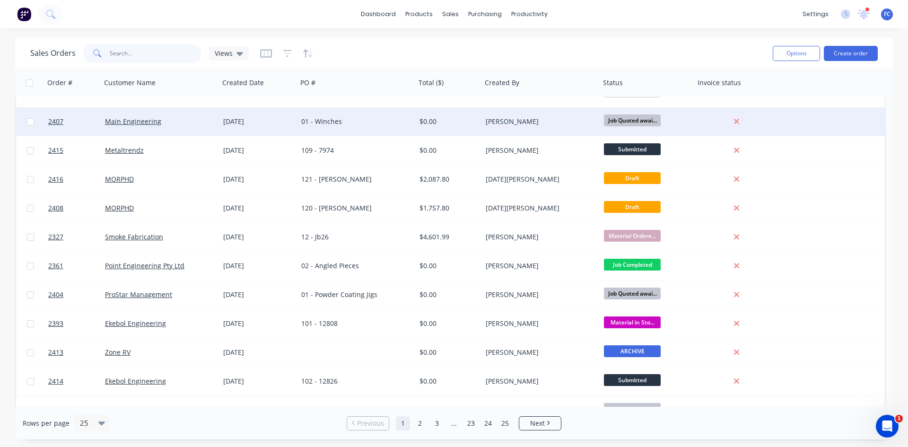
scroll to position [412, 0]
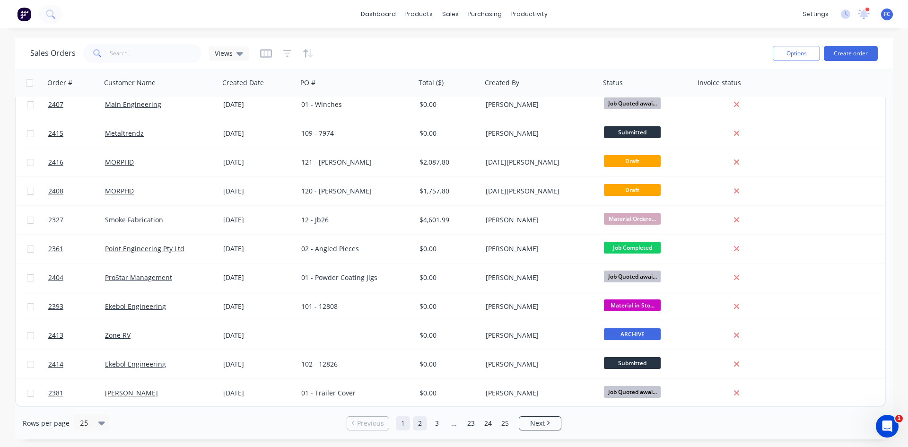
click at [418, 420] on link "2" at bounding box center [420, 423] width 14 height 14
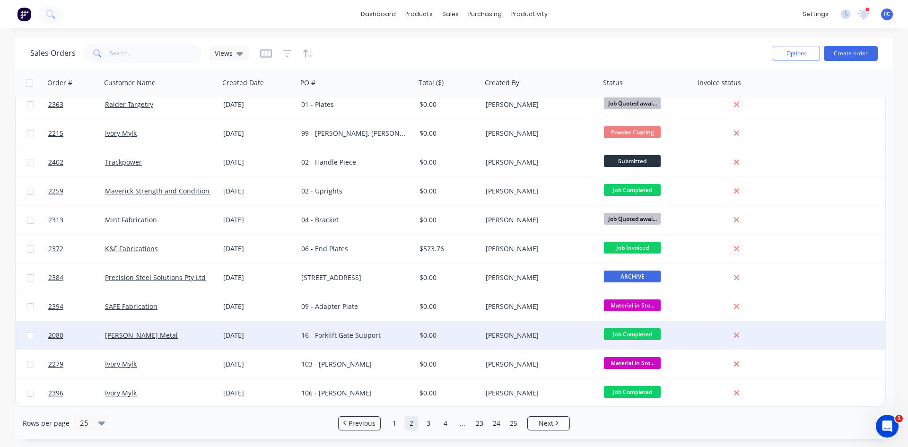
click at [464, 342] on div "$0.00" at bounding box center [449, 335] width 66 height 28
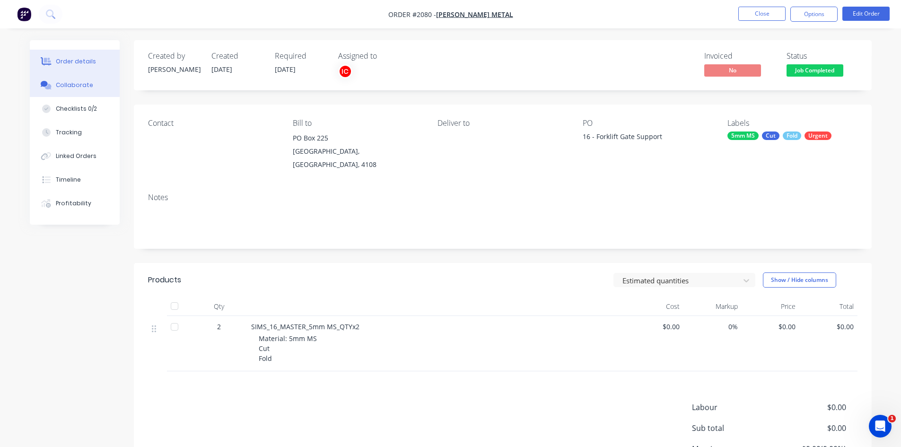
click at [78, 79] on button "Collaborate" at bounding box center [75, 85] width 90 height 24
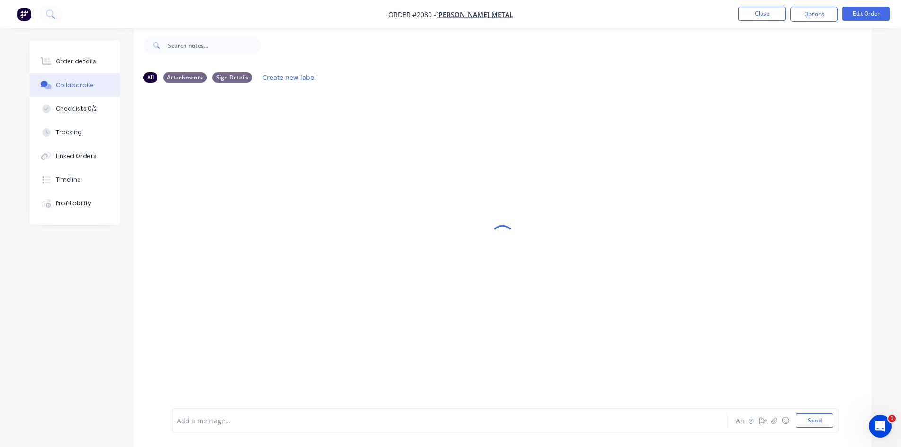
scroll to position [14, 0]
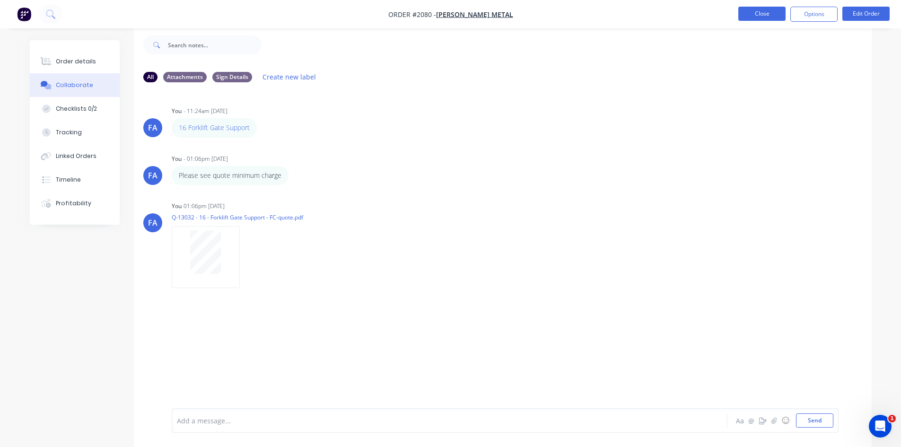
click at [753, 17] on button "Close" at bounding box center [762, 14] width 47 height 14
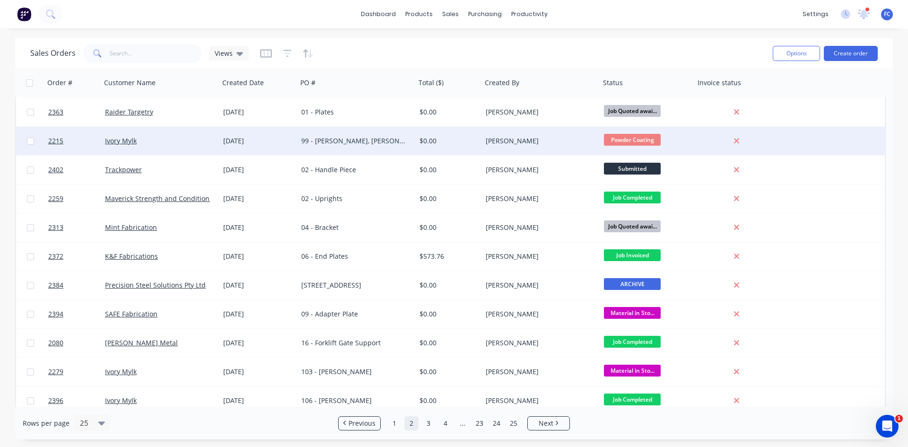
scroll to position [412, 0]
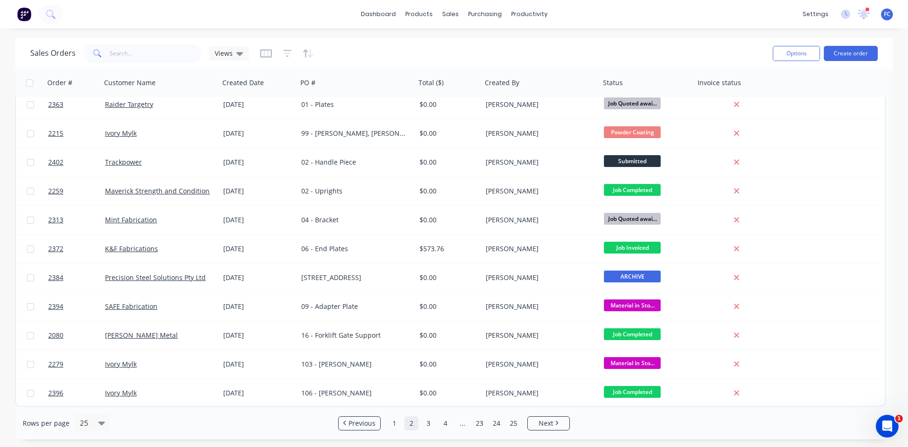
click at [421, 423] on ul "Previous 1 2 3 4 ... 23 24 25 Next" at bounding box center [454, 423] width 239 height 14
click at [423, 423] on link "3" at bounding box center [429, 423] width 14 height 14
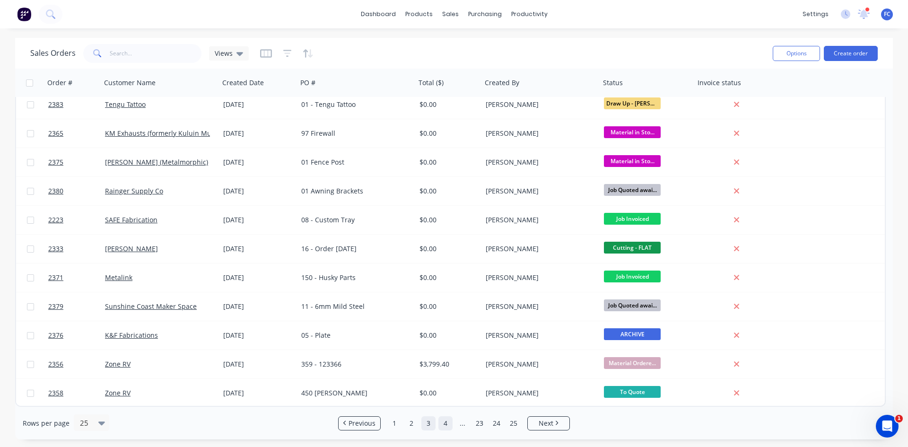
click at [448, 425] on link "4" at bounding box center [446, 423] width 14 height 14
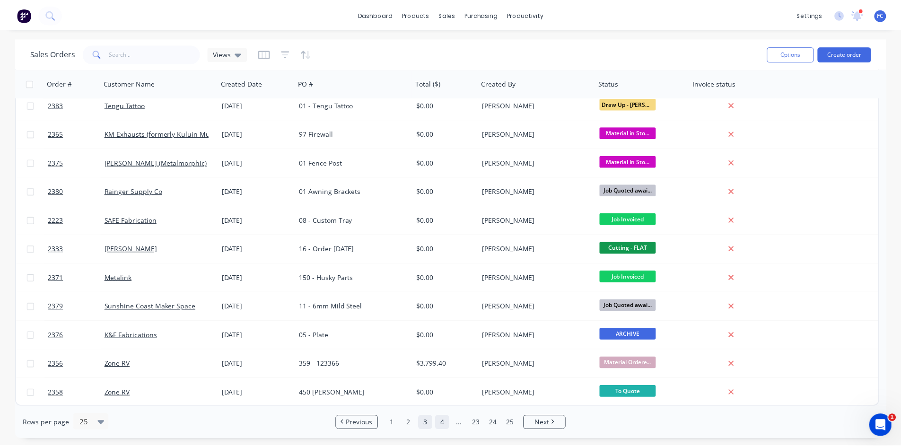
scroll to position [0, 0]
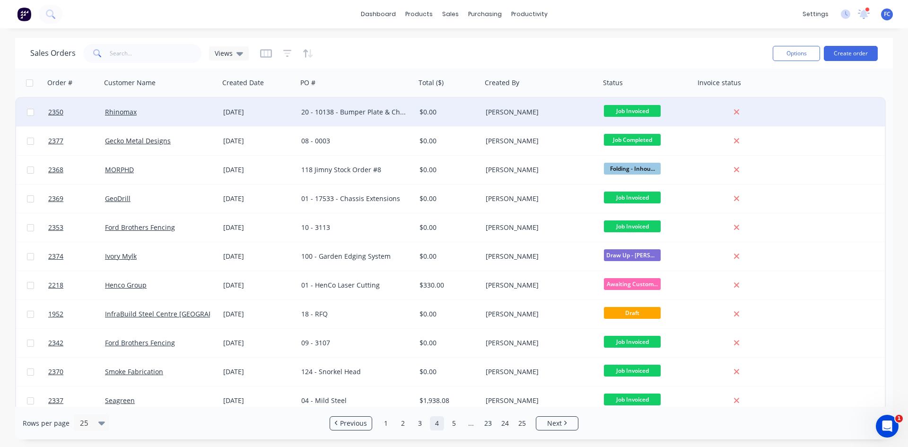
click at [470, 111] on div "$0.00" at bounding box center [448, 111] width 56 height 9
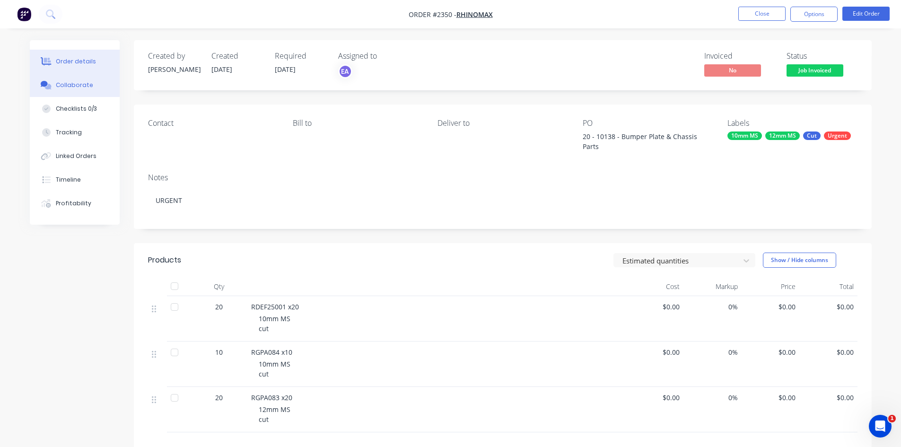
click at [89, 90] on button "Collaborate" at bounding box center [75, 85] width 90 height 24
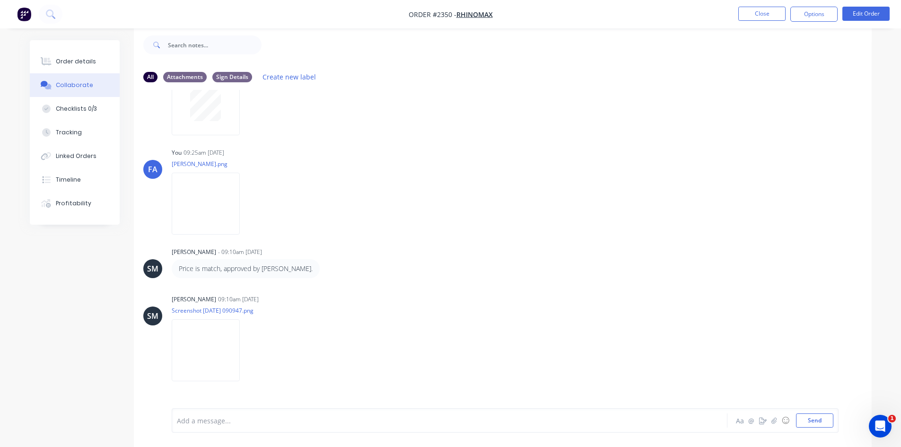
scroll to position [350, 0]
click at [763, 14] on button "Close" at bounding box center [762, 14] width 47 height 14
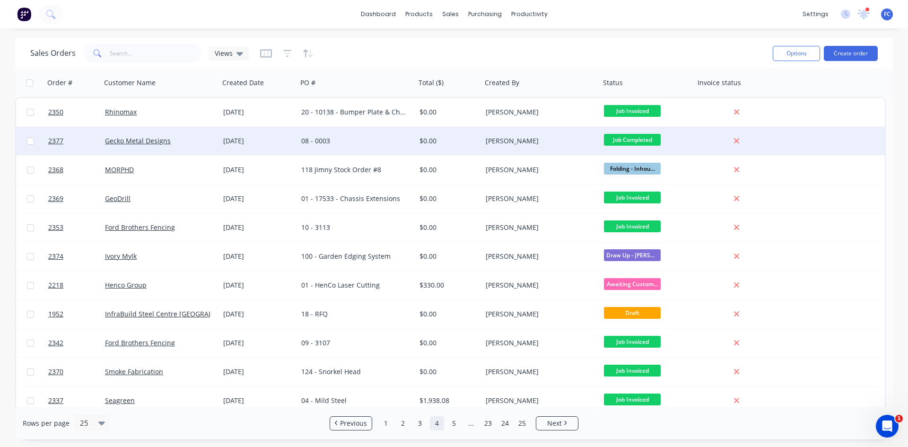
click at [476, 147] on div "$0.00" at bounding box center [449, 141] width 66 height 28
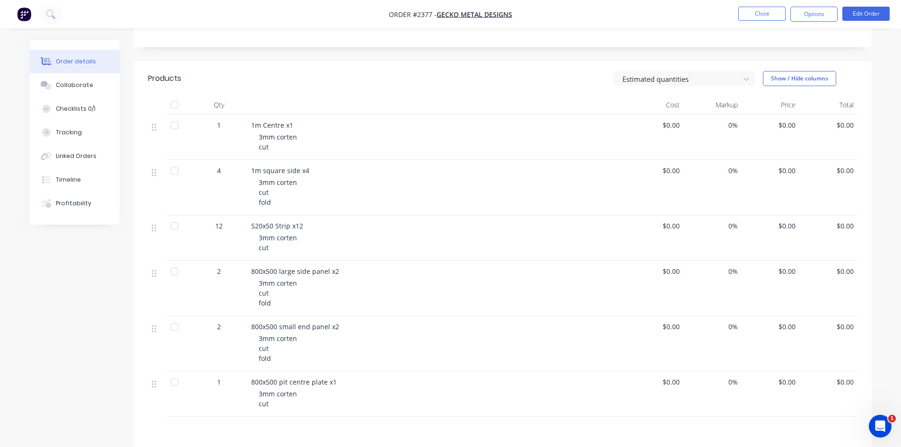
scroll to position [171, 0]
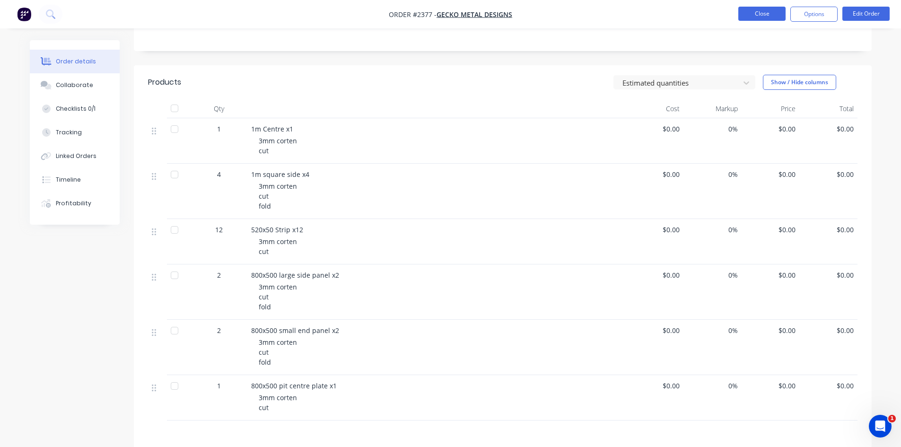
click at [753, 17] on button "Close" at bounding box center [762, 14] width 47 height 14
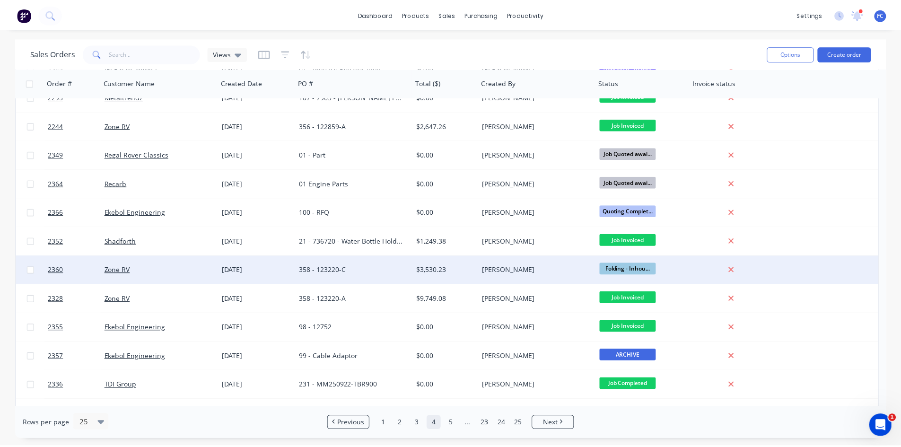
scroll to position [412, 0]
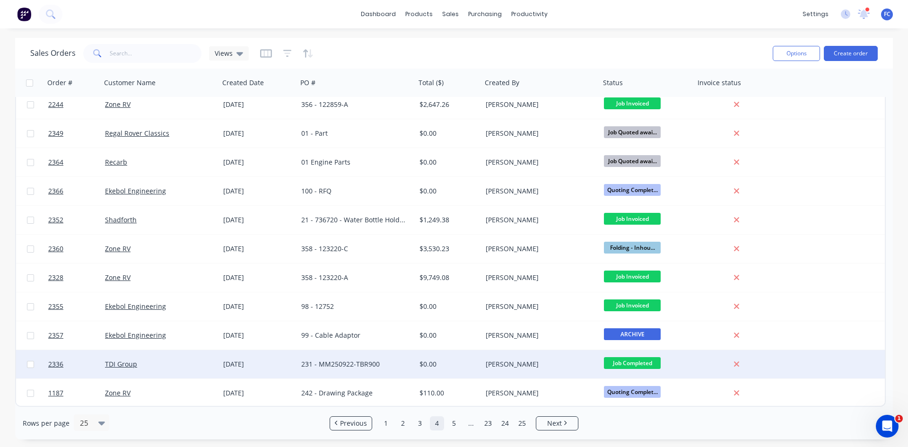
click at [450, 364] on div "$0.00" at bounding box center [448, 364] width 56 height 9
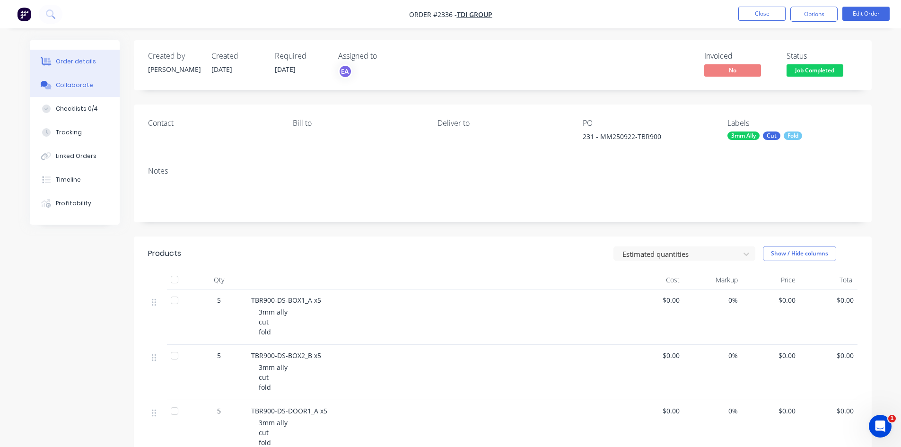
click at [76, 85] on div "Collaborate" at bounding box center [74, 85] width 37 height 9
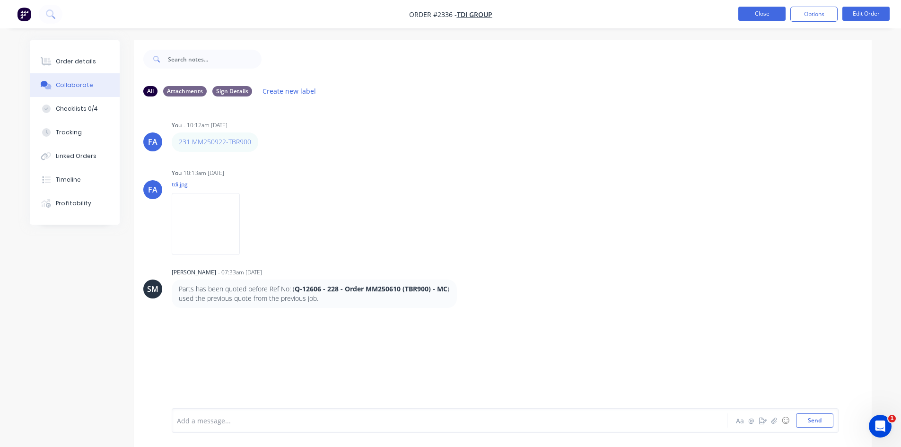
click at [743, 10] on button "Close" at bounding box center [762, 14] width 47 height 14
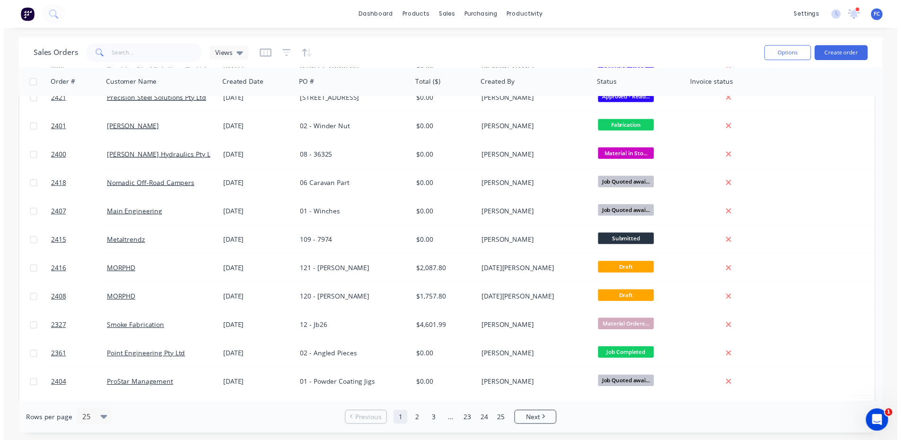
scroll to position [270, 0]
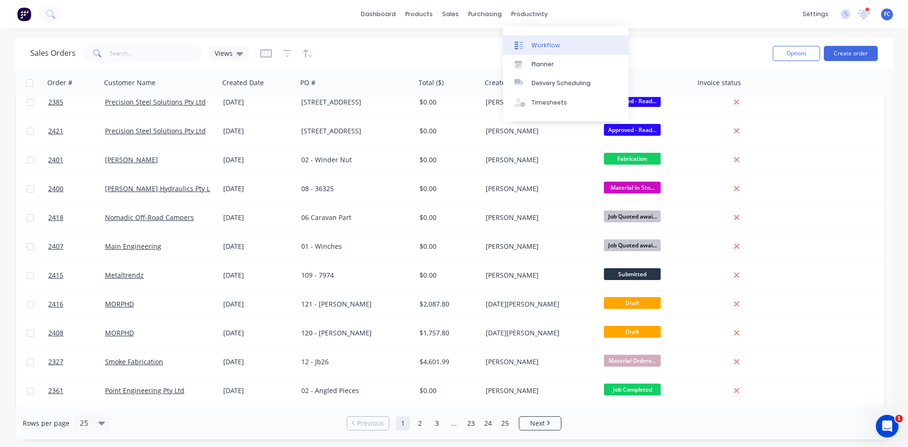
click at [545, 39] on link "Workflow" at bounding box center [565, 44] width 125 height 19
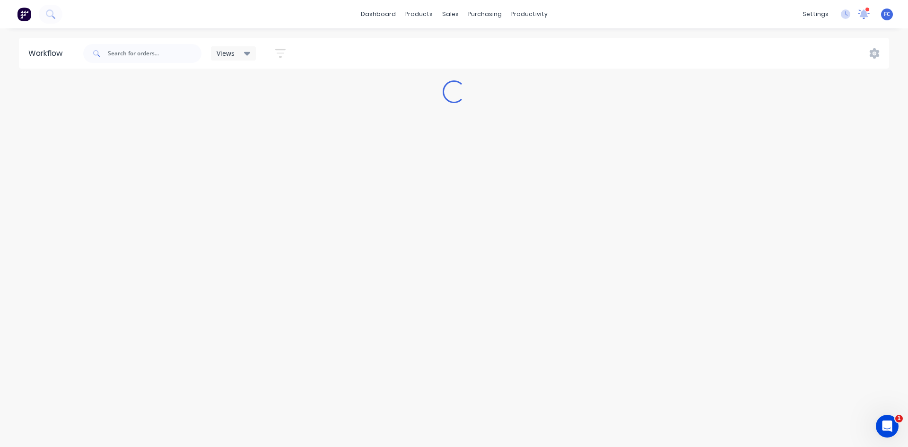
click at [864, 17] on icon at bounding box center [864, 13] width 9 height 9
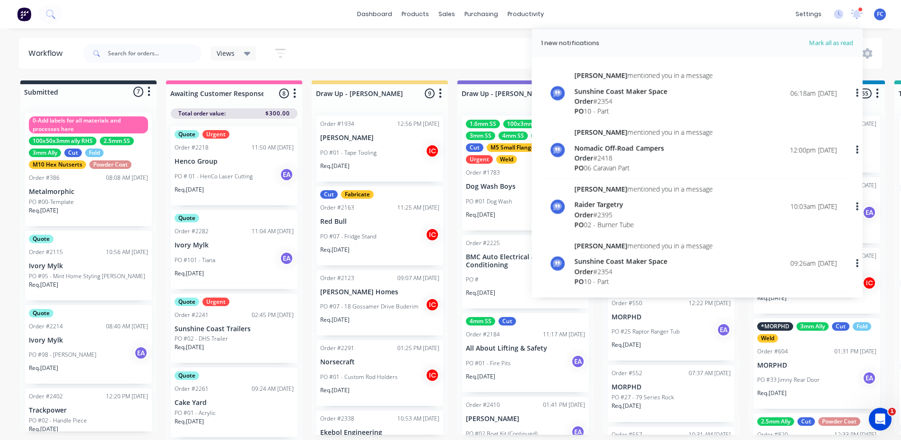
click at [433, 55] on div "Views Save new view None (Default) edit Greg edit Greg edit Show/Hide statuses …" at bounding box center [481, 53] width 801 height 28
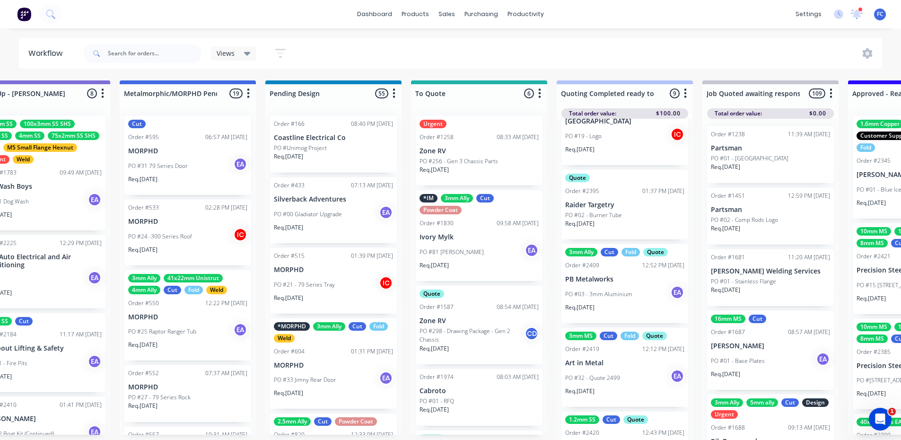
scroll to position [331, 0]
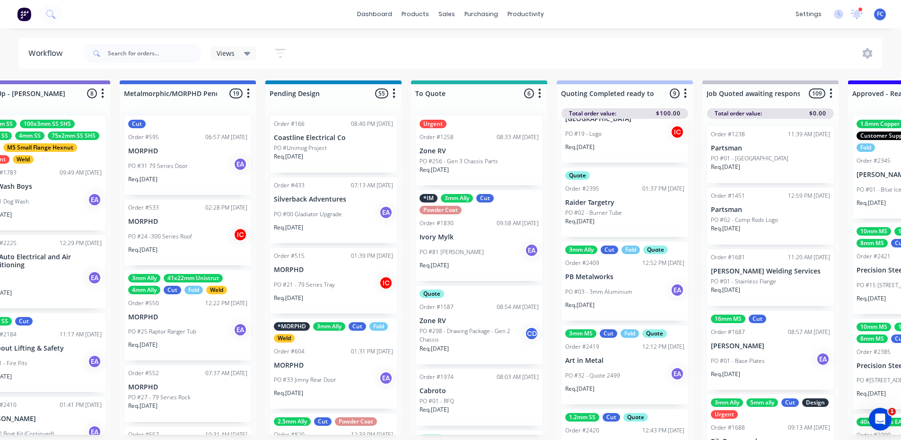
click at [582, 276] on p "PB Metalworks" at bounding box center [624, 277] width 119 height 8
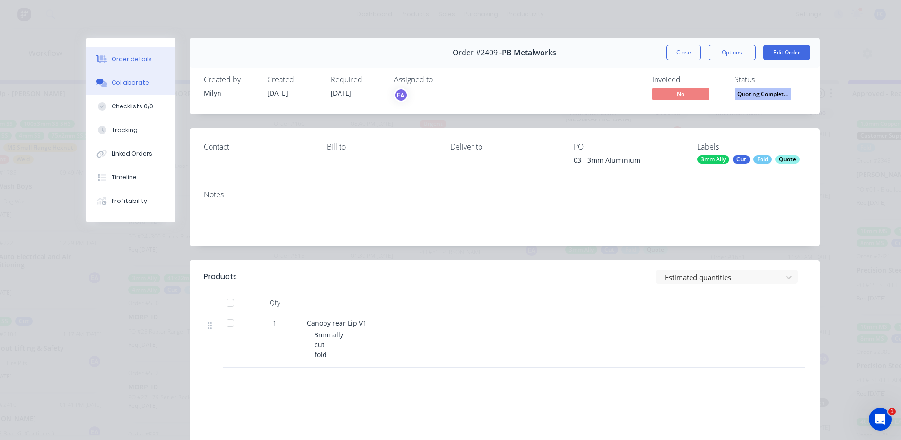
click at [118, 83] on div "Collaborate" at bounding box center [130, 83] width 37 height 9
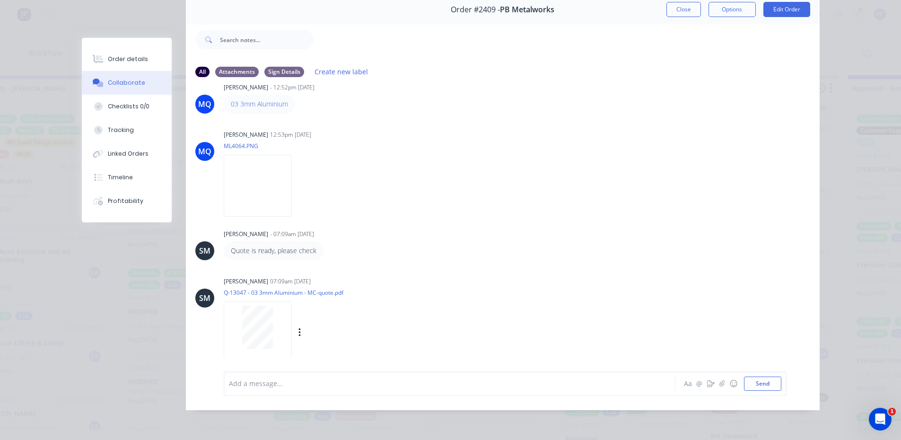
scroll to position [23, 0]
click at [670, 2] on button "Close" at bounding box center [684, 9] width 35 height 15
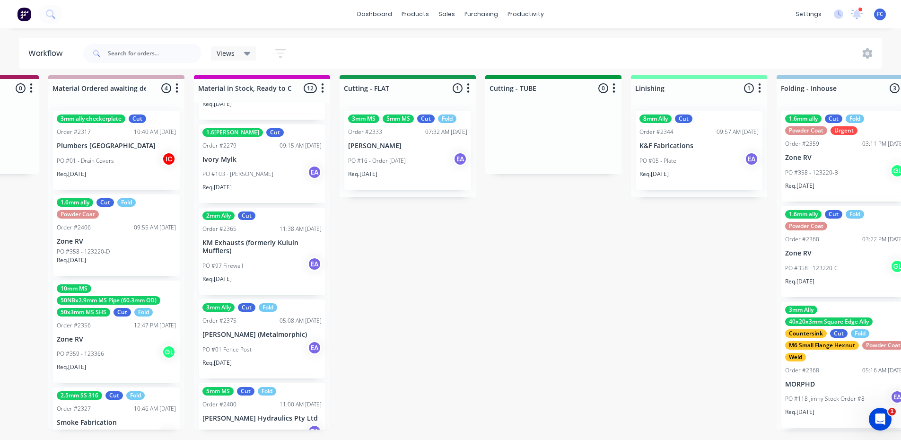
scroll to position [12, 1548]
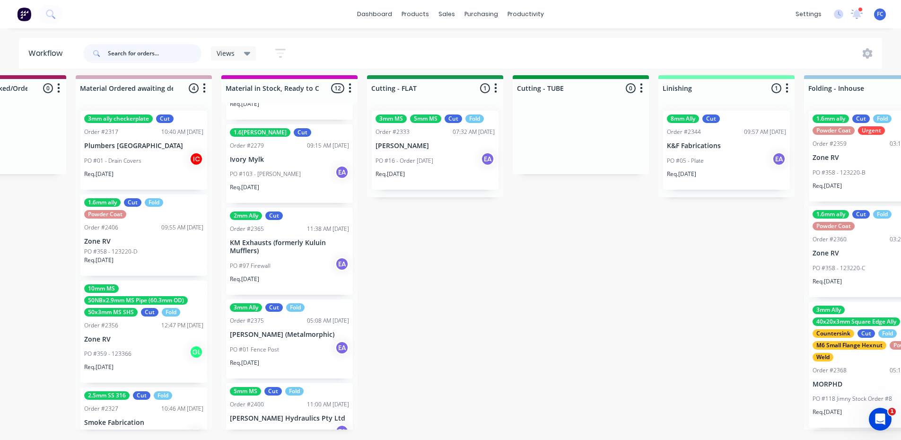
click at [152, 51] on input "text" at bounding box center [155, 53] width 94 height 19
type input "metalink"
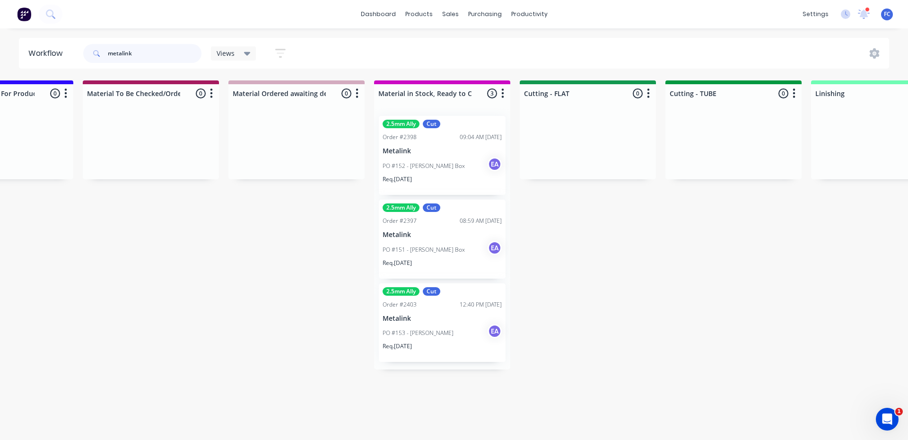
scroll to position [0, 1416]
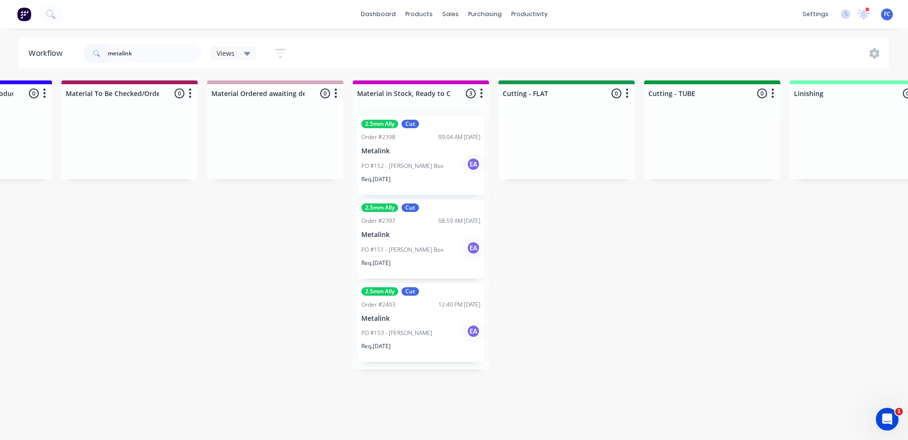
click at [397, 317] on p "Metalink" at bounding box center [420, 319] width 119 height 8
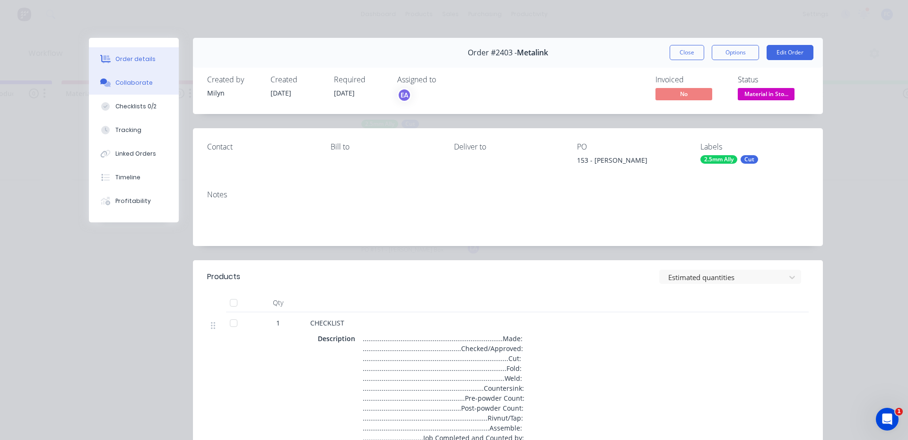
click at [117, 79] on div "Collaborate" at bounding box center [133, 83] width 37 height 9
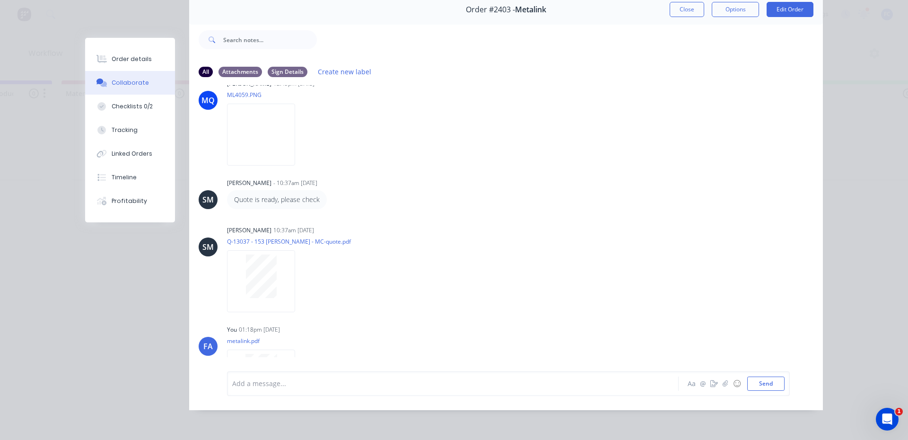
scroll to position [27, 0]
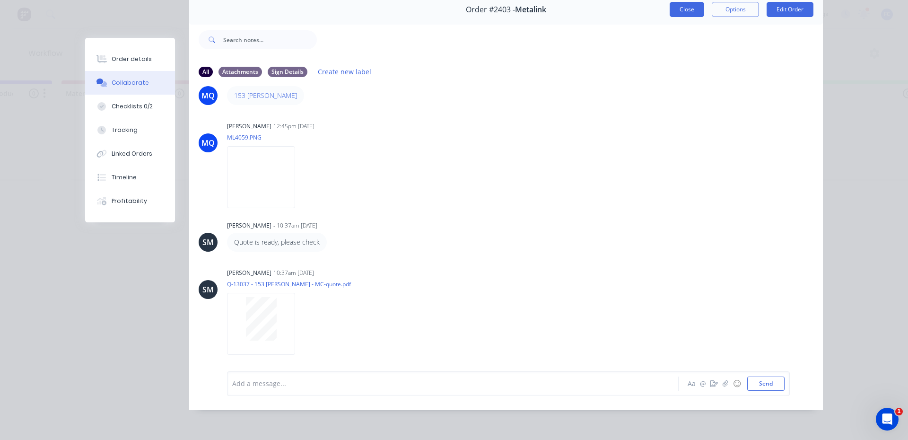
click at [678, 6] on button "Close" at bounding box center [687, 9] width 35 height 15
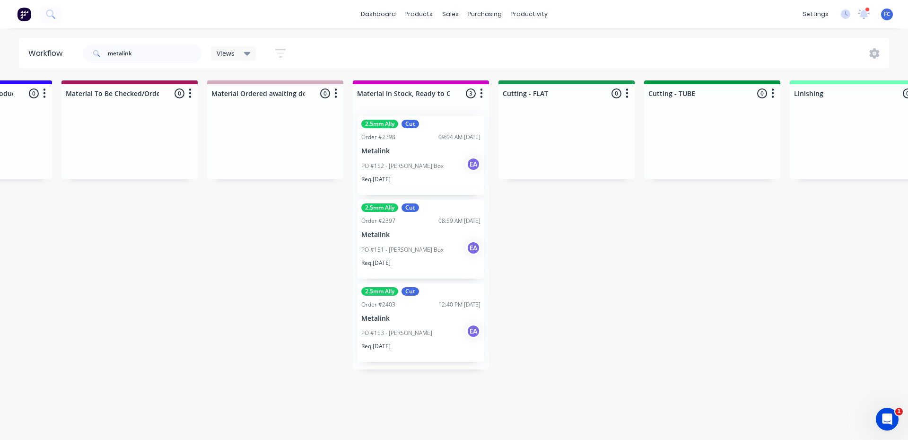
click at [389, 248] on p "PO #151 - [PERSON_NAME] Box" at bounding box center [402, 250] width 82 height 9
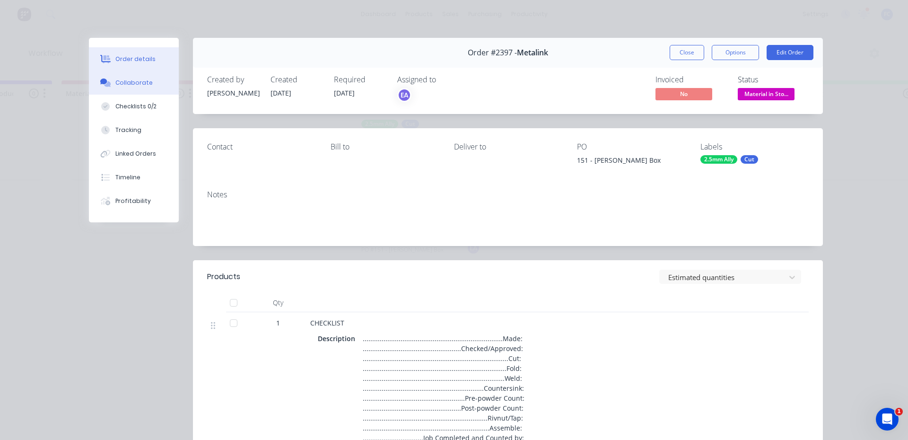
click at [117, 82] on div "Collaborate" at bounding box center [133, 83] width 37 height 9
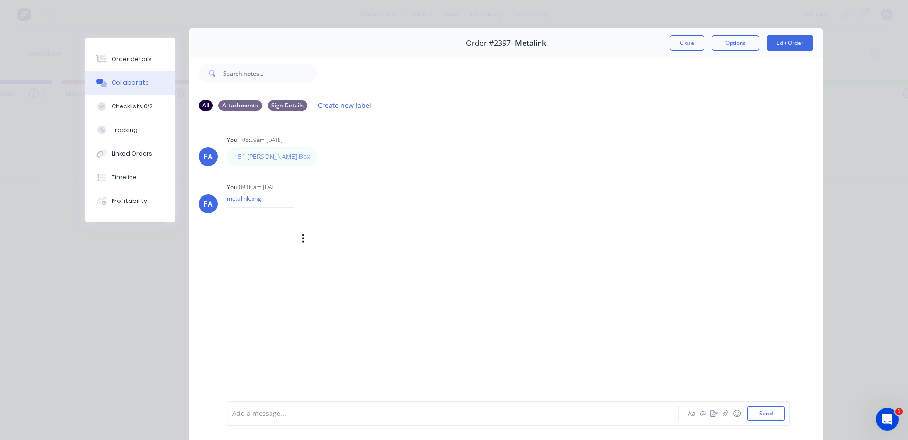
scroll to position [0, 0]
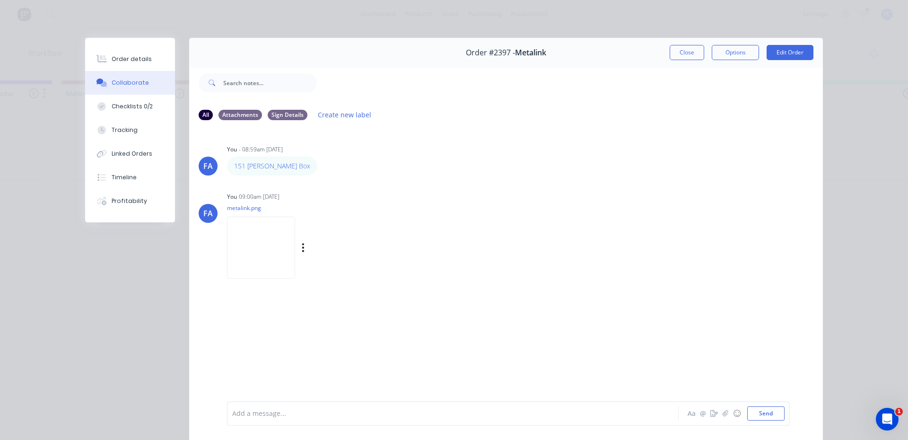
click at [275, 239] on img at bounding box center [261, 248] width 68 height 62
click at [683, 53] on button "Close" at bounding box center [687, 52] width 35 height 15
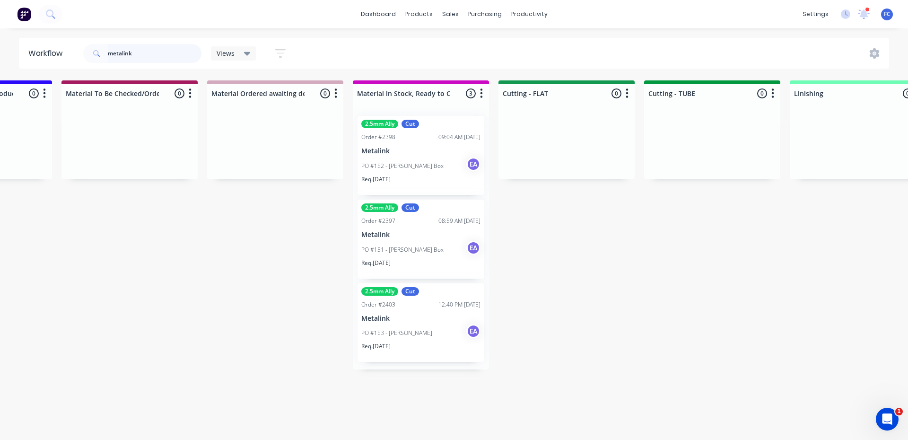
click at [50, 63] on header "Workflow metalink Views Save new view None (Default) edit Greg edit Greg edit S…" at bounding box center [454, 53] width 871 height 31
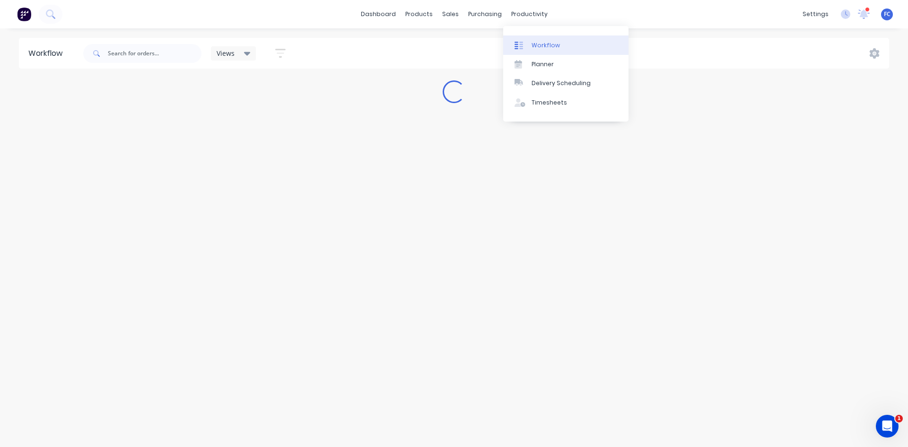
click at [535, 42] on div "Workflow" at bounding box center [546, 45] width 28 height 9
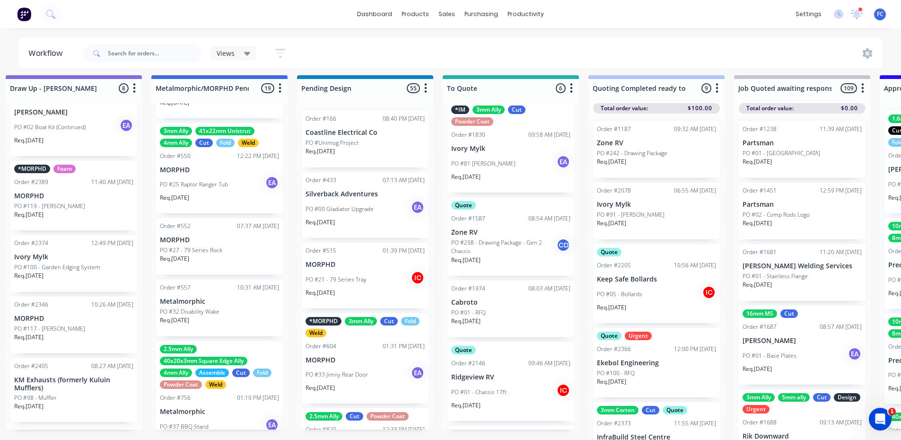
scroll to position [159, 0]
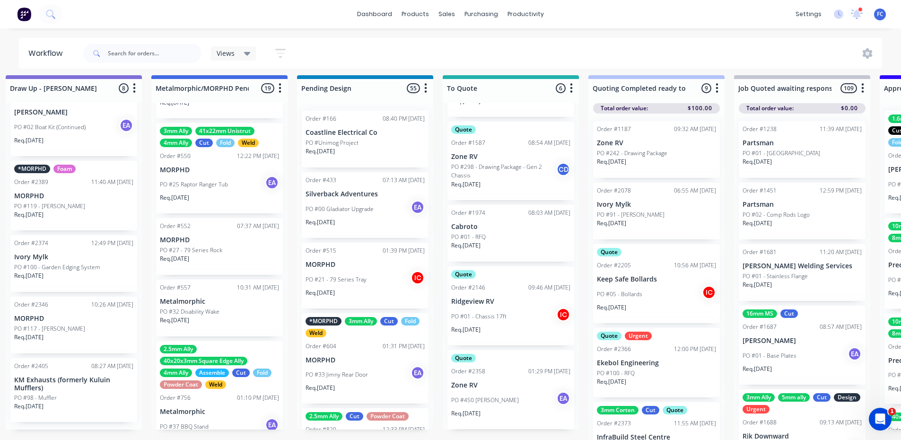
click at [496, 299] on p "Ridgeview RV" at bounding box center [510, 302] width 119 height 8
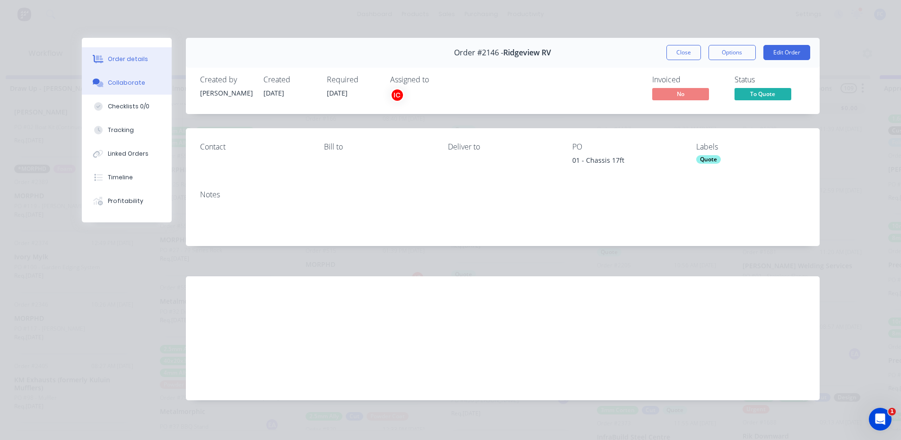
click at [141, 85] on button "Collaborate" at bounding box center [127, 83] width 90 height 24
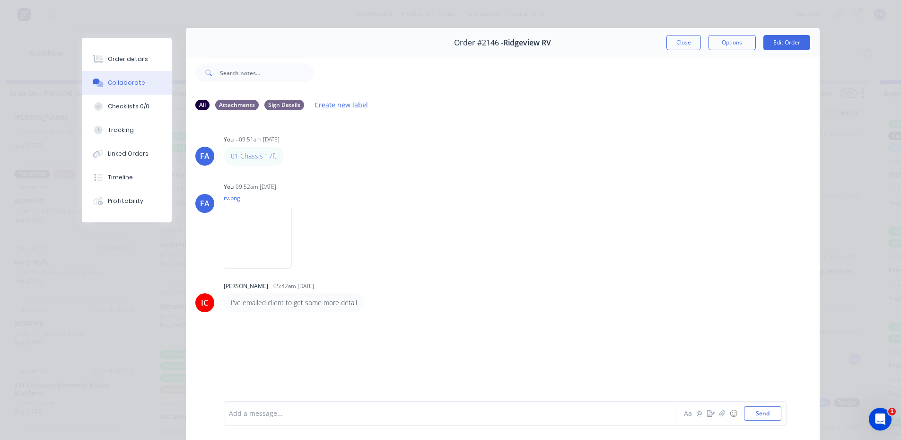
scroll to position [0, 0]
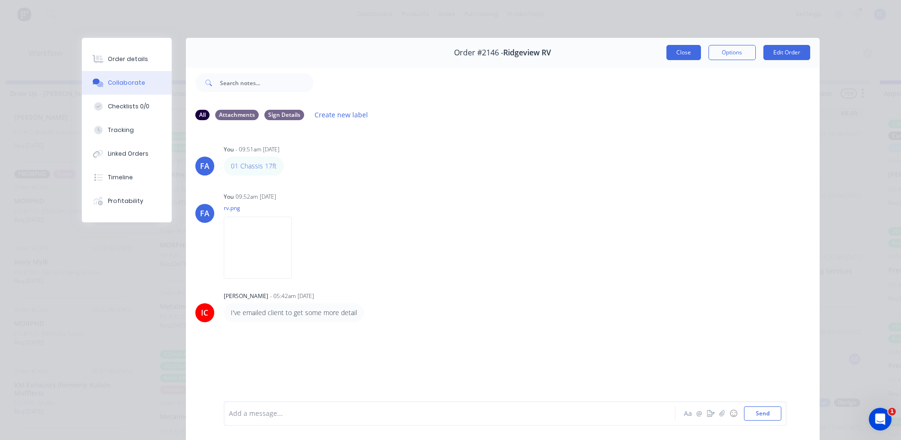
click at [673, 52] on button "Close" at bounding box center [684, 52] width 35 height 15
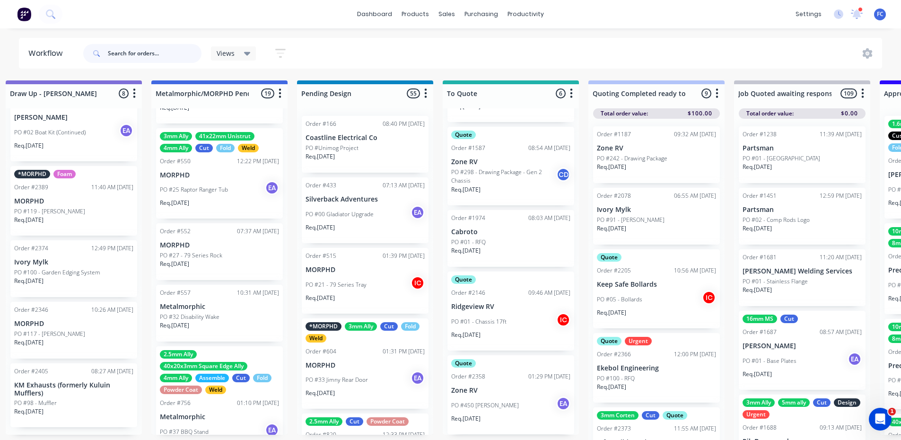
click at [152, 52] on input "text" at bounding box center [155, 53] width 94 height 19
type input "zone rv"
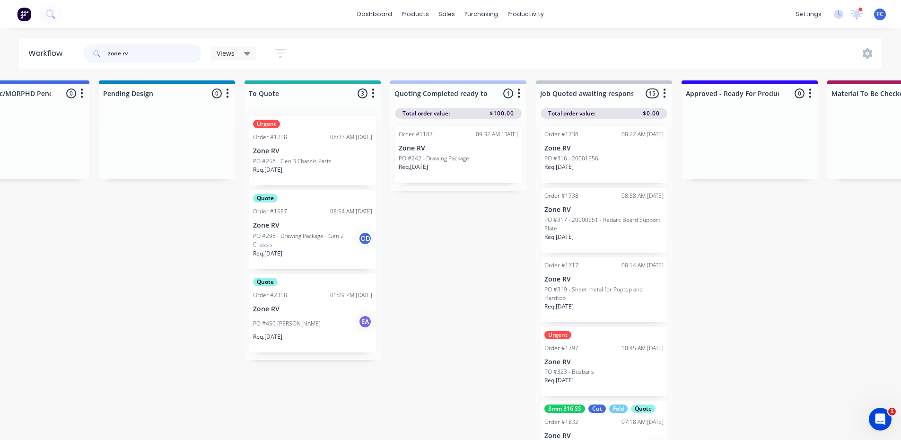
scroll to position [0, 654]
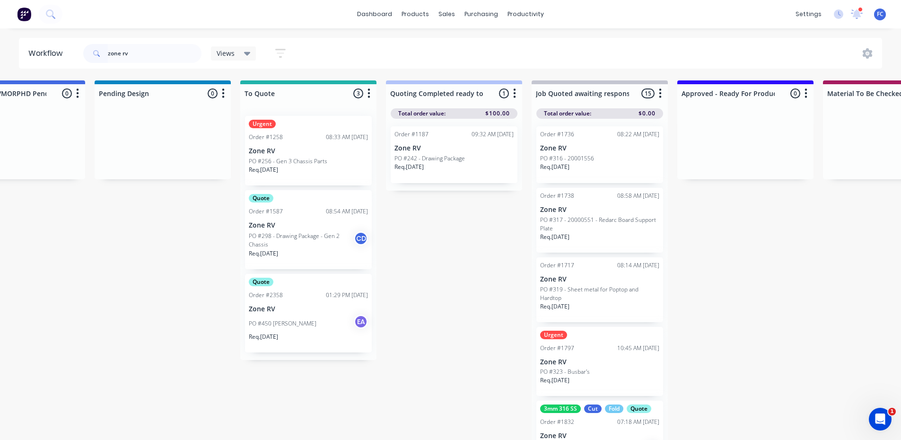
click at [291, 322] on p "PO #450 [PERSON_NAME]" at bounding box center [283, 323] width 68 height 9
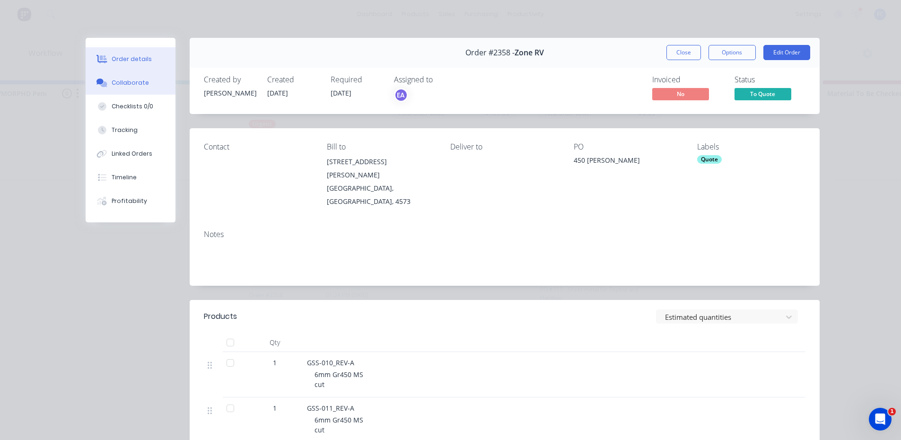
click at [124, 80] on div "Collaborate" at bounding box center [130, 83] width 37 height 9
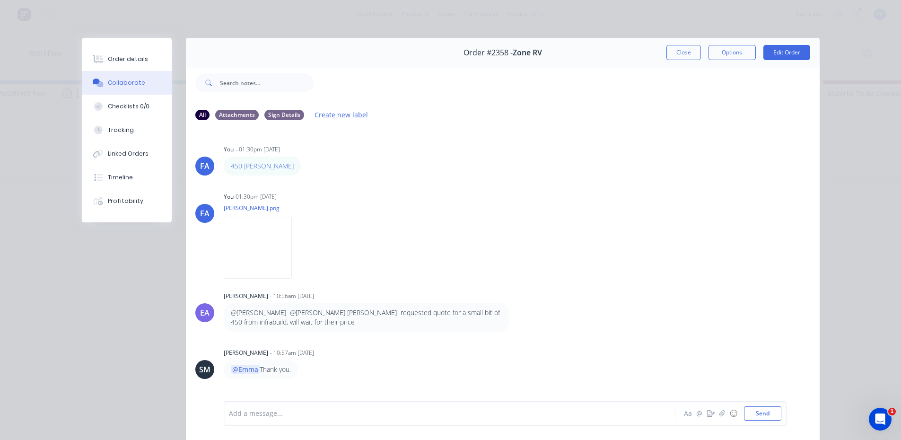
drag, startPoint x: 669, startPoint y: 50, endPoint x: 662, endPoint y: 50, distance: 6.2
click at [669, 50] on button "Close" at bounding box center [684, 52] width 35 height 15
